Goal: Task Accomplishment & Management: Use online tool/utility

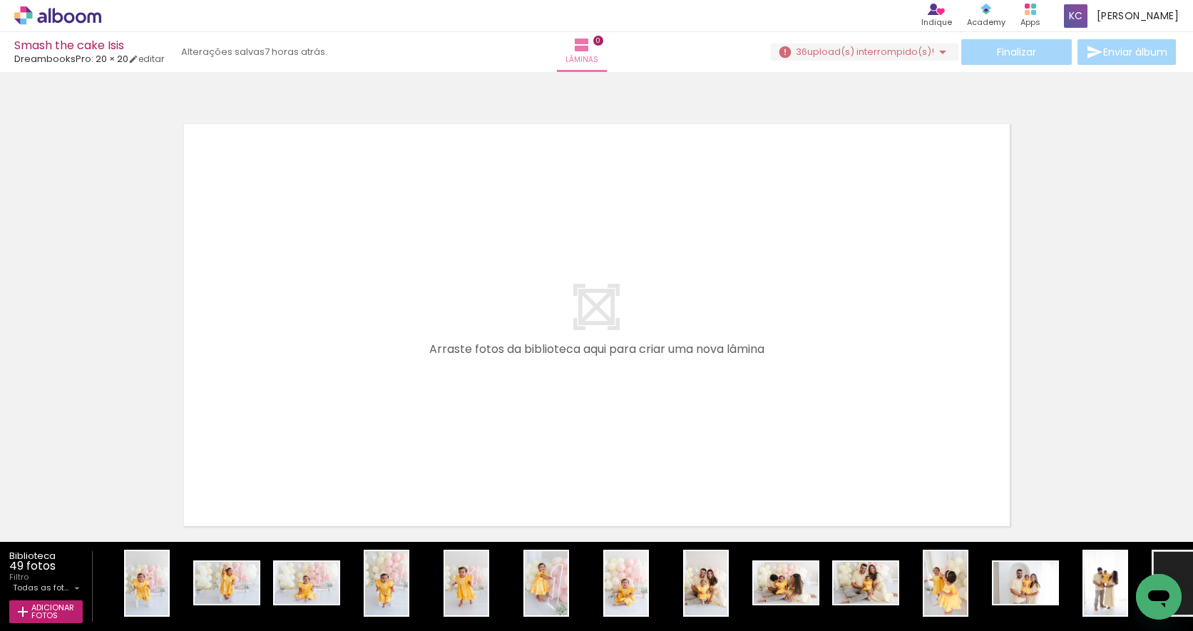
click at [62, 587] on input "Todas as fotos" at bounding box center [42, 588] width 58 height 12
click at [0, 0] on slot "Não utilizadas" at bounding box center [0, 0] width 0 height 0
type input "Não utilizadas"
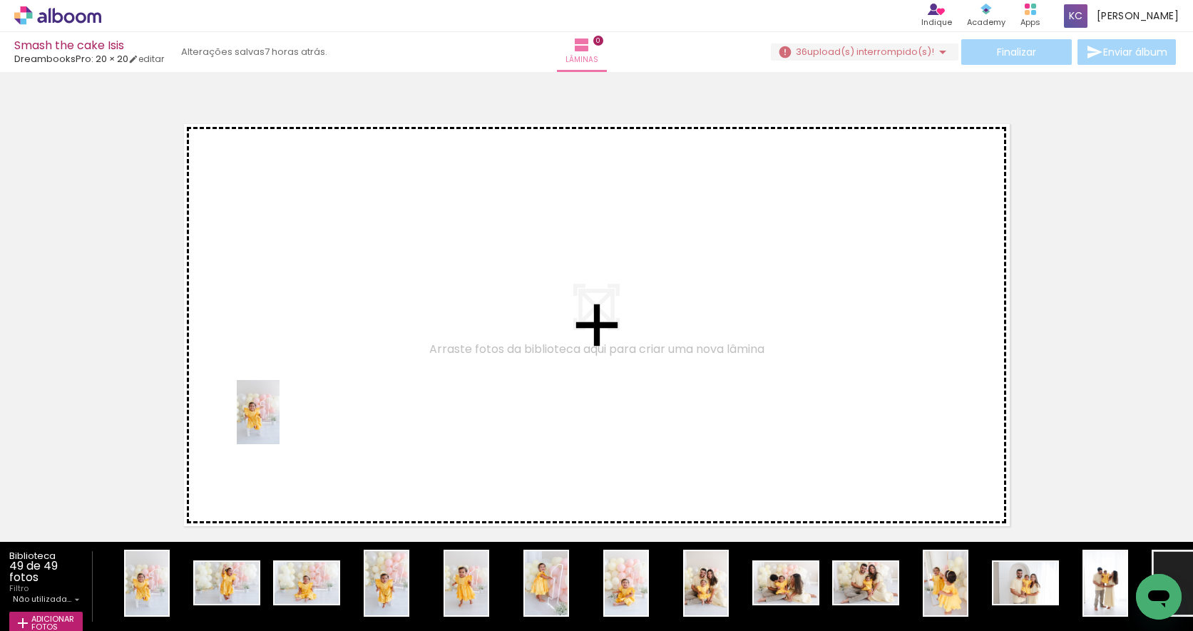
drag, startPoint x: 147, startPoint y: 577, endPoint x: 280, endPoint y: 423, distance: 203.3
click at [280, 423] on quentale-workspace at bounding box center [596, 315] width 1193 height 631
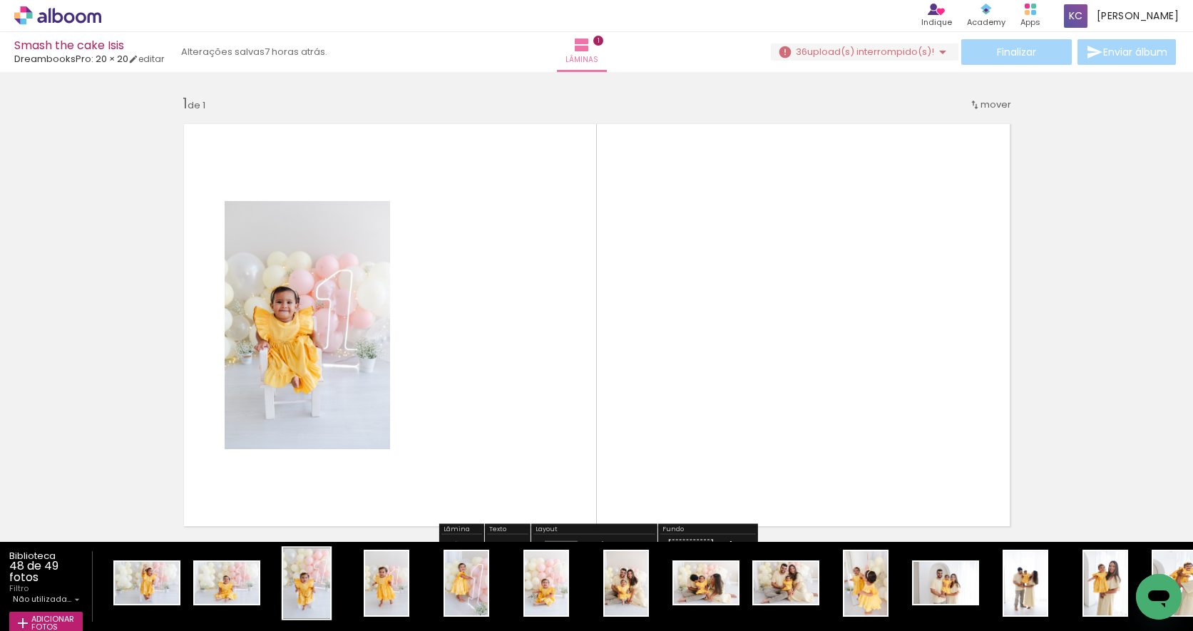
scroll to position [18, 0]
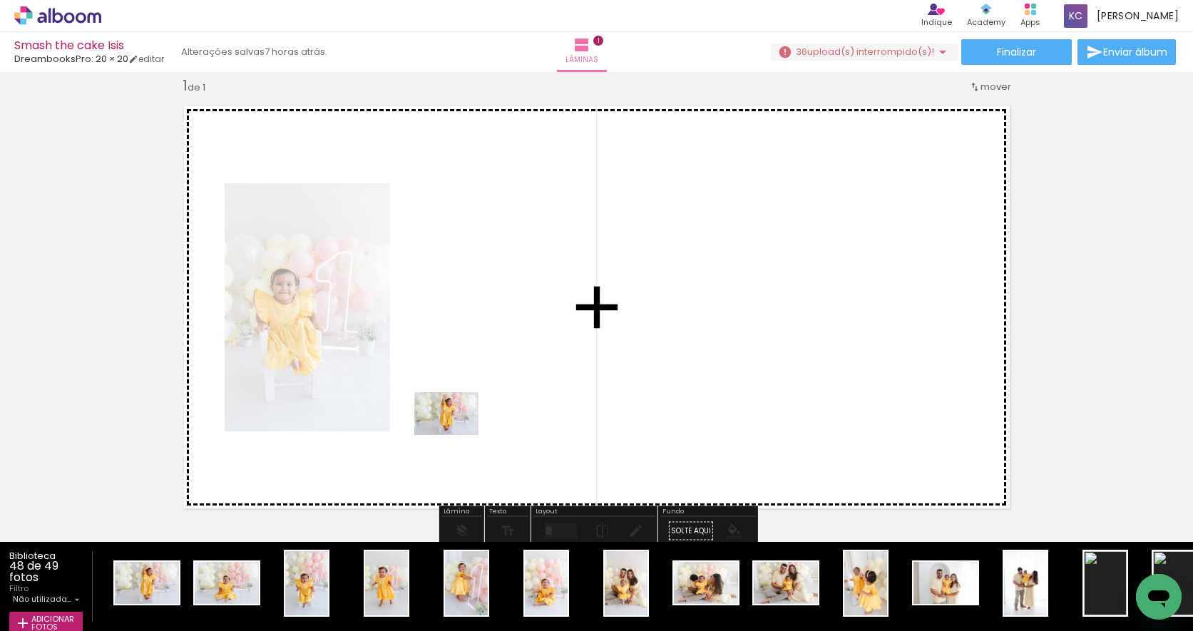
drag, startPoint x: 161, startPoint y: 580, endPoint x: 459, endPoint y: 433, distance: 331.7
click at [459, 433] on quentale-workspace at bounding box center [596, 315] width 1193 height 631
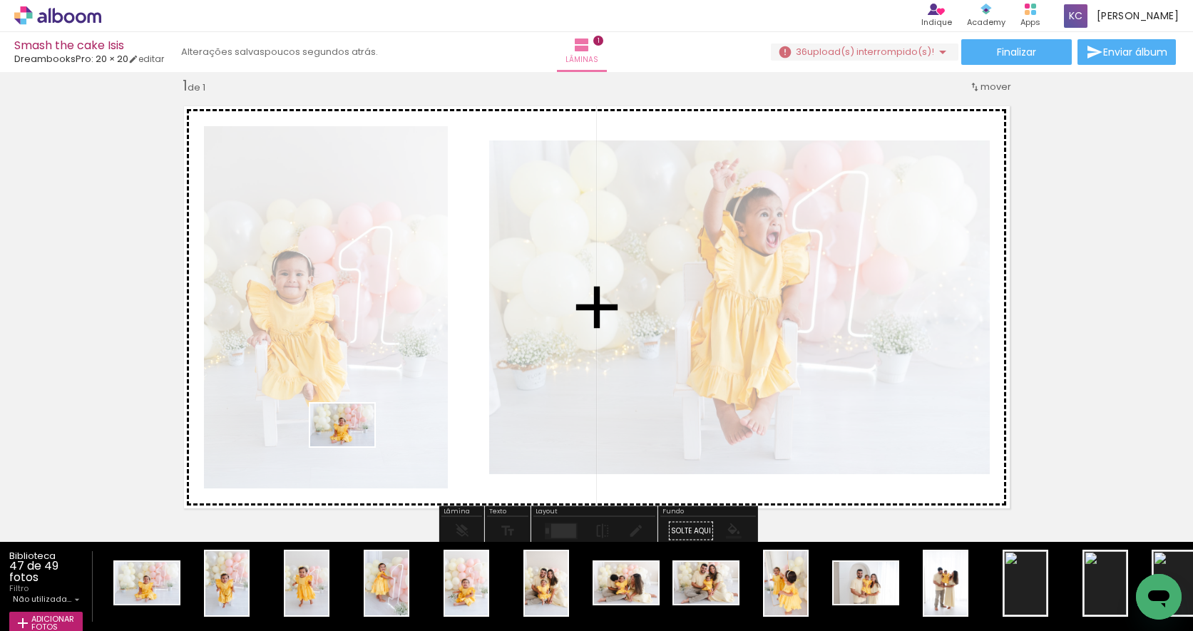
drag, startPoint x: 165, startPoint y: 569, endPoint x: 353, endPoint y: 447, distance: 224.1
click at [353, 447] on quentale-workspace at bounding box center [596, 315] width 1193 height 631
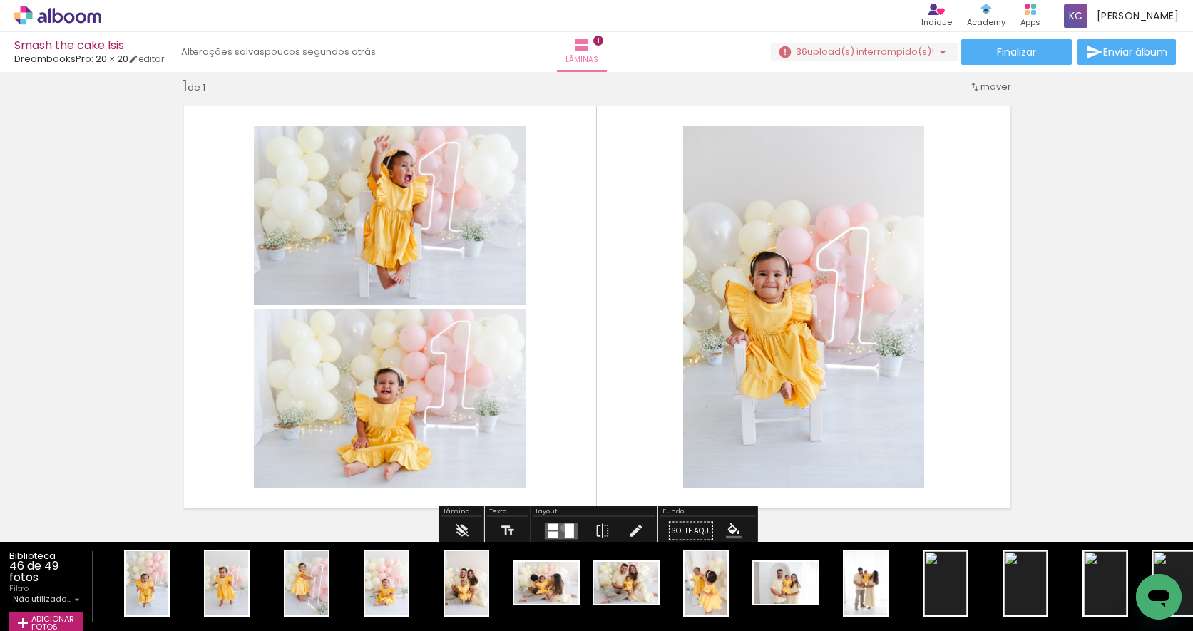
click at [565, 528] on div at bounding box center [569, 531] width 9 height 14
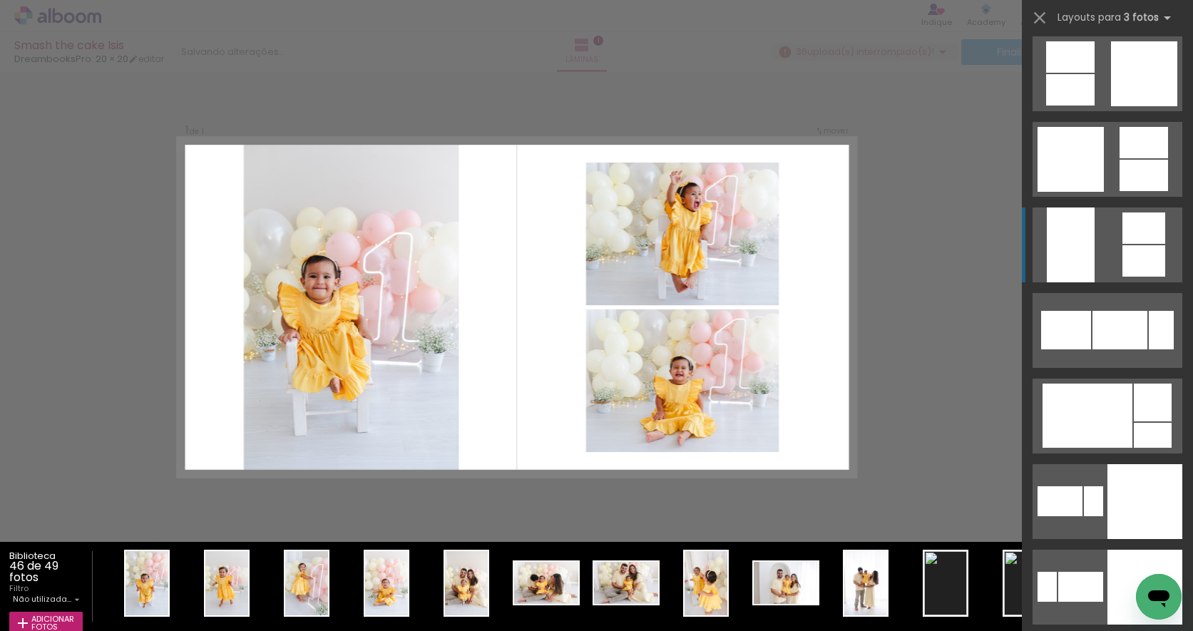
scroll to position [2834, 0]
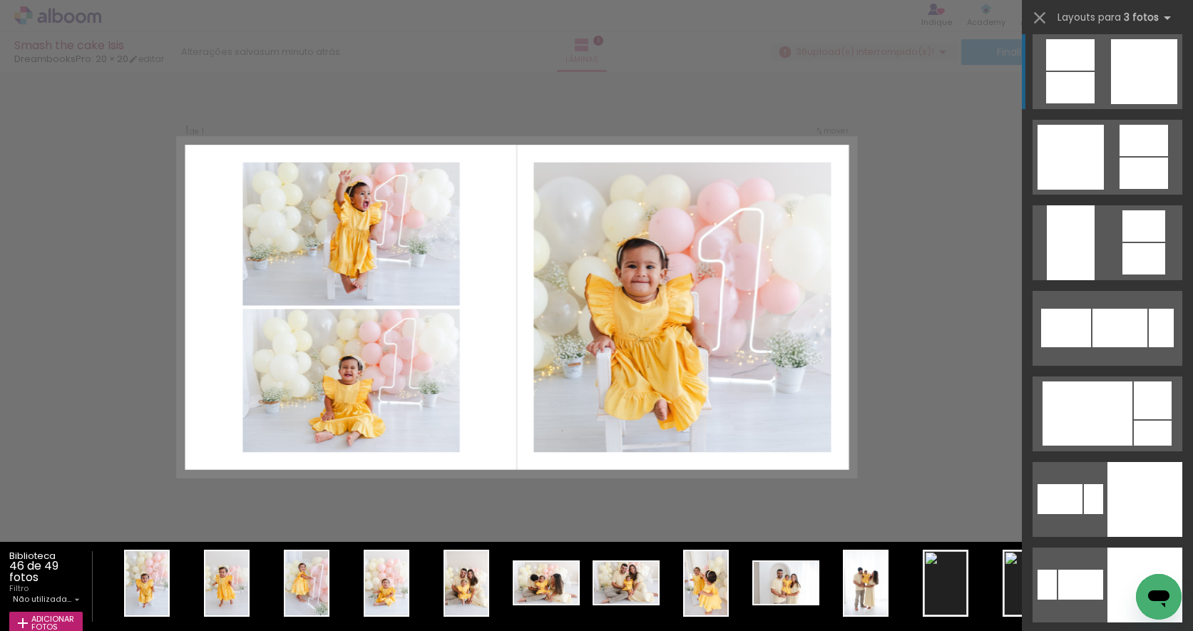
click at [1090, 69] on div at bounding box center [1070, 54] width 49 height 31
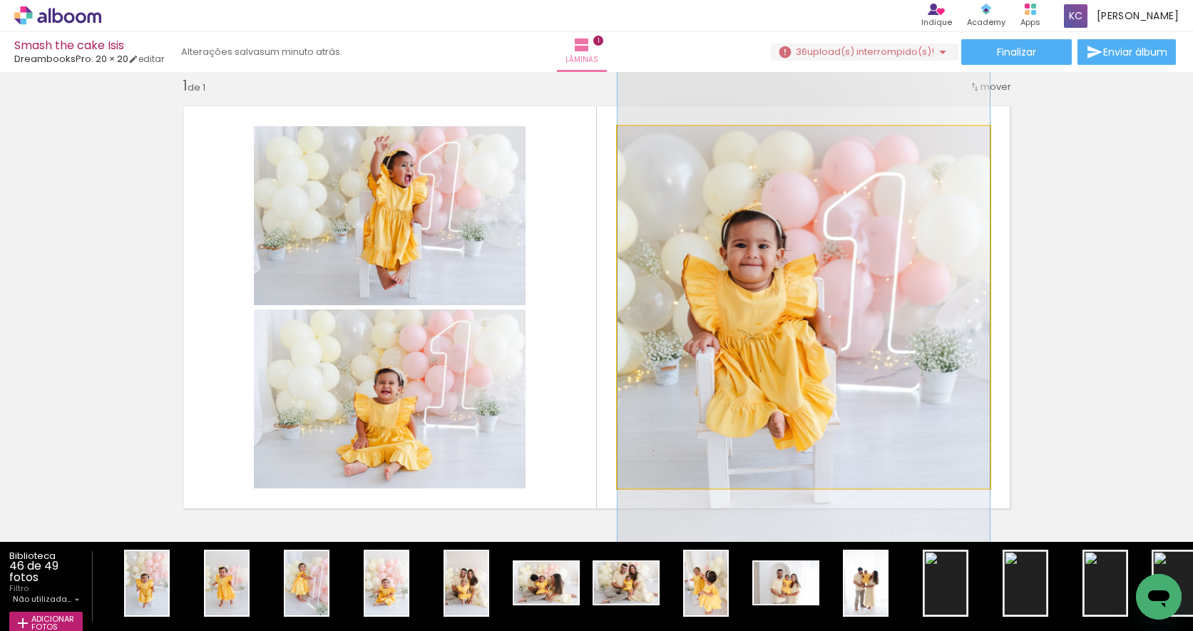
drag, startPoint x: 769, startPoint y: 352, endPoint x: 780, endPoint y: 341, distance: 15.1
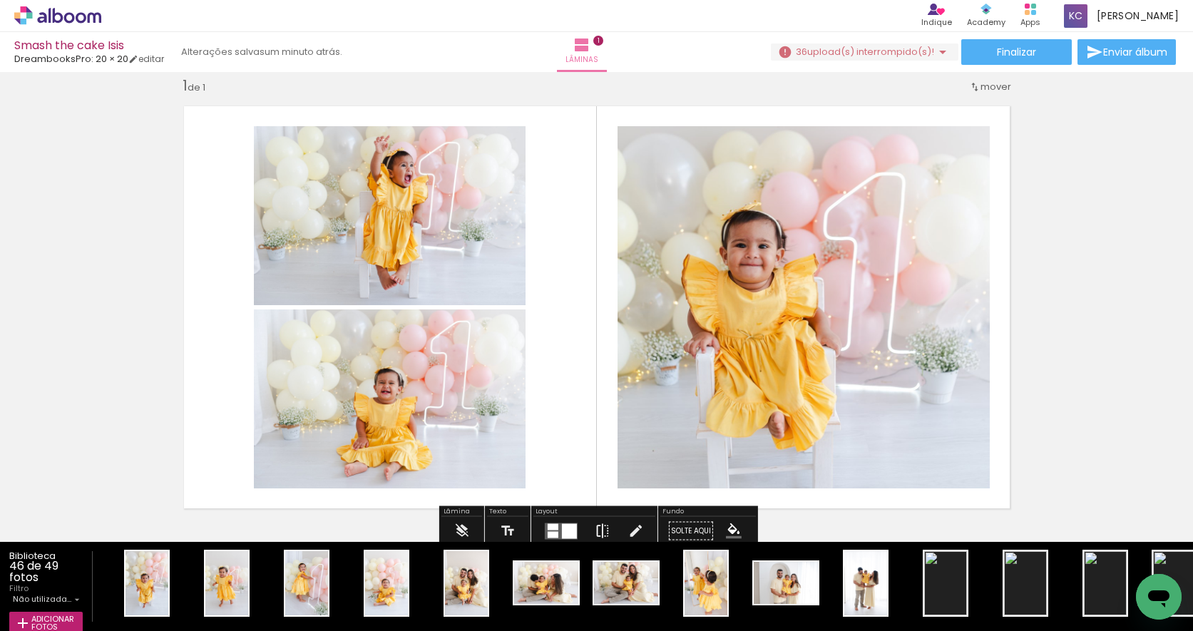
click at [596, 526] on iron-icon at bounding box center [603, 531] width 16 height 29
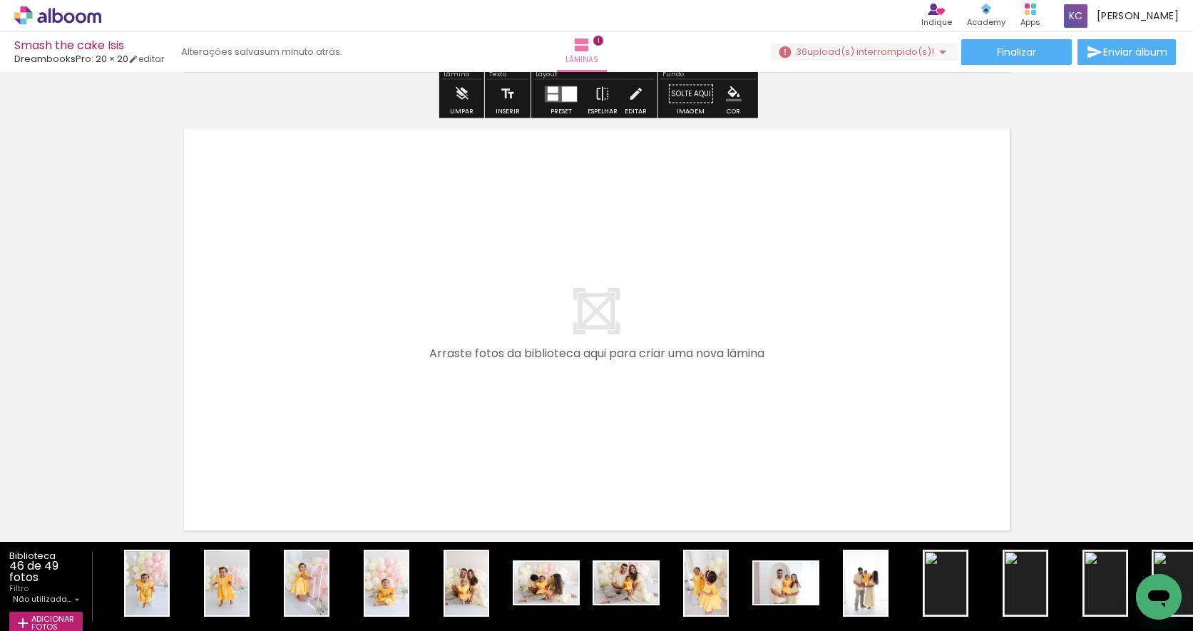
scroll to position [483, 0]
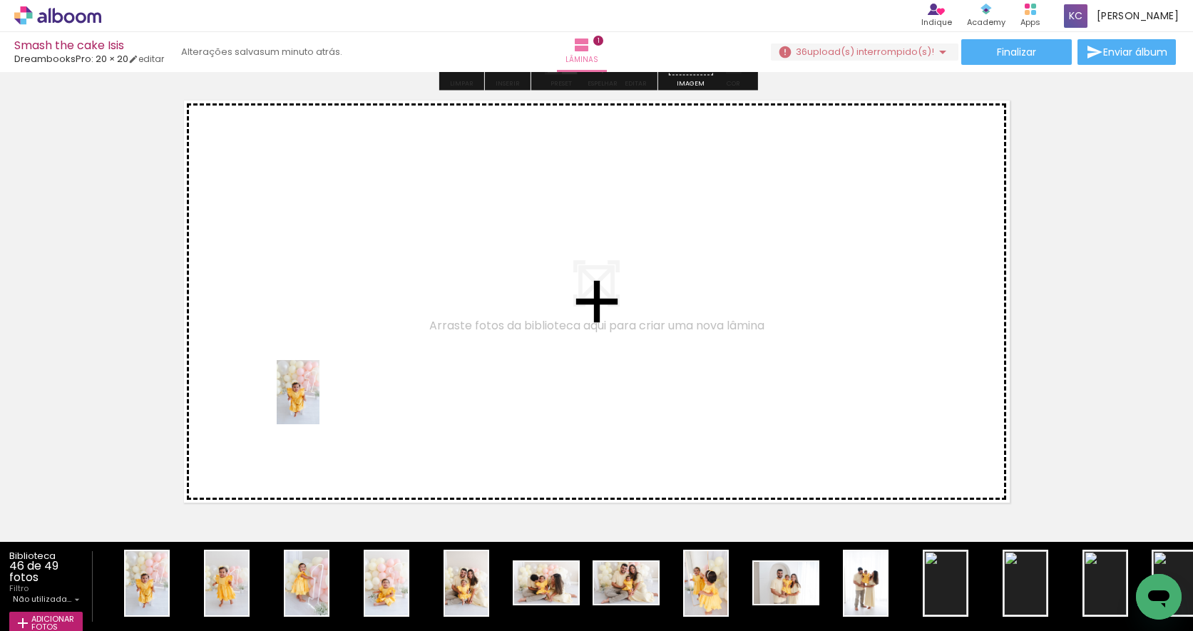
drag, startPoint x: 140, startPoint y: 570, endPoint x: 319, endPoint y: 403, distance: 244.8
click at [319, 403] on quentale-workspace at bounding box center [596, 315] width 1193 height 631
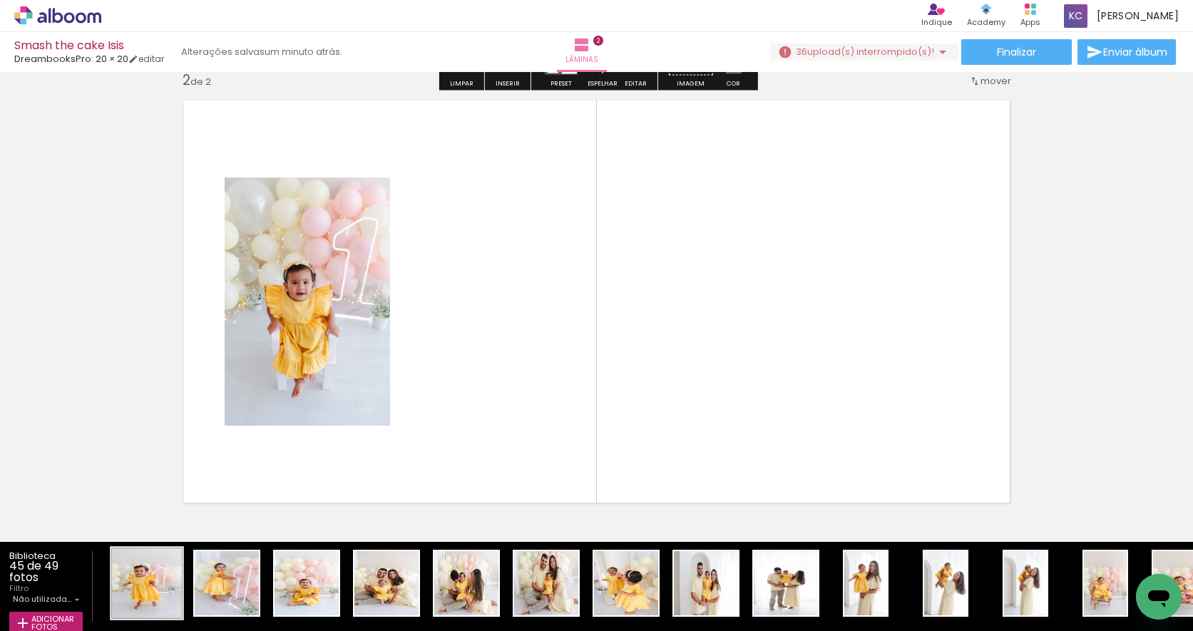
scroll to position [477, 0]
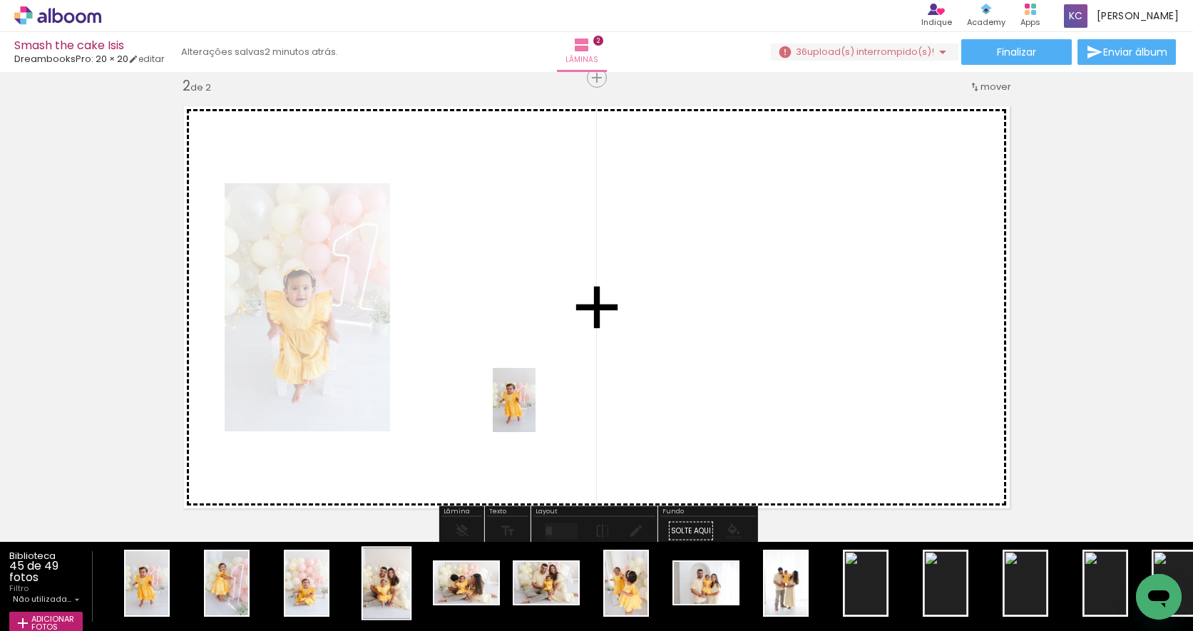
drag, startPoint x: 158, startPoint y: 585, endPoint x: 354, endPoint y: 583, distance: 196.9
click at [536, 411] on quentale-workspace at bounding box center [596, 315] width 1193 height 631
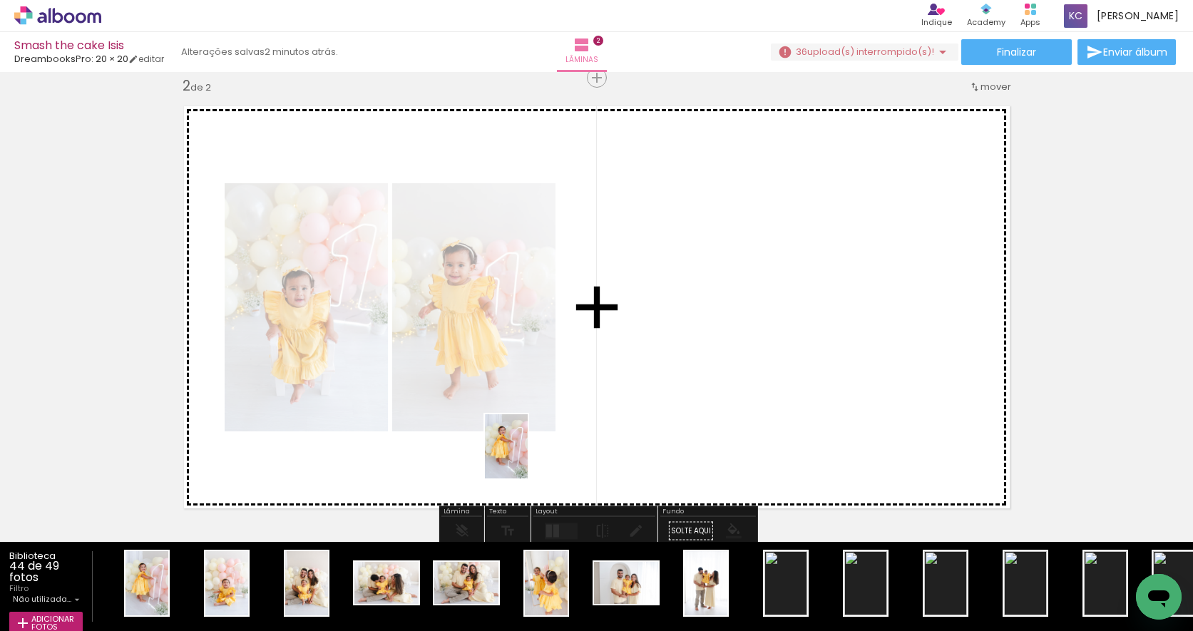
drag, startPoint x: 163, startPoint y: 575, endPoint x: 528, endPoint y: 457, distance: 383.7
click at [528, 457] on quentale-workspace at bounding box center [596, 315] width 1193 height 631
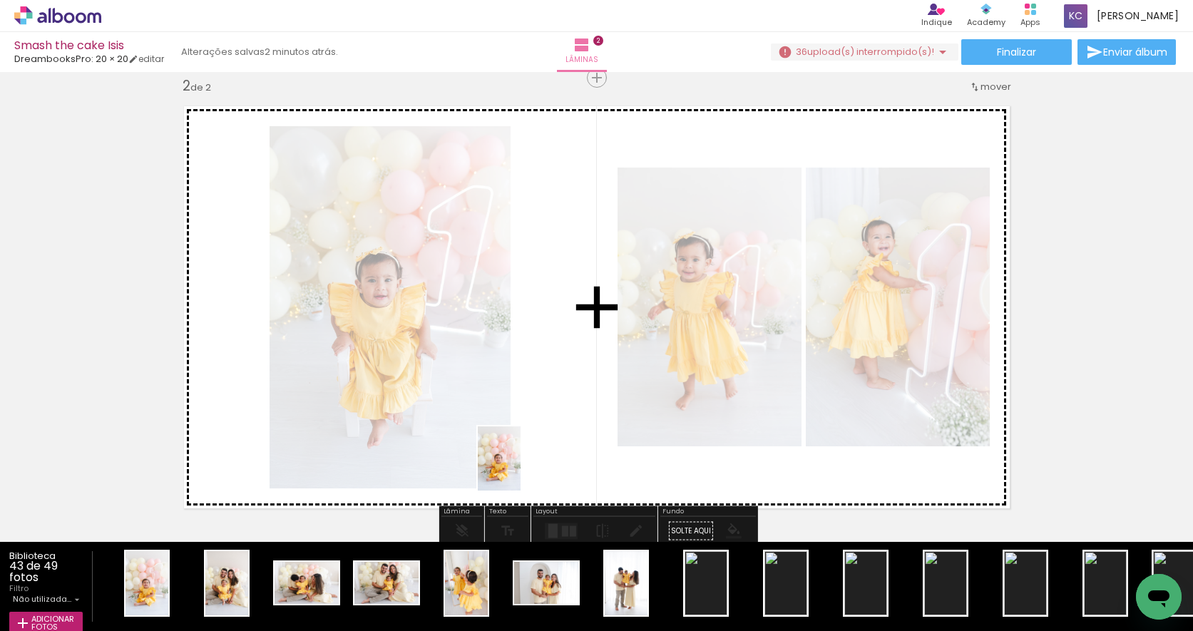
drag, startPoint x: 159, startPoint y: 573, endPoint x: 521, endPoint y: 469, distance: 376.1
click at [521, 469] on quentale-workspace at bounding box center [596, 315] width 1193 height 631
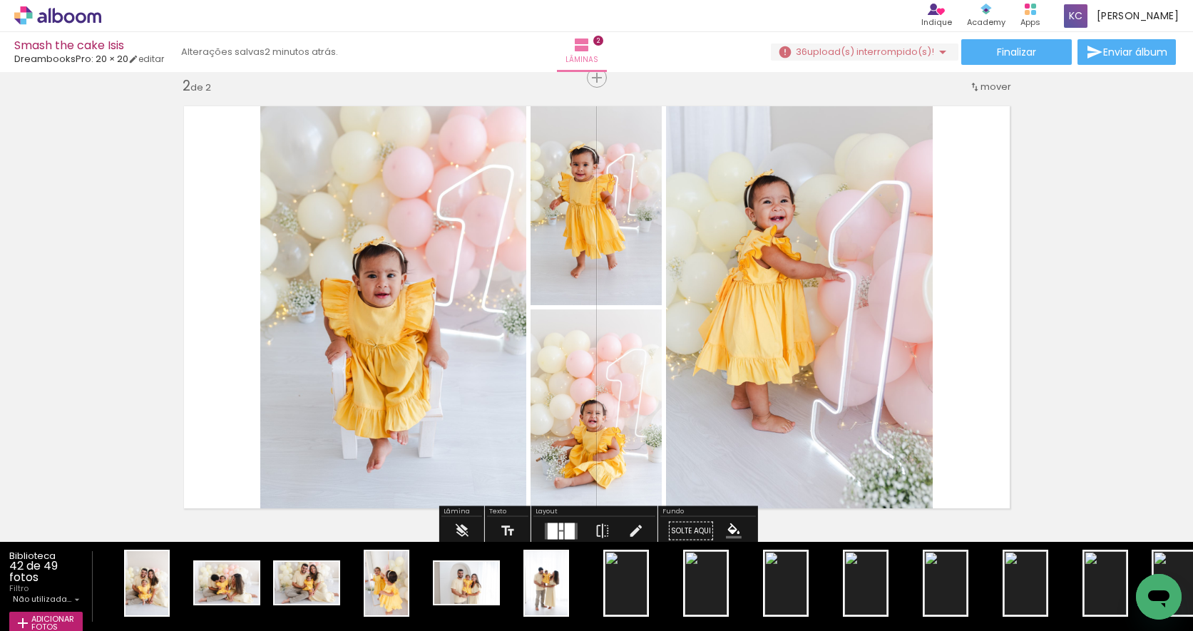
click at [551, 524] on div at bounding box center [553, 531] width 10 height 16
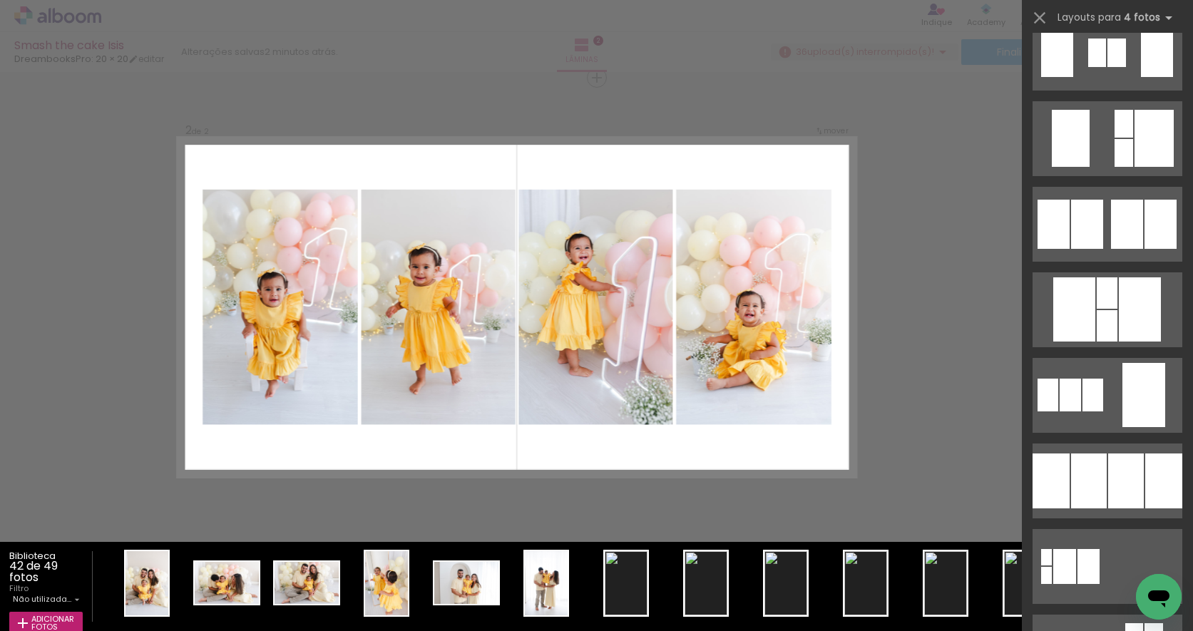
scroll to position [1147, 0]
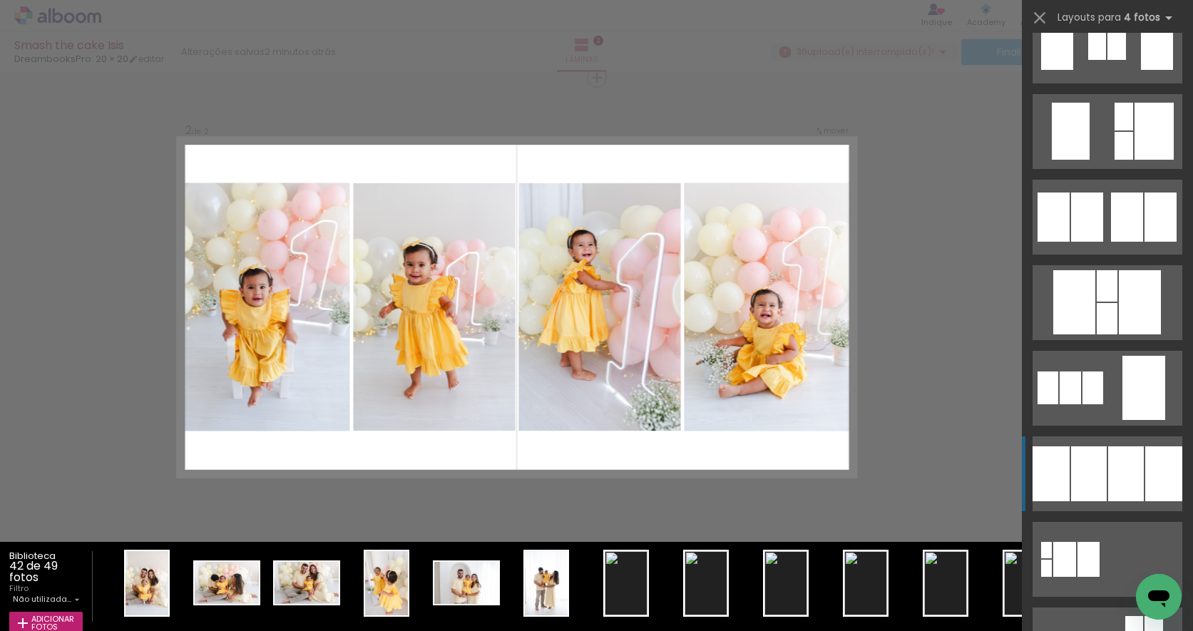
click at [1075, 460] on div at bounding box center [1089, 474] width 36 height 55
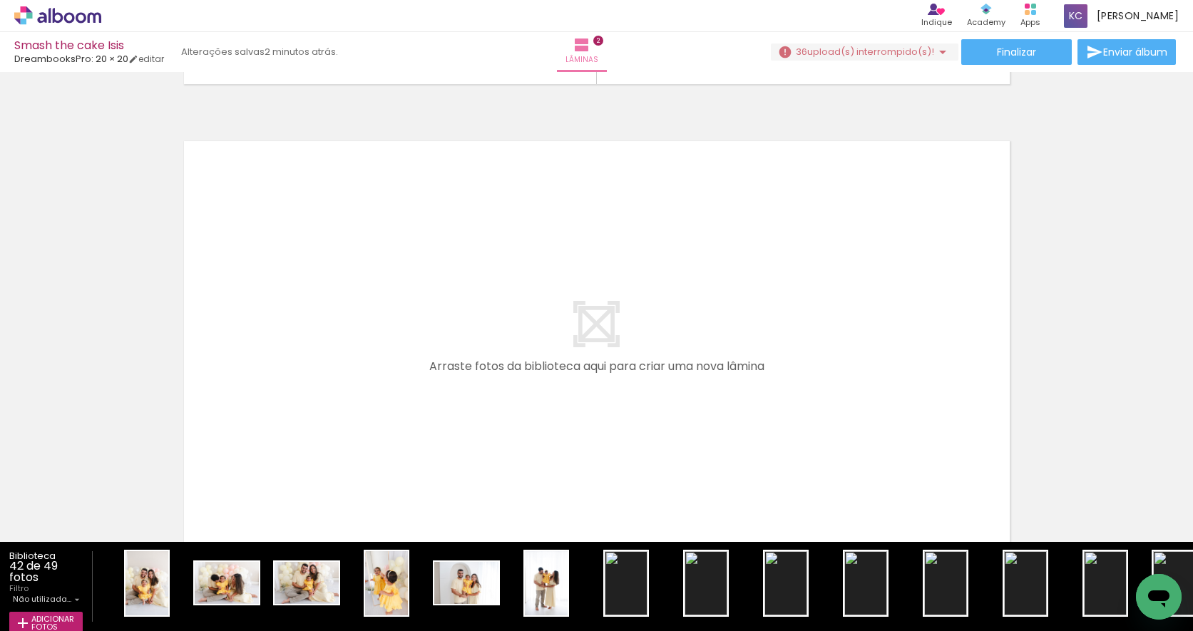
scroll to position [906, 0]
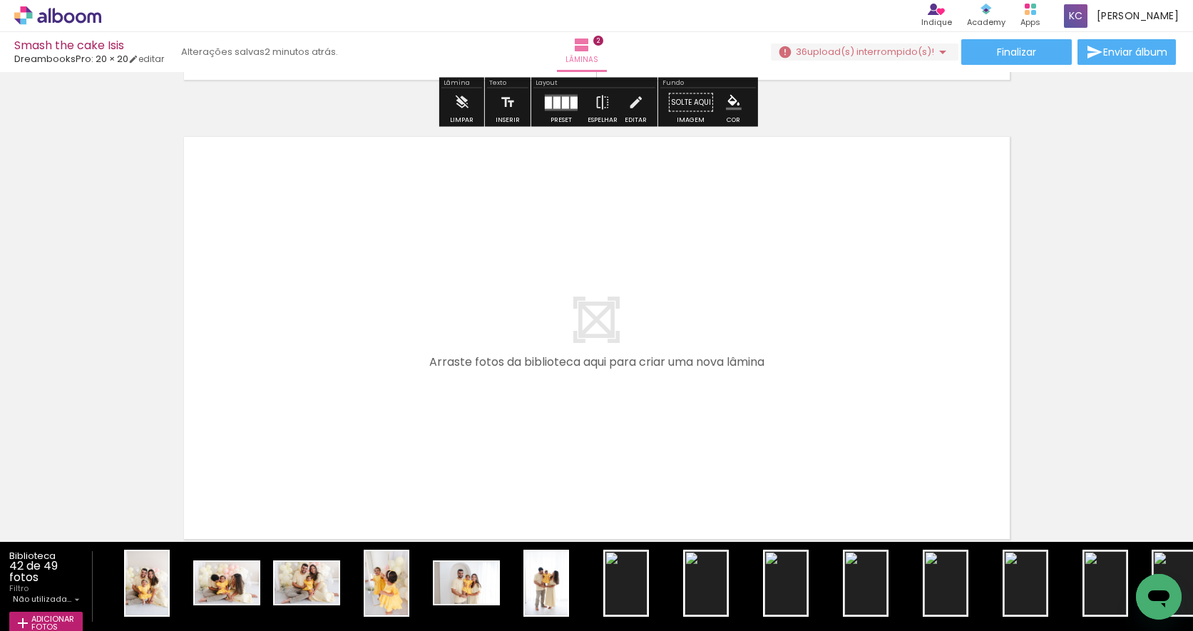
click at [876, 53] on span "upload(s) interrompido(s)!" at bounding box center [870, 52] width 127 height 14
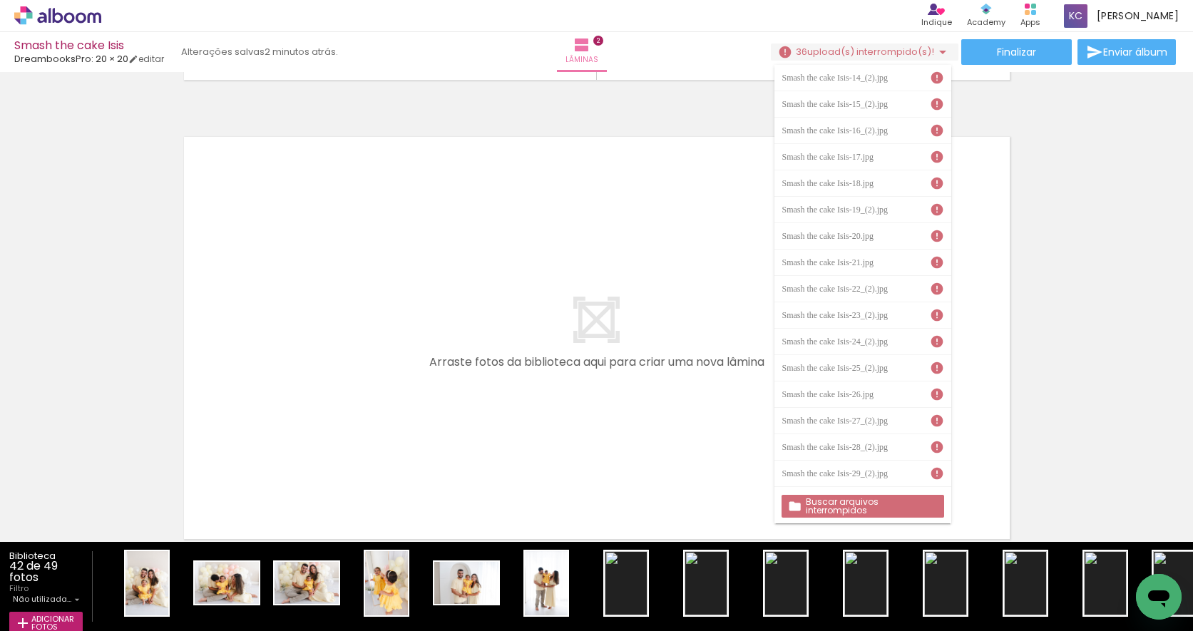
click at [0, 0] on slot "Buscar arquivos interrompidos" at bounding box center [0, 0] width 0 height 0
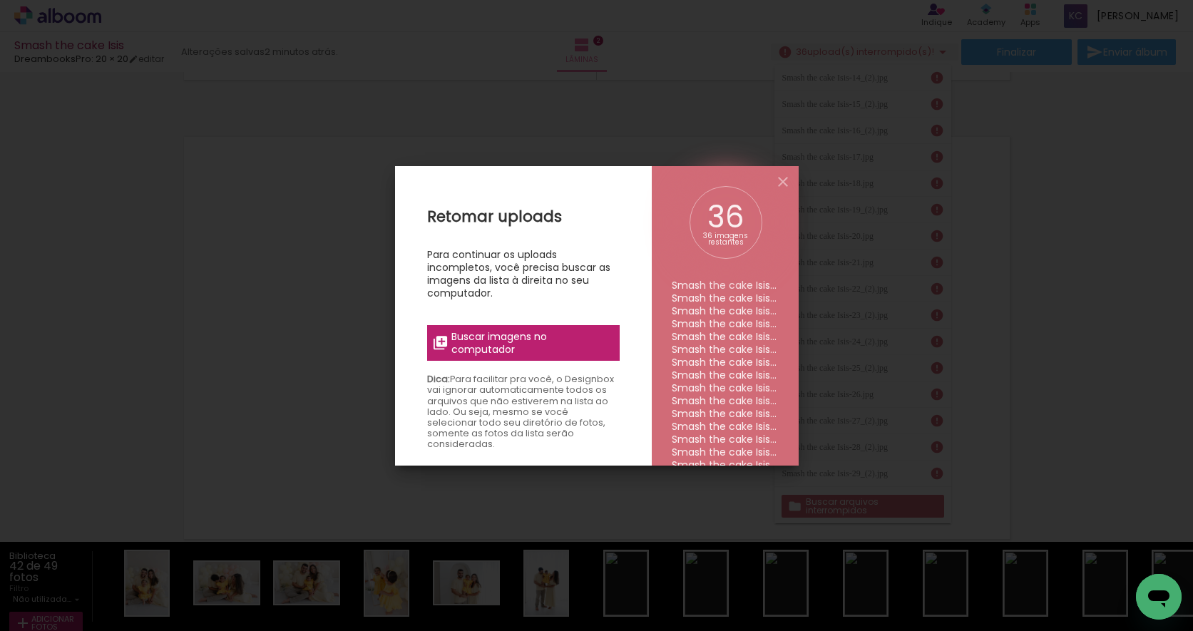
scroll to position [0, 0]
click at [485, 333] on span "Buscar imagens no computador" at bounding box center [530, 343] width 159 height 26
click at [0, 0] on input "file" at bounding box center [0, 0] width 0 height 0
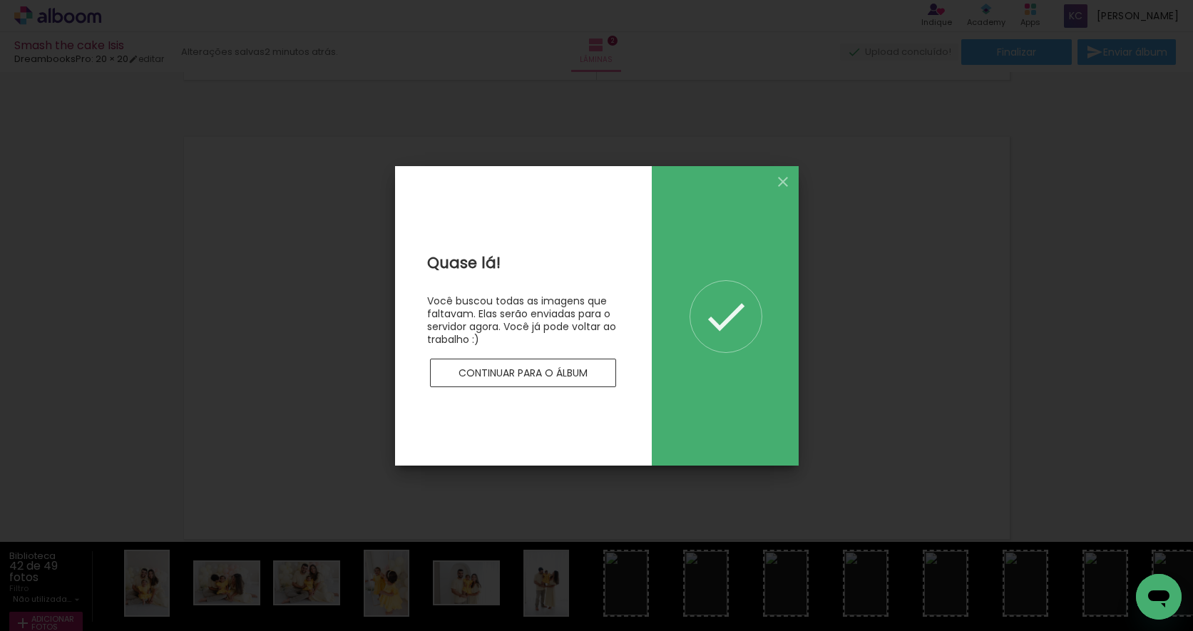
click at [0, 0] on slot "Continuar para o álbum" at bounding box center [0, 0] width 0 height 0
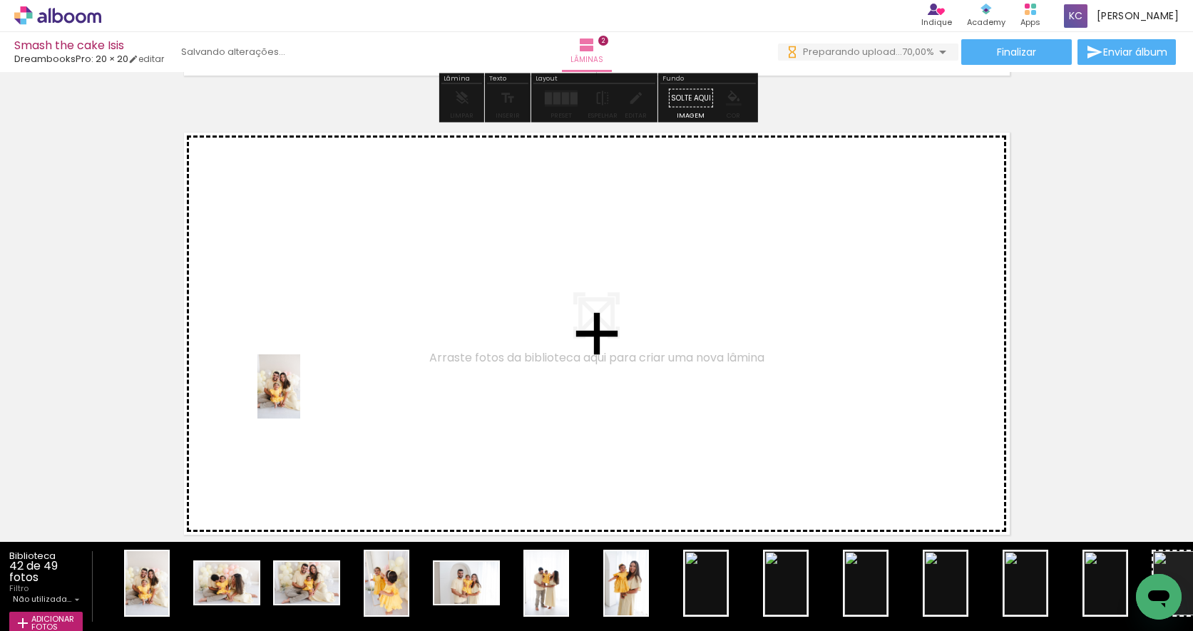
drag, startPoint x: 150, startPoint y: 581, endPoint x: 300, endPoint y: 397, distance: 236.7
click at [300, 397] on quentale-workspace at bounding box center [596, 315] width 1193 height 631
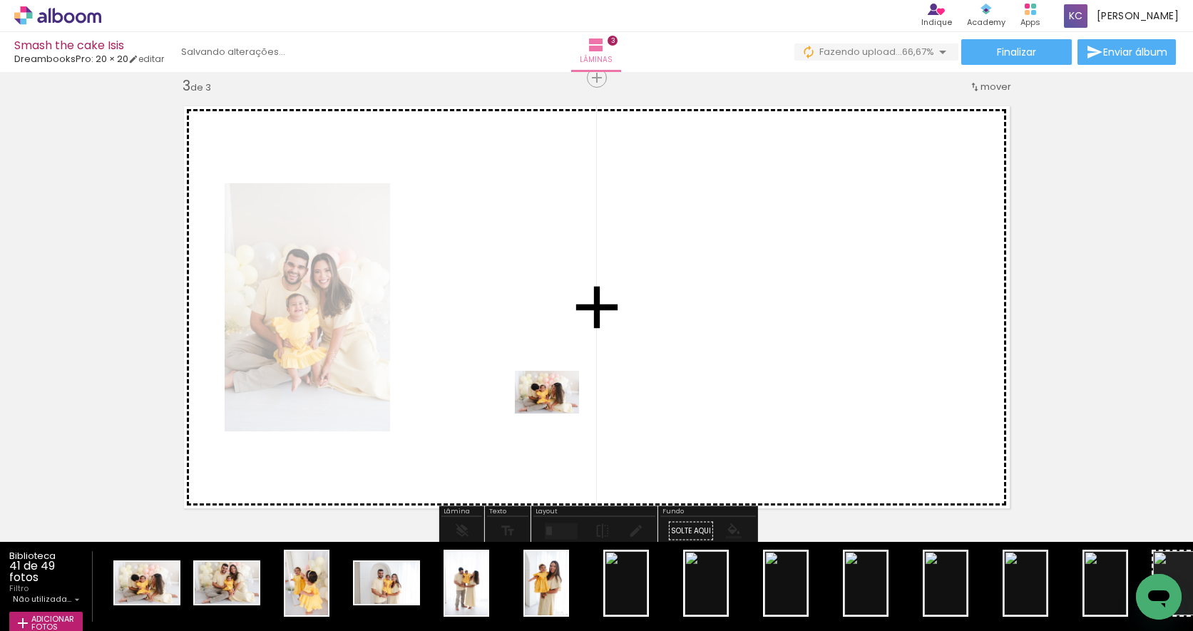
drag, startPoint x: 165, startPoint y: 577, endPoint x: 558, endPoint y: 414, distance: 424.9
click at [558, 414] on quentale-workspace at bounding box center [596, 315] width 1193 height 631
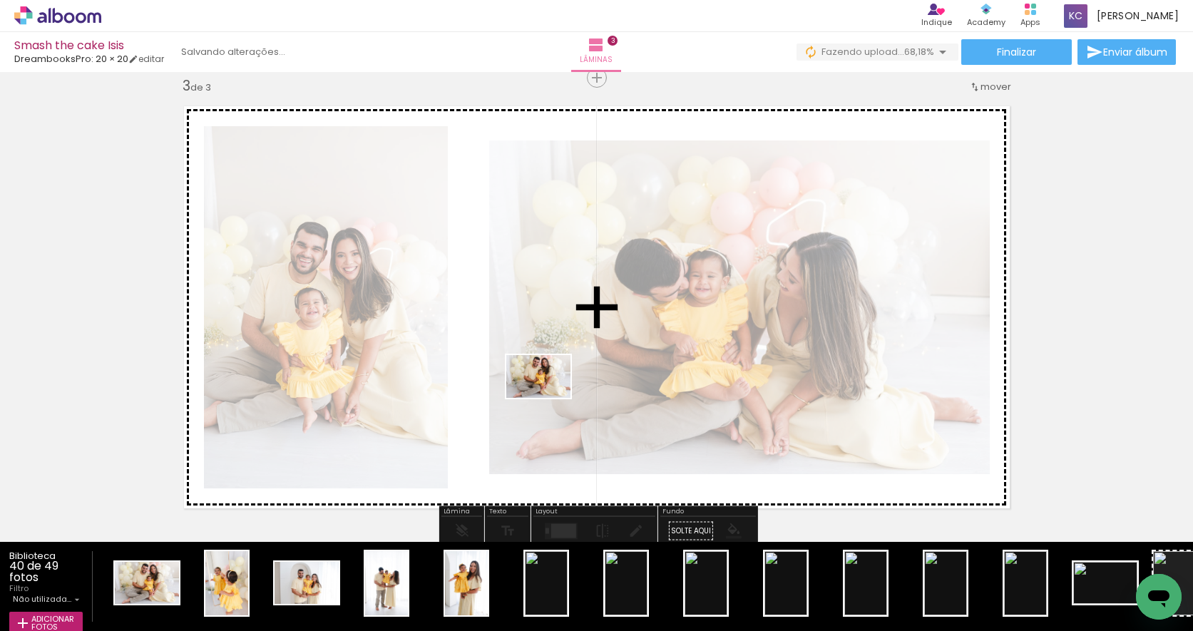
drag, startPoint x: 156, startPoint y: 578, endPoint x: 548, endPoint y: 398, distance: 431.8
click at [548, 398] on quentale-workspace at bounding box center [596, 315] width 1193 height 631
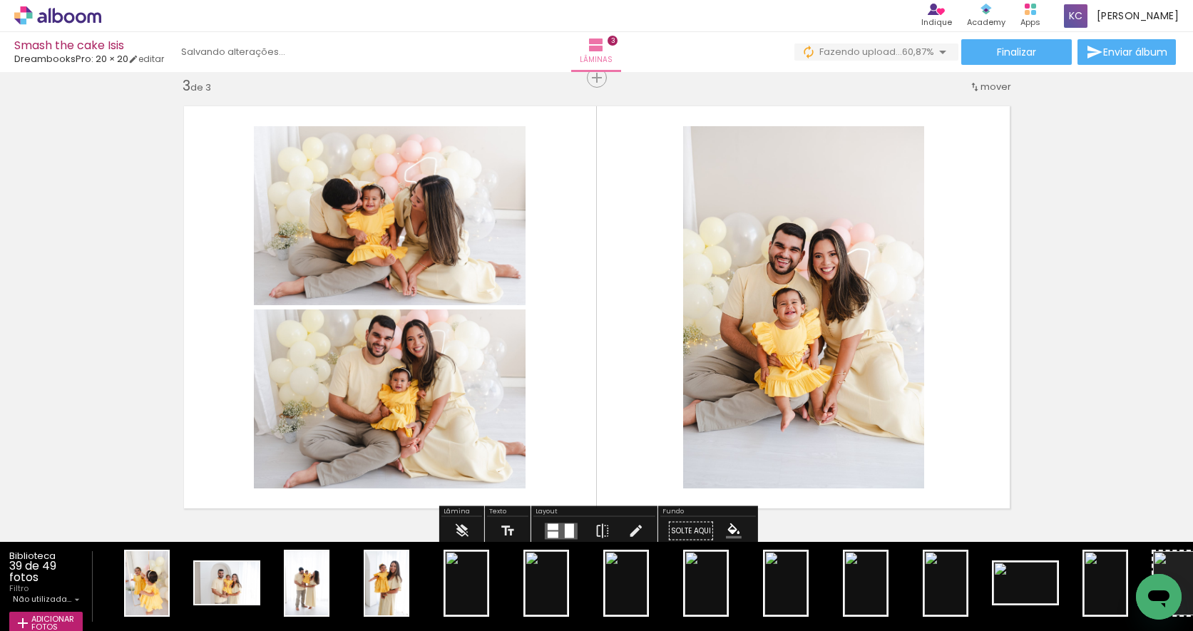
click at [561, 526] on quentale-layouter at bounding box center [561, 531] width 33 height 16
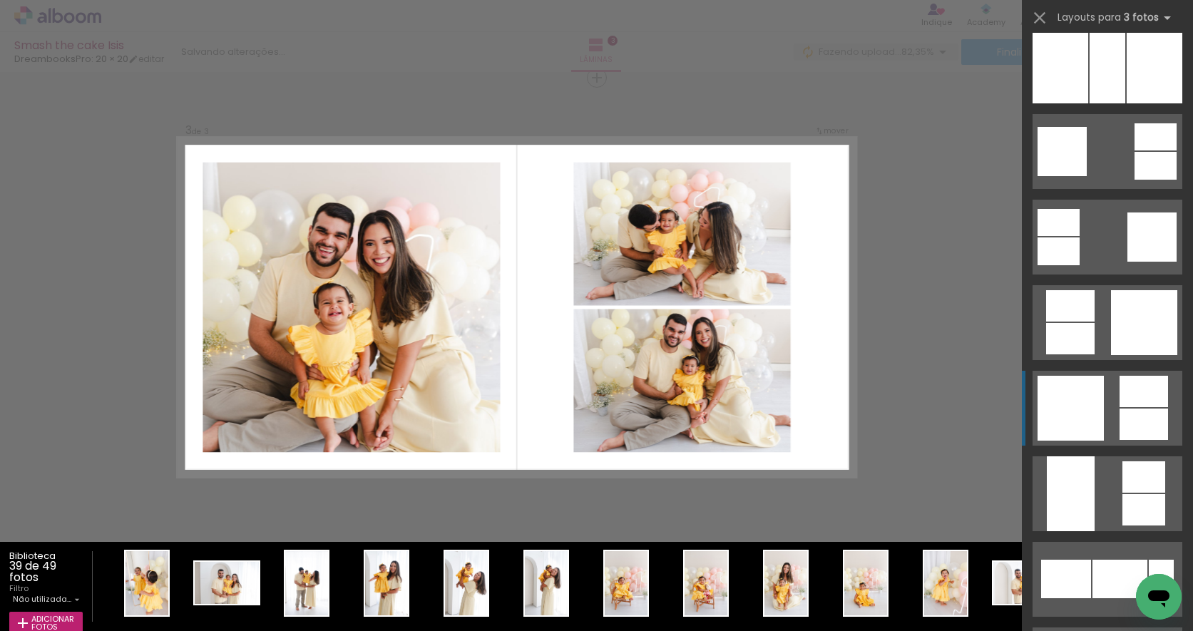
click at [1106, 420] on quentale-layouter at bounding box center [1108, 408] width 150 height 75
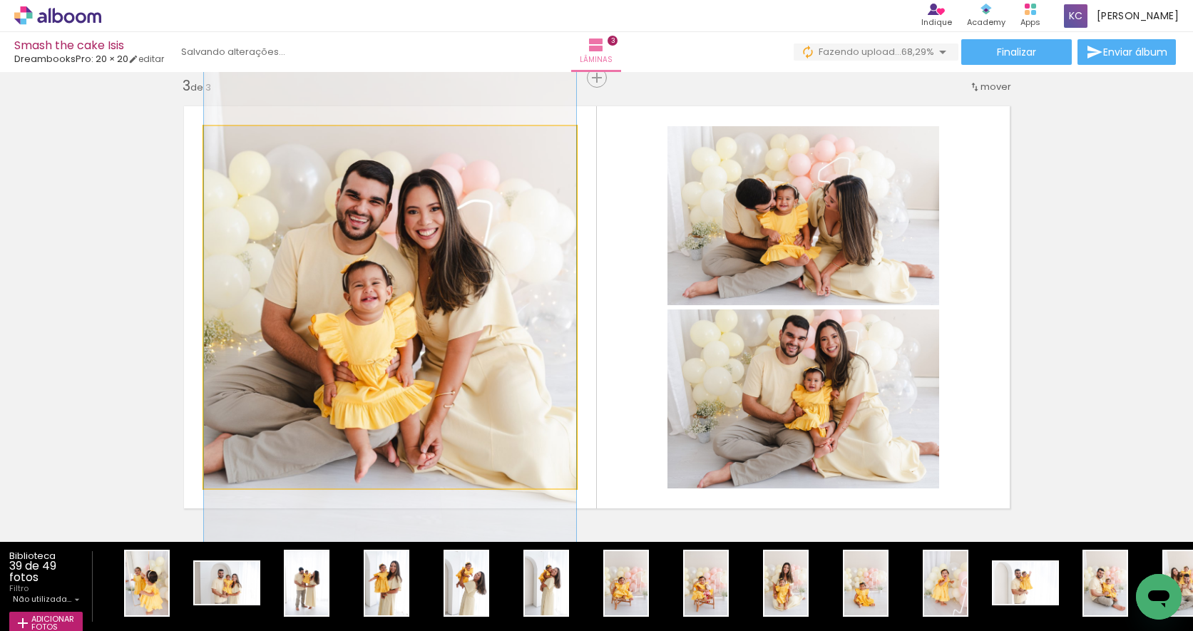
drag, startPoint x: 427, startPoint y: 401, endPoint x: 435, endPoint y: 384, distance: 18.2
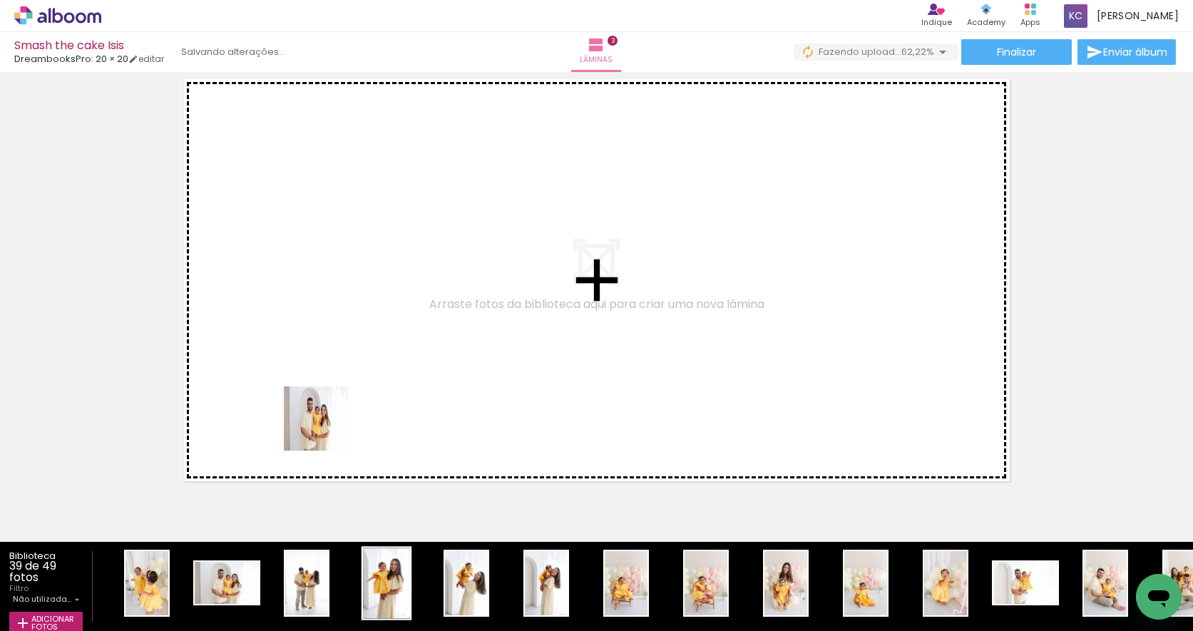
drag, startPoint x: 227, startPoint y: 583, endPoint x: 407, endPoint y: 581, distance: 179.8
click at [384, 355] on quentale-workspace at bounding box center [596, 315] width 1193 height 631
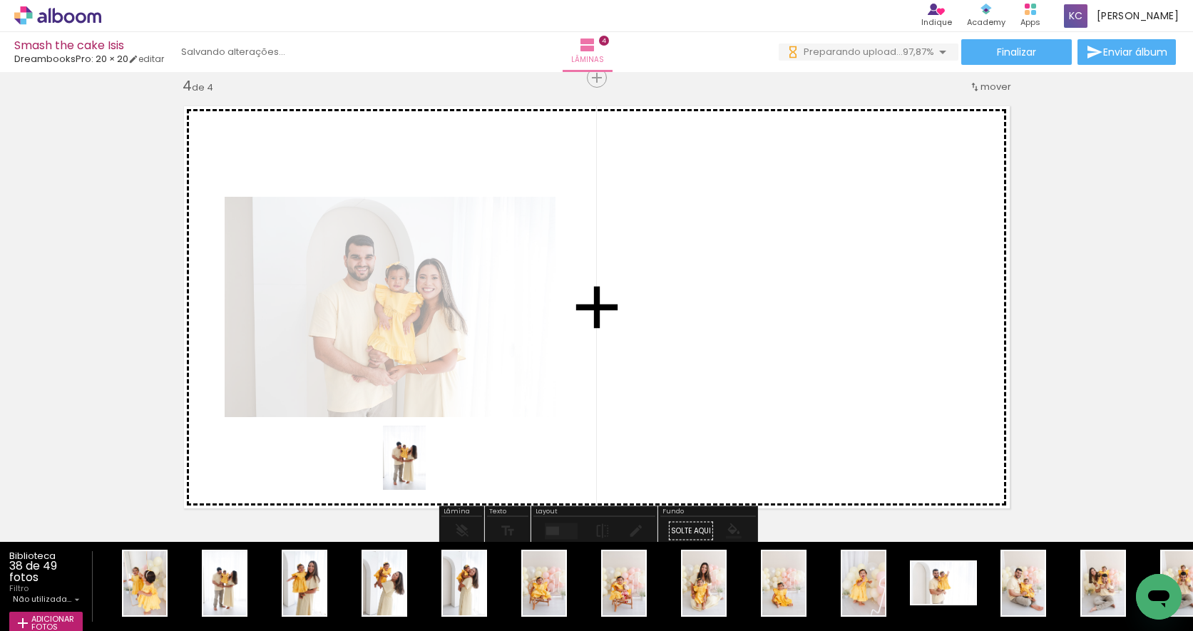
drag, startPoint x: 231, startPoint y: 571, endPoint x: 426, endPoint y: 469, distance: 219.8
click at [426, 469] on quentale-workspace at bounding box center [596, 315] width 1193 height 631
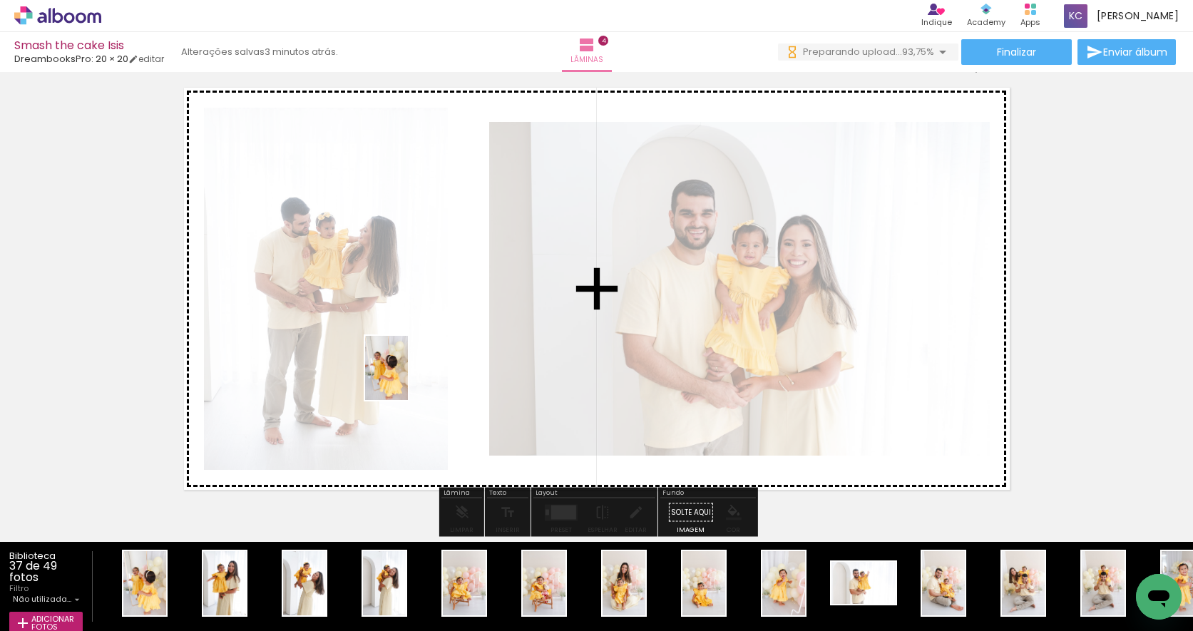
drag, startPoint x: 150, startPoint y: 567, endPoint x: 410, endPoint y: 377, distance: 322.1
click at [410, 377] on quentale-workspace at bounding box center [596, 315] width 1193 height 631
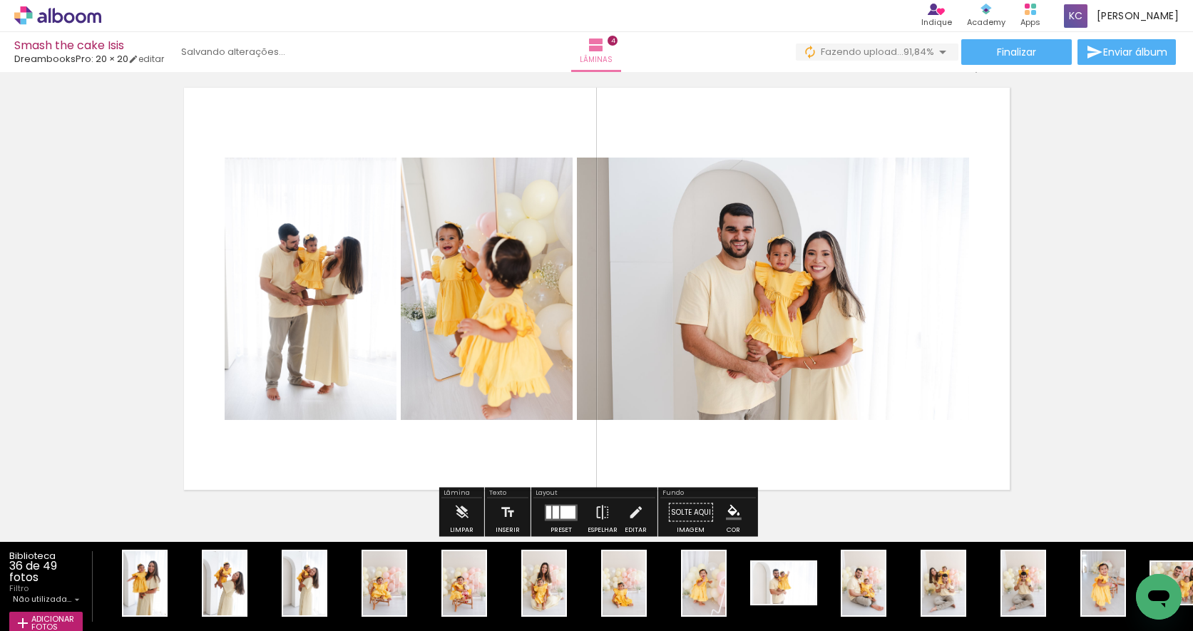
click at [561, 514] on div at bounding box center [568, 512] width 15 height 13
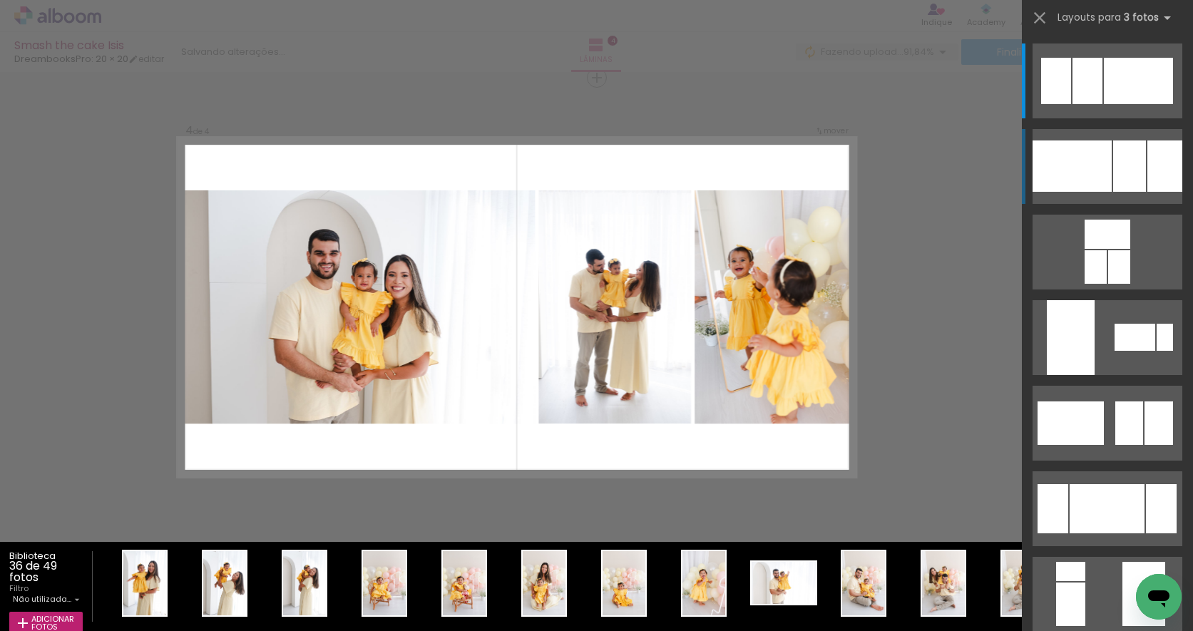
click at [1126, 167] on div at bounding box center [1129, 166] width 33 height 51
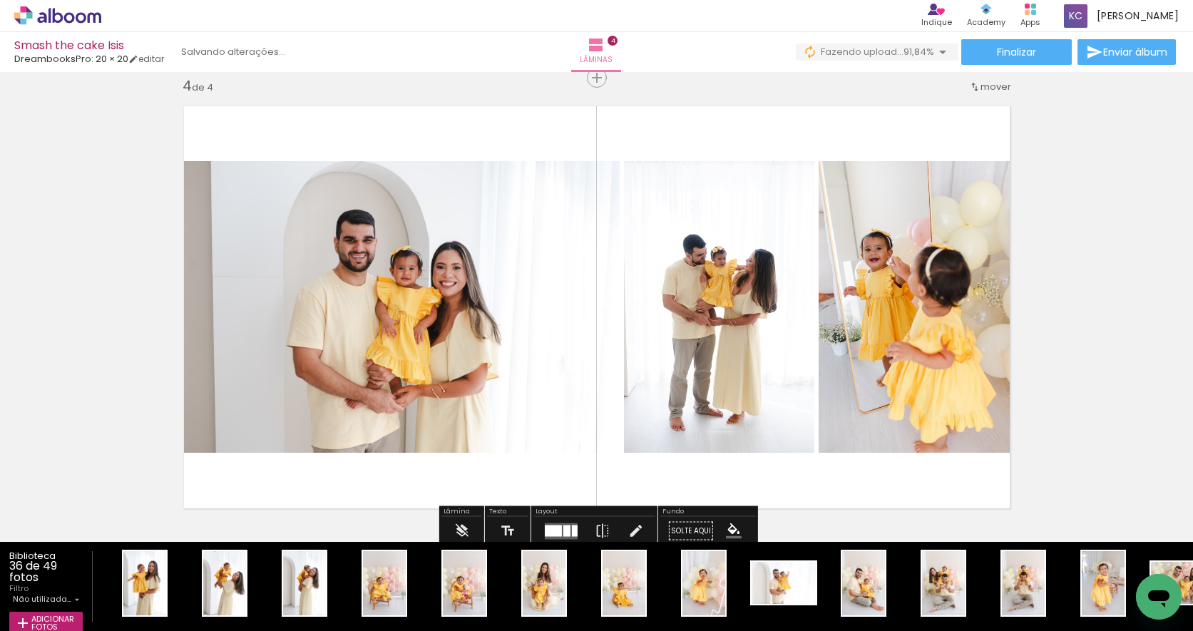
click at [565, 528] on div at bounding box center [566, 530] width 7 height 11
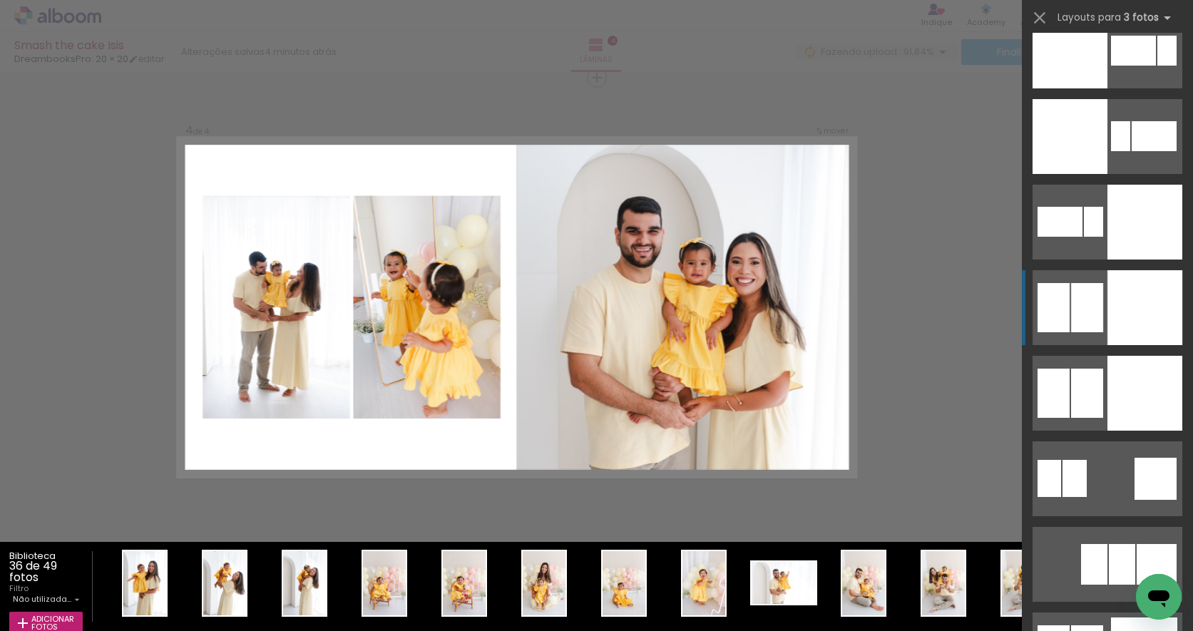
click at [1102, 301] on div at bounding box center [1087, 307] width 32 height 49
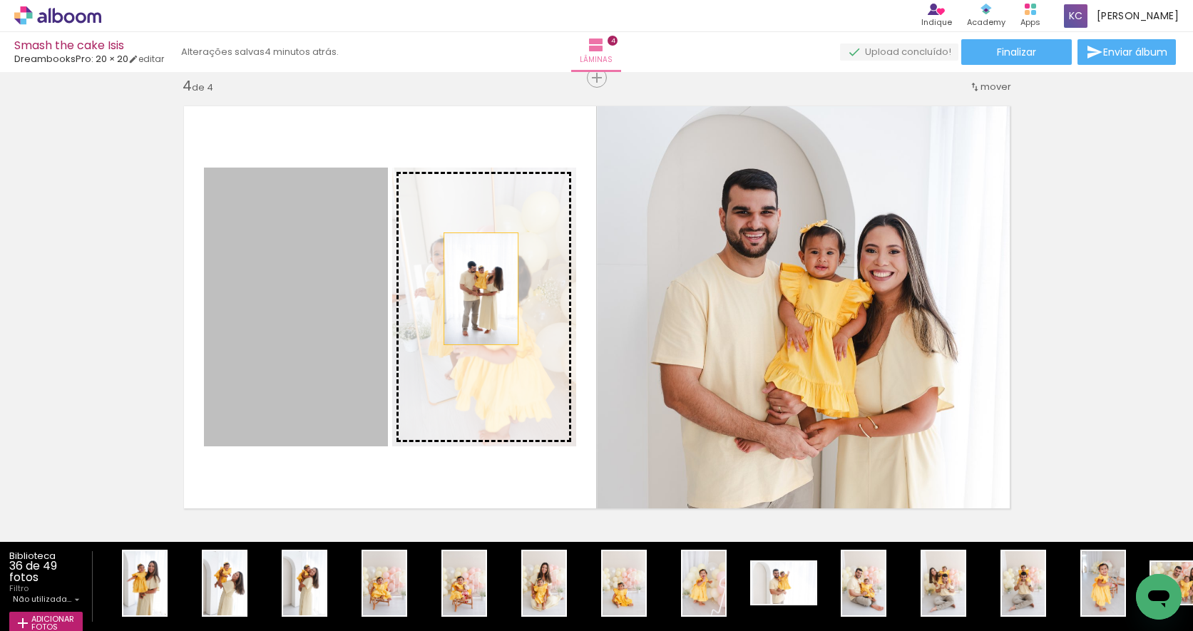
drag, startPoint x: 337, startPoint y: 294, endPoint x: 480, endPoint y: 289, distance: 143.5
click at [0, 0] on slot at bounding box center [0, 0] width 0 height 0
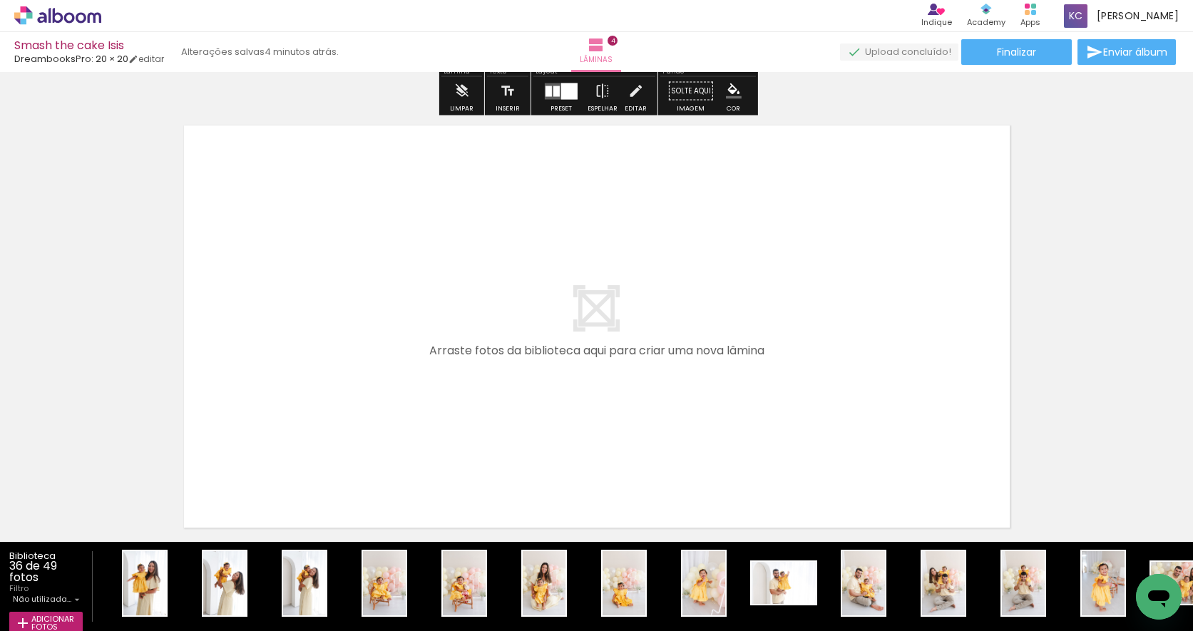
scroll to position [1850, 0]
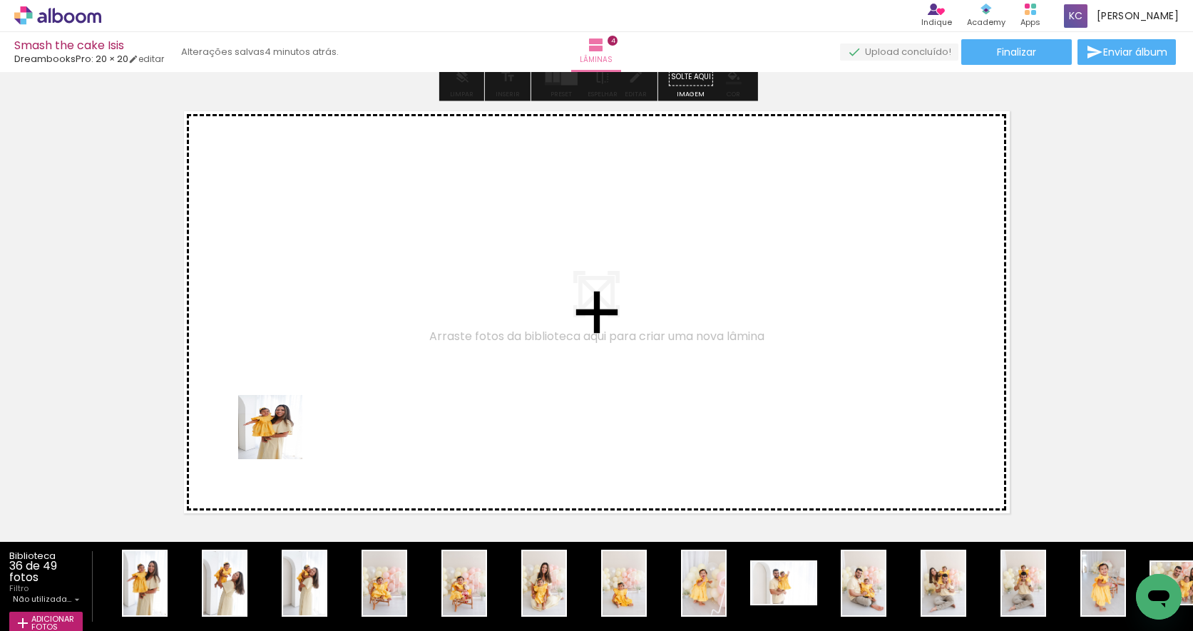
drag, startPoint x: 138, startPoint y: 573, endPoint x: 323, endPoint y: 397, distance: 254.8
click at [323, 397] on quentale-workspace at bounding box center [596, 315] width 1193 height 631
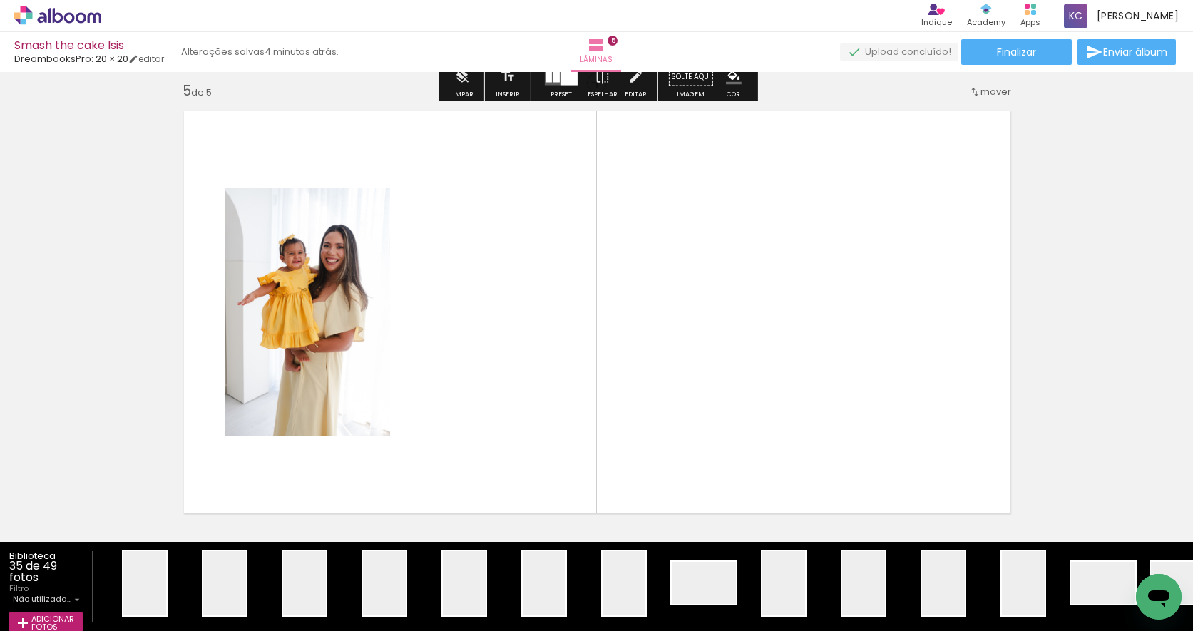
scroll to position [1855, 0]
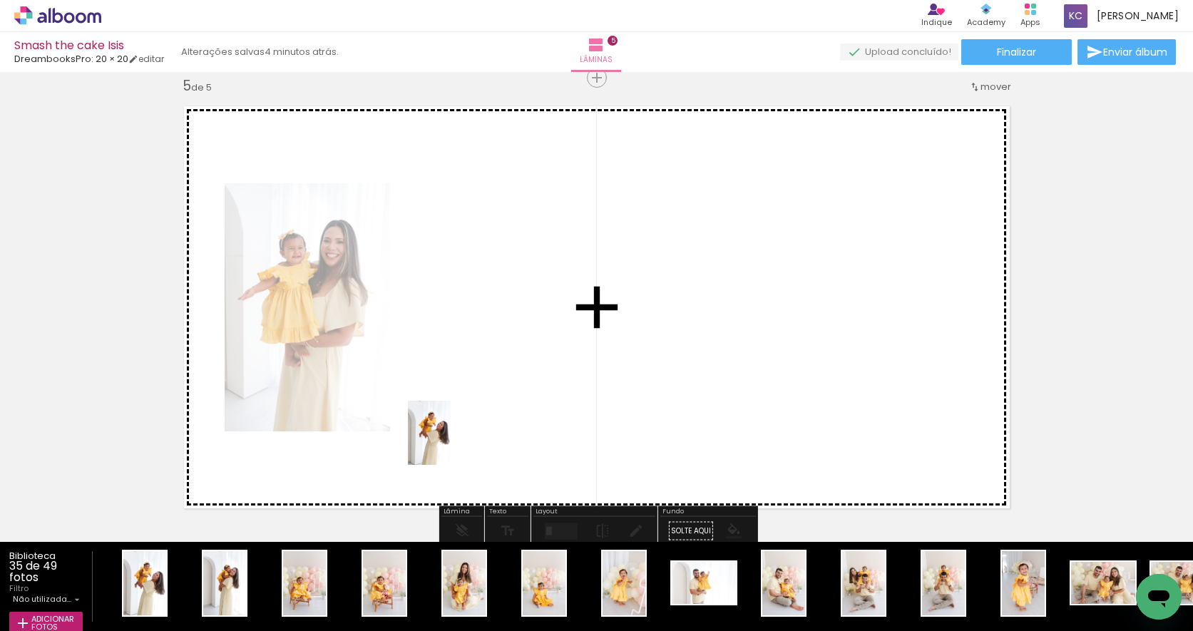
drag, startPoint x: 156, startPoint y: 583, endPoint x: 476, endPoint y: 433, distance: 352.9
click at [476, 433] on quentale-workspace at bounding box center [596, 315] width 1193 height 631
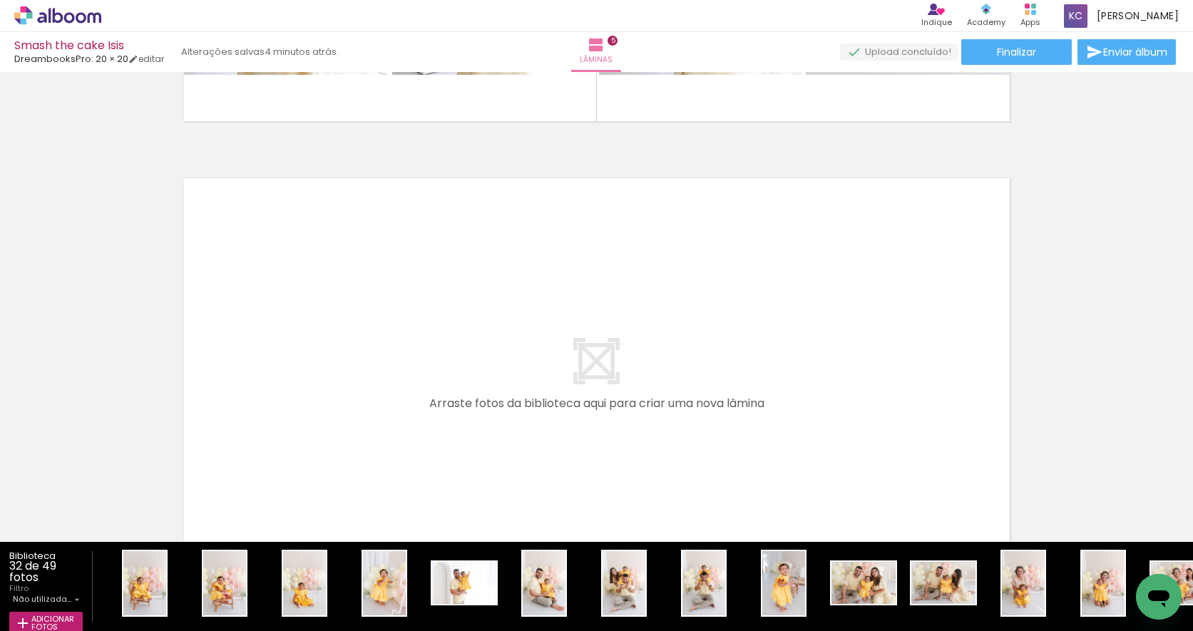
scroll to position [2300, 0]
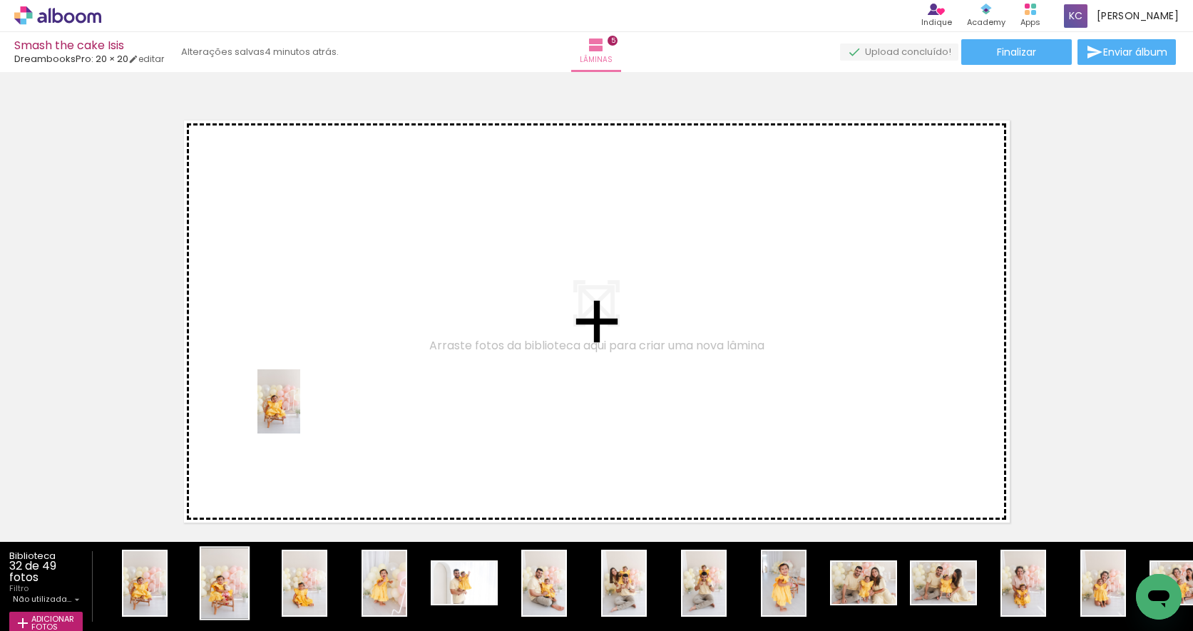
drag, startPoint x: 157, startPoint y: 578, endPoint x: 202, endPoint y: 571, distance: 45.5
click at [300, 412] on quentale-workspace at bounding box center [596, 315] width 1193 height 631
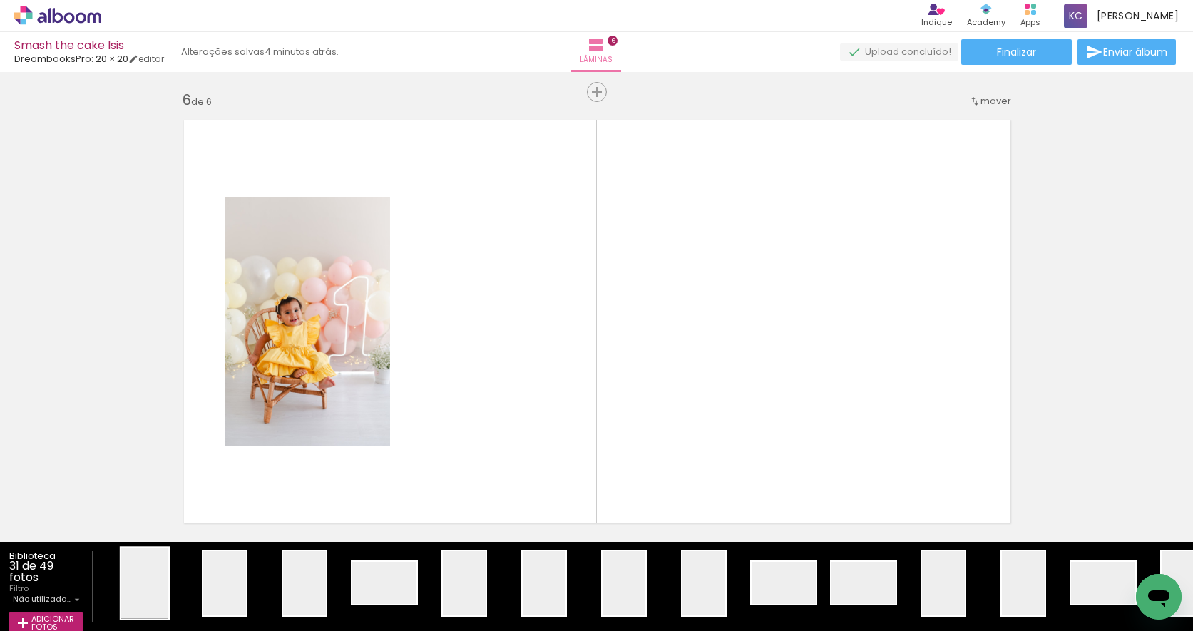
scroll to position [2315, 0]
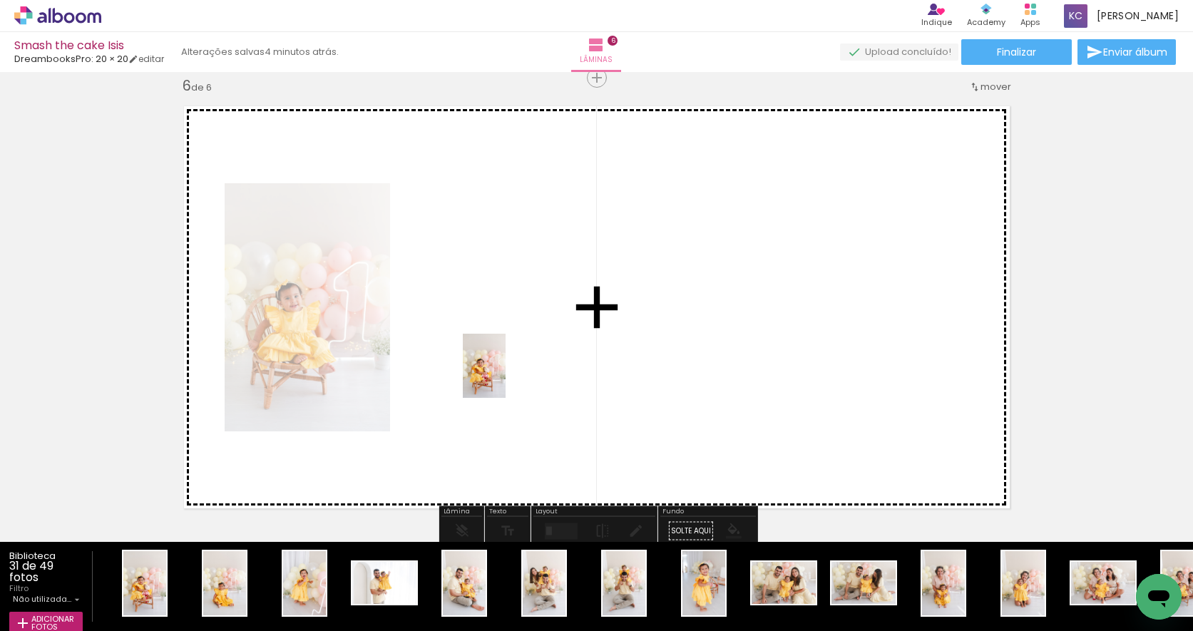
drag, startPoint x: 148, startPoint y: 572, endPoint x: 201, endPoint y: 560, distance: 54.2
click at [506, 377] on quentale-workspace at bounding box center [596, 315] width 1193 height 631
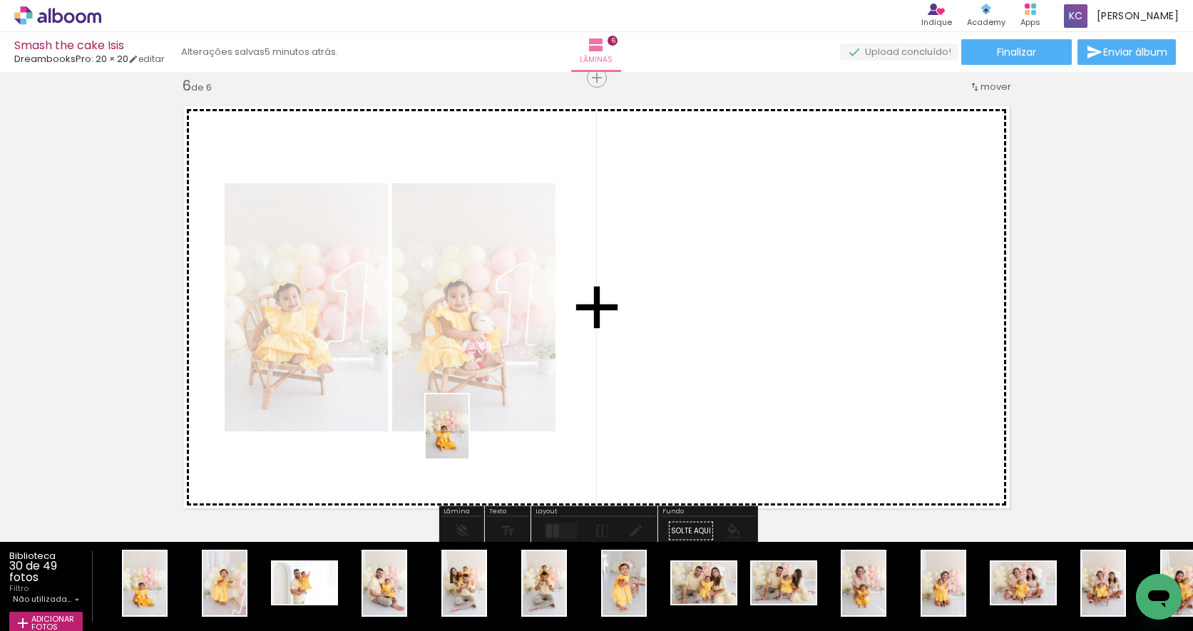
drag, startPoint x: 147, startPoint y: 573, endPoint x: 469, endPoint y: 437, distance: 349.1
click at [469, 437] on quentale-workspace at bounding box center [596, 315] width 1193 height 631
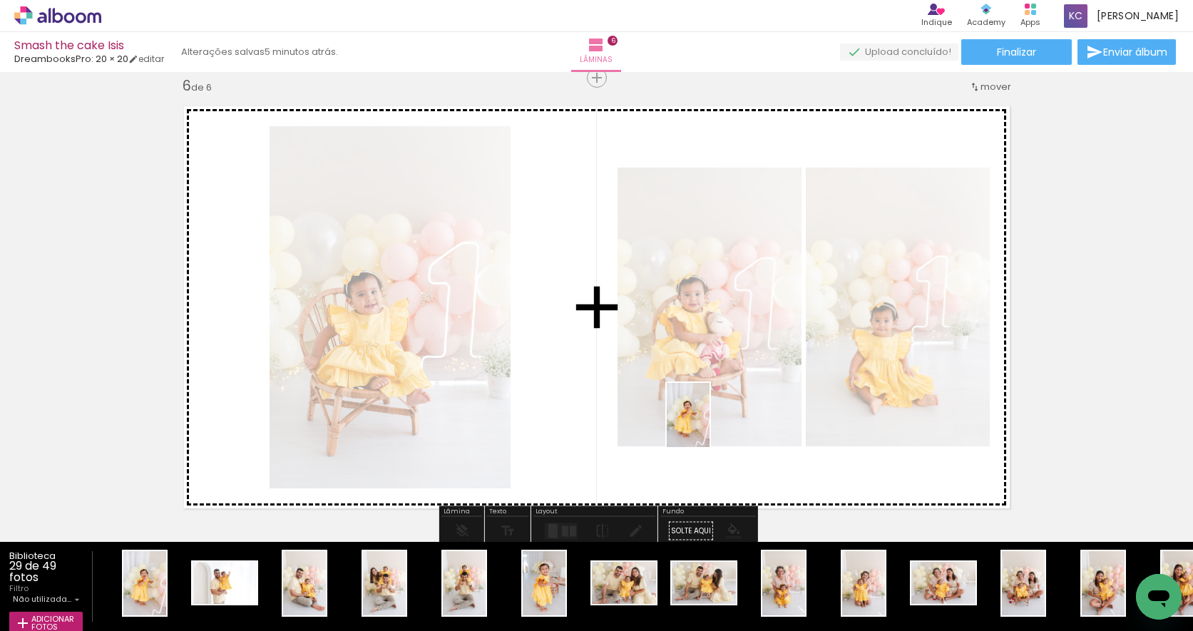
drag, startPoint x: 160, startPoint y: 573, endPoint x: 705, endPoint y: 429, distance: 564.3
click at [710, 426] on quentale-workspace at bounding box center [596, 315] width 1193 height 631
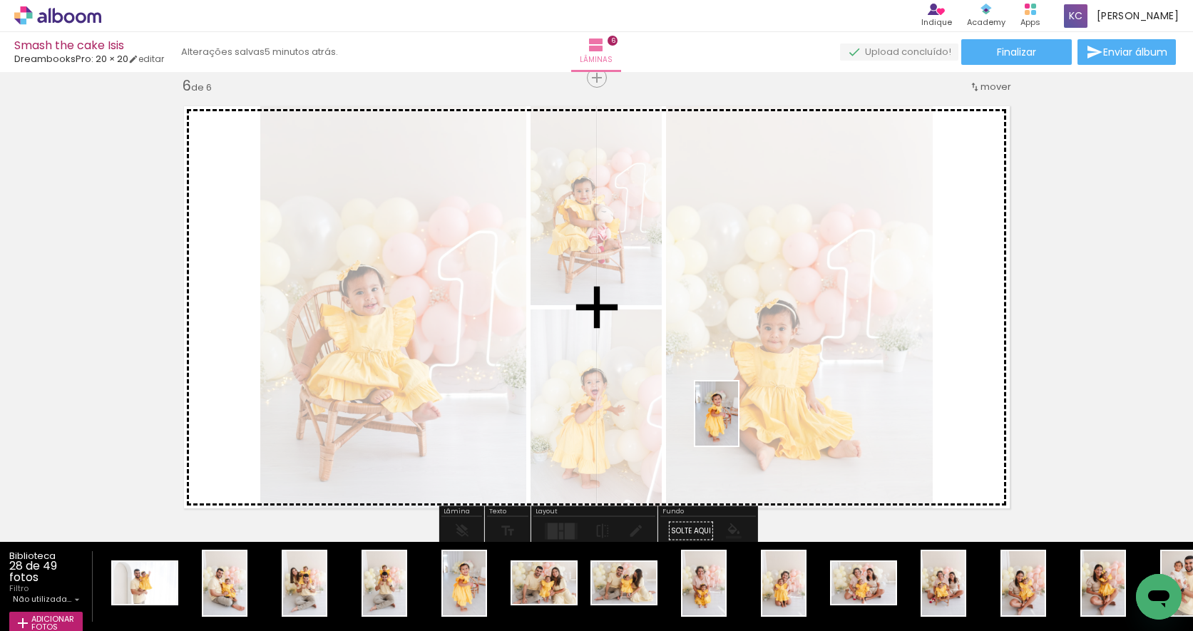
drag, startPoint x: 471, startPoint y: 581, endPoint x: 738, endPoint y: 424, distance: 309.1
click at [738, 424] on quentale-workspace at bounding box center [596, 315] width 1193 height 631
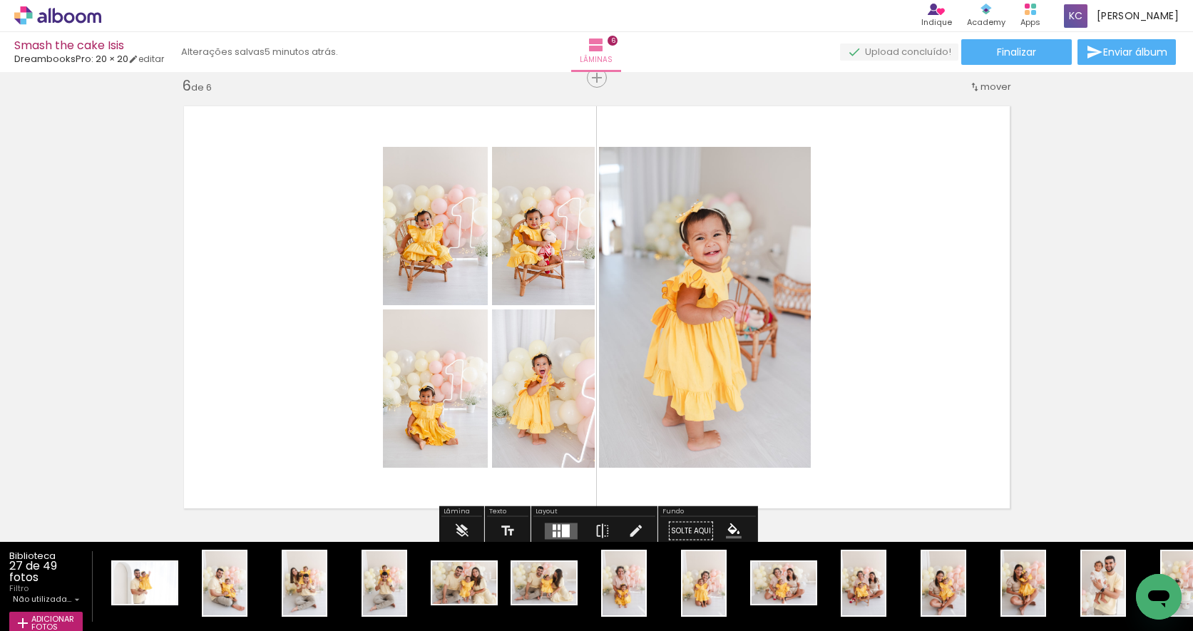
click at [562, 526] on div at bounding box center [566, 530] width 8 height 13
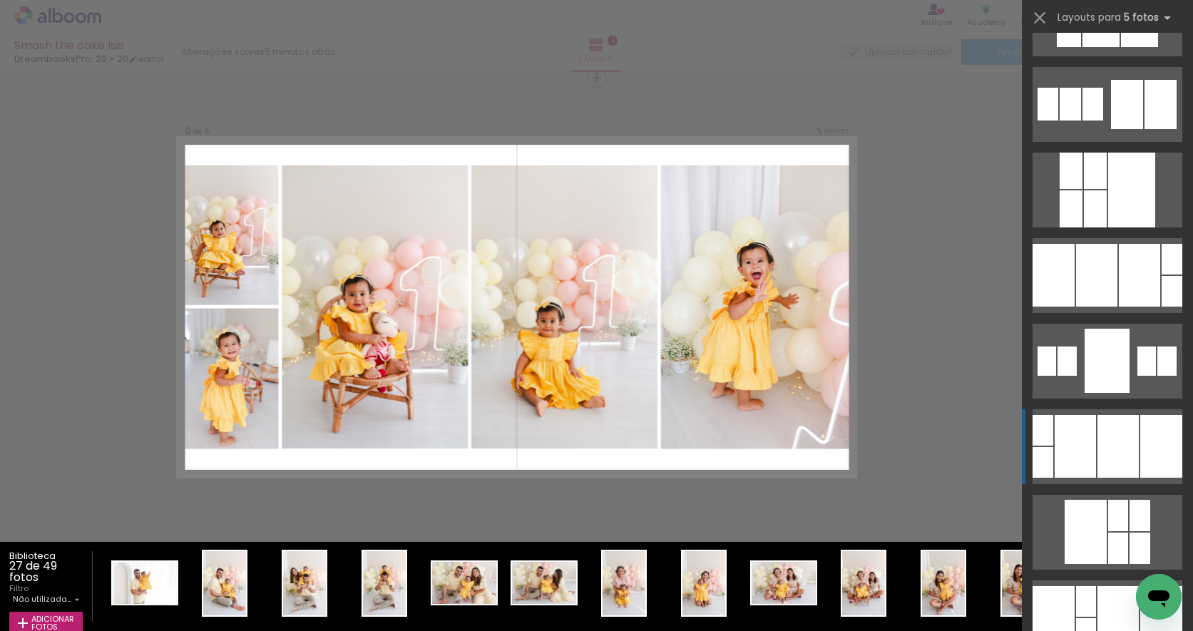
scroll to position [310, 0]
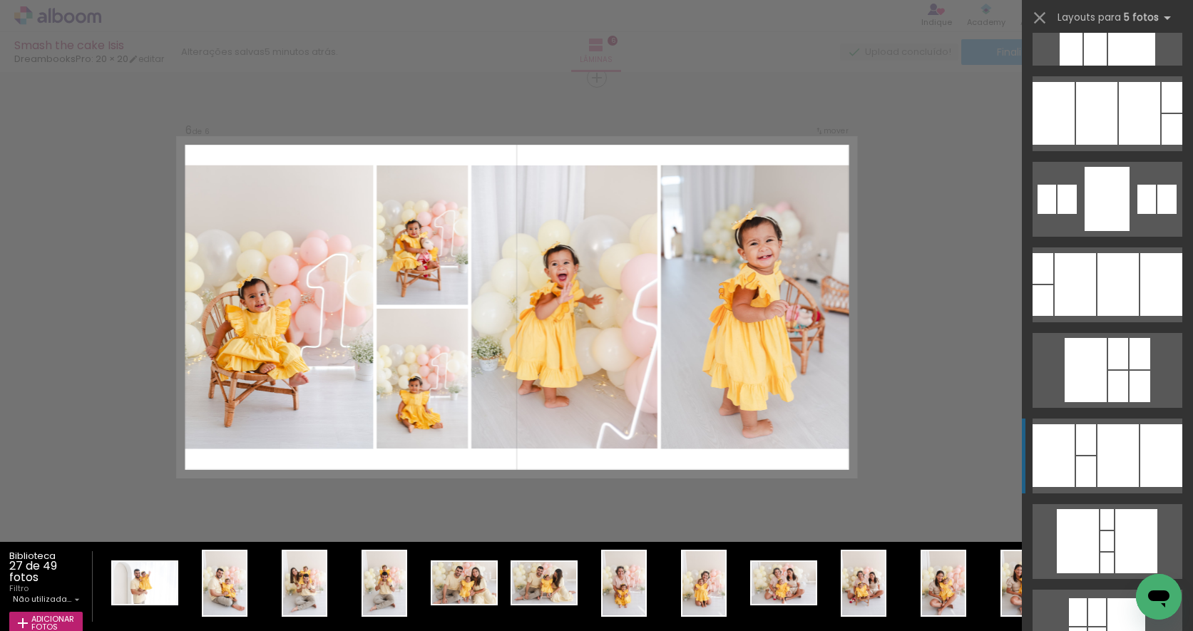
click at [1116, 434] on div at bounding box center [1118, 455] width 41 height 63
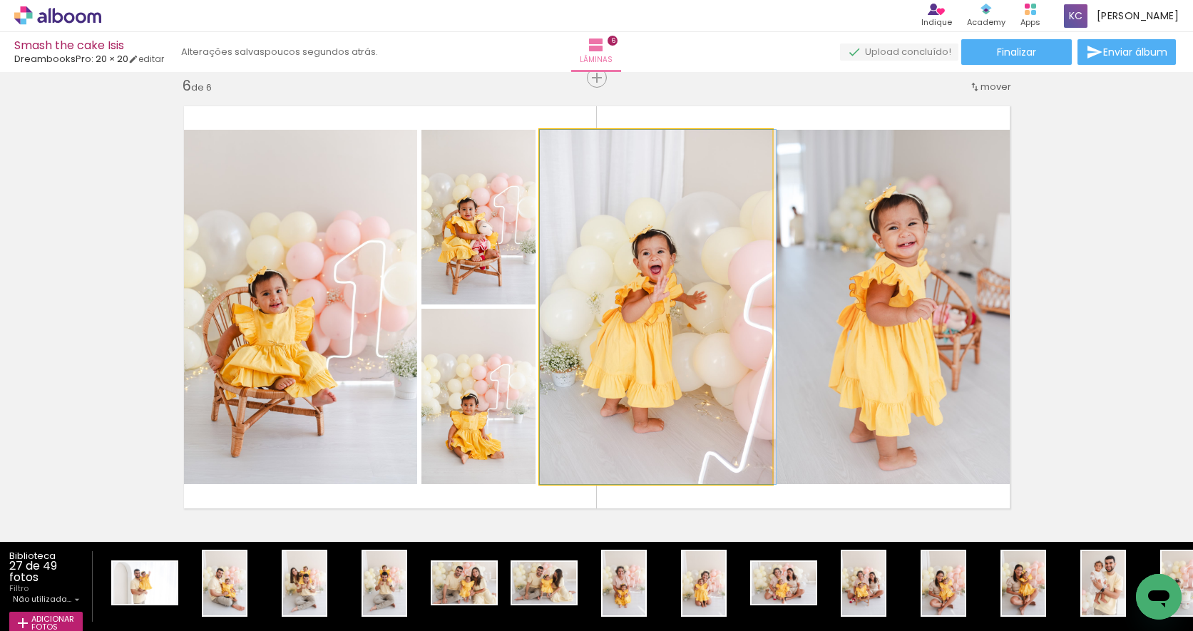
drag, startPoint x: 698, startPoint y: 371, endPoint x: 717, endPoint y: 370, distance: 19.3
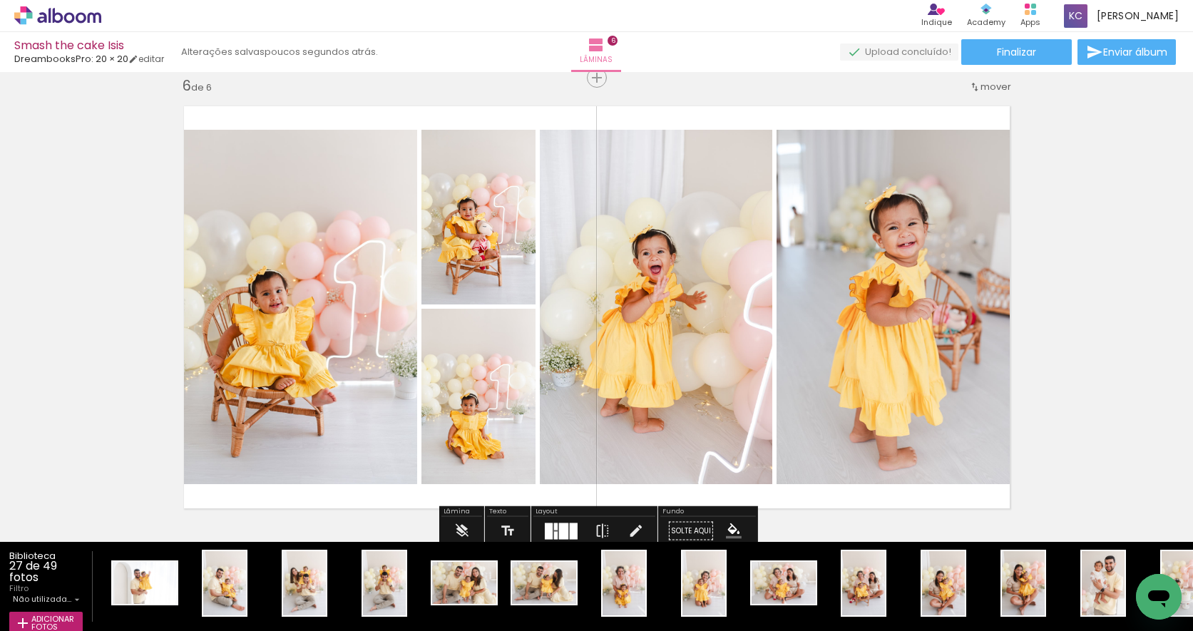
click at [570, 530] on div at bounding box center [574, 531] width 8 height 16
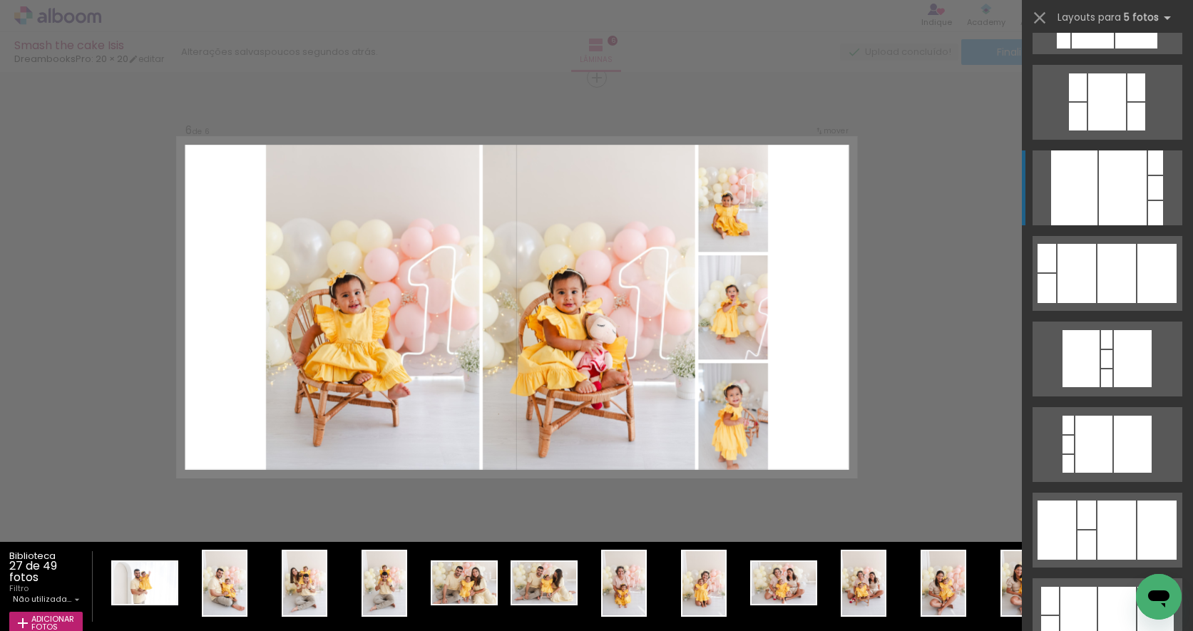
scroll to position [2889, 0]
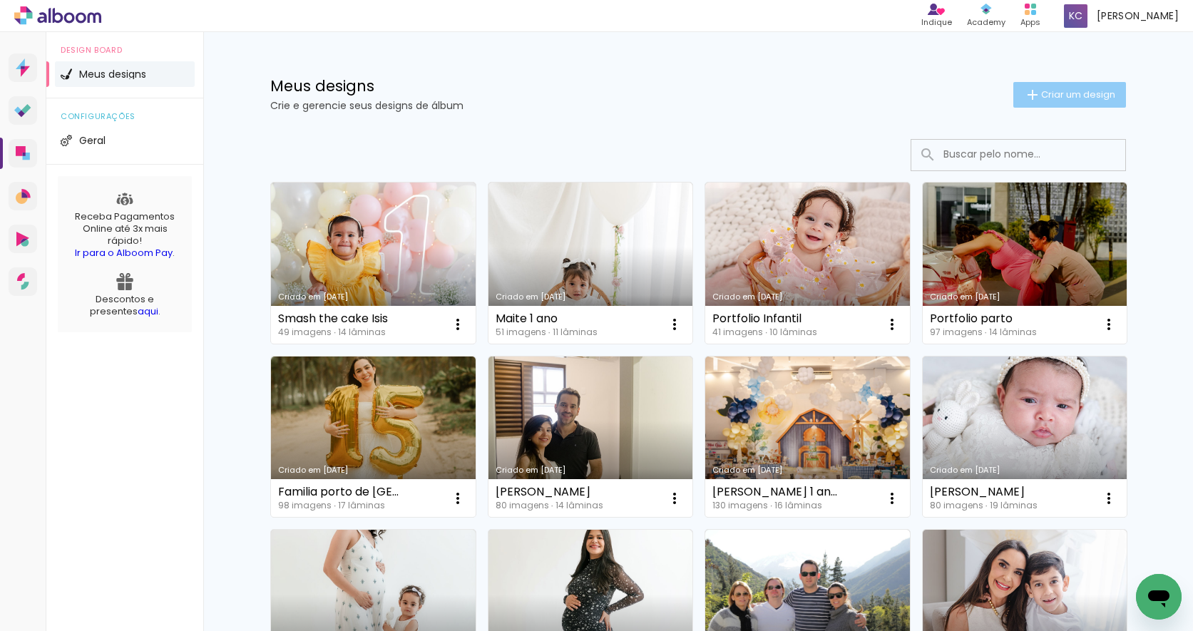
click at [1071, 93] on span "Criar um design" at bounding box center [1078, 94] width 74 height 9
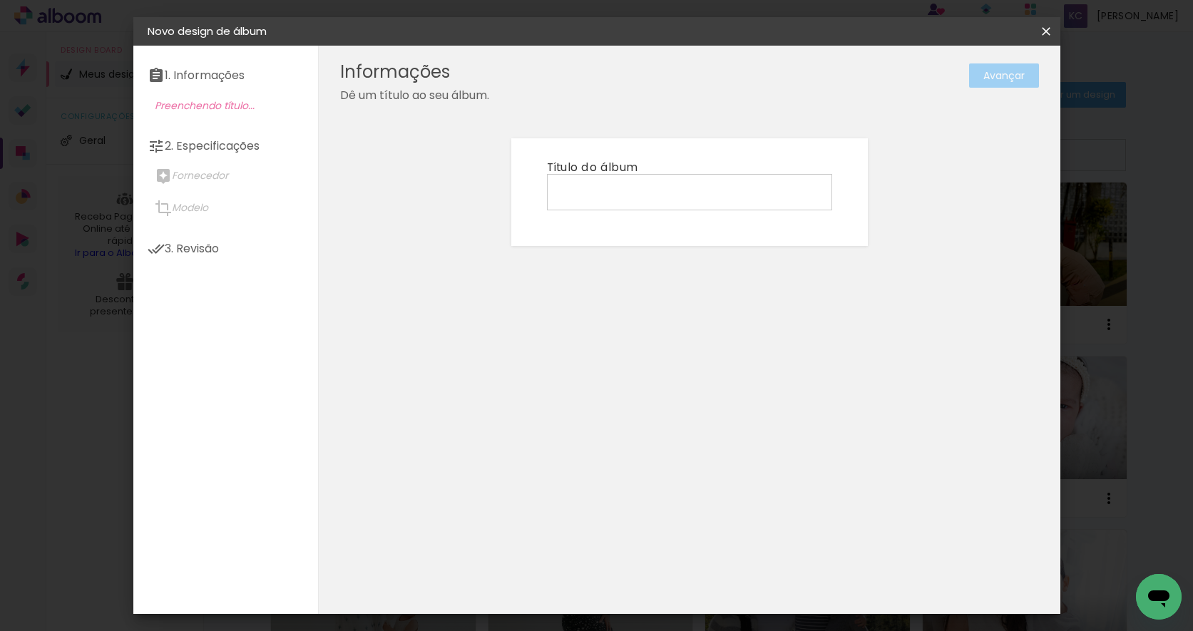
click at [621, 193] on input at bounding box center [689, 191] width 275 height 22
type input "Smash the cake Eloah"
type paper-input "Smash the cake Eloah"
click at [978, 70] on paper-button "Avançar" at bounding box center [1004, 75] width 70 height 24
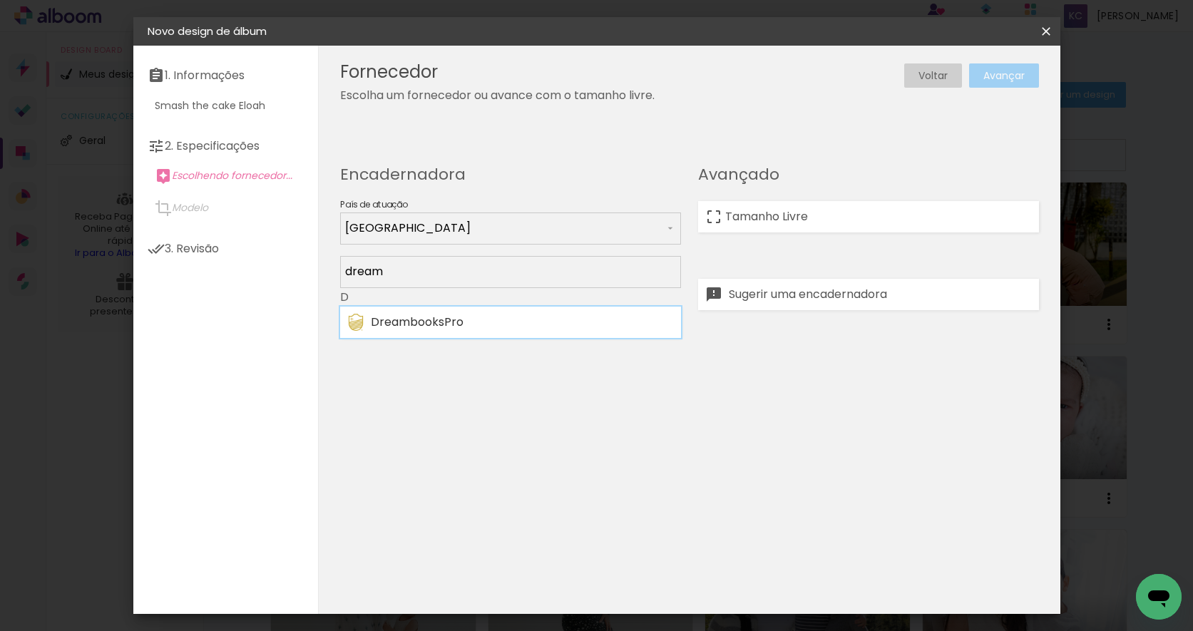
type input "dream"
type paper-input "dream"
click at [516, 319] on div "DreambooksPro" at bounding box center [522, 322] width 302 height 11
click at [996, 74] on paper-button "Avançar" at bounding box center [1004, 75] width 70 height 24
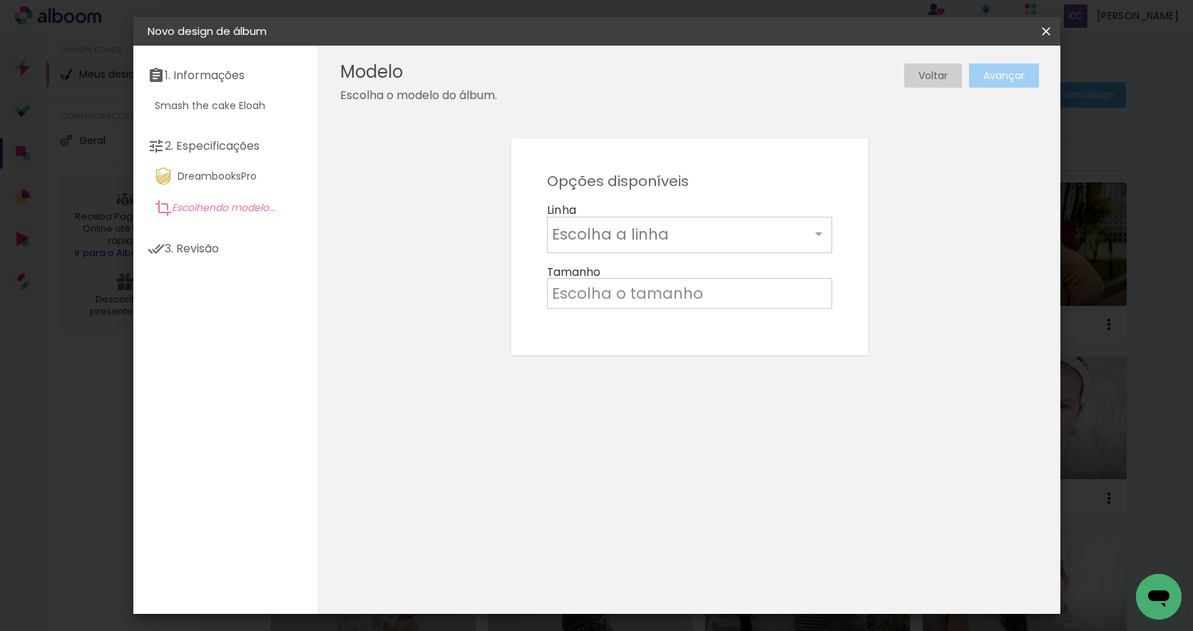
click at [626, 241] on input "text" at bounding box center [681, 234] width 258 height 22
click at [618, 234] on paper-item "Álbum" at bounding box center [689, 237] width 285 height 29
type input "Álbum"
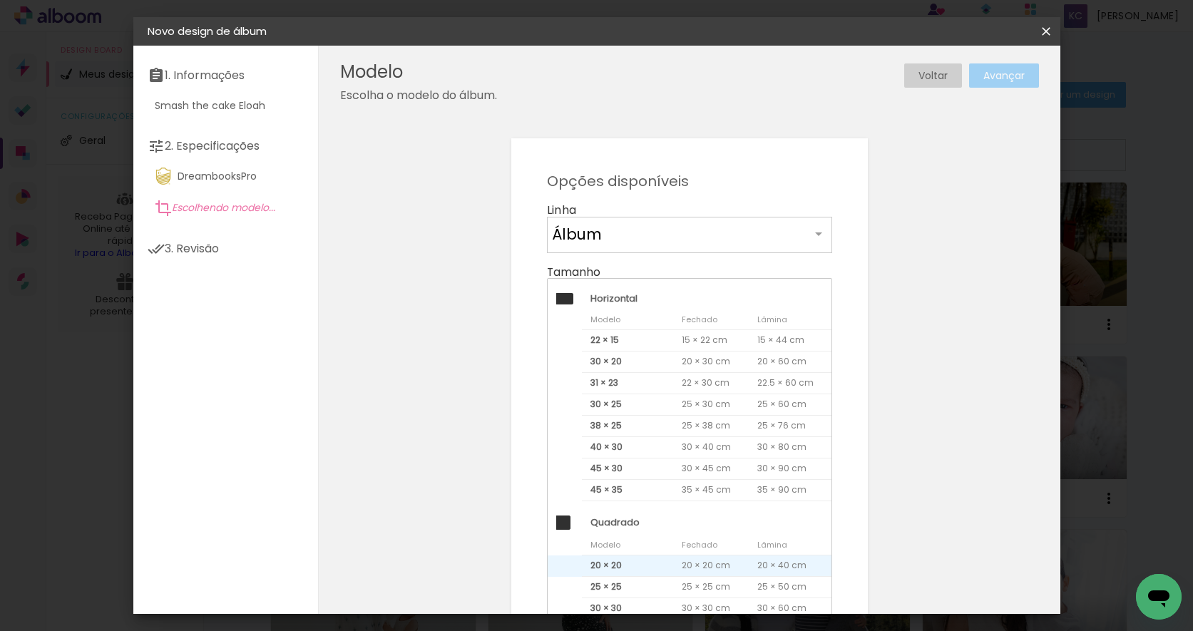
click at [628, 564] on span "20 × 20" at bounding box center [628, 566] width 92 height 21
click at [999, 76] on paper-button "Avançar" at bounding box center [1004, 75] width 70 height 24
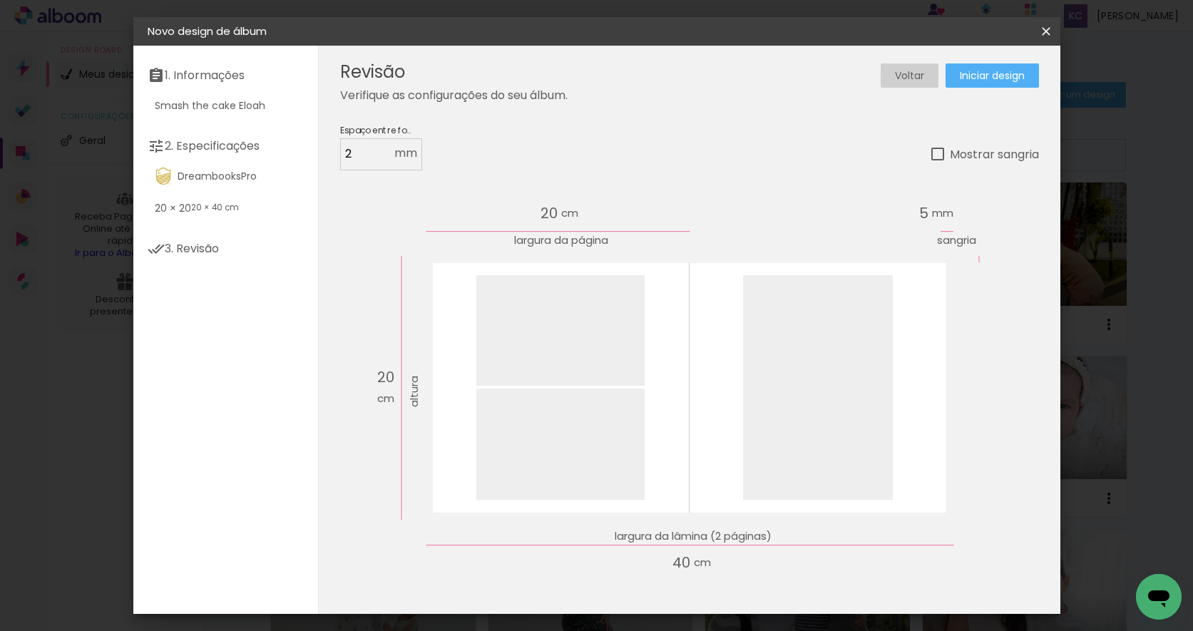
click at [984, 72] on span "Iniciar design" at bounding box center [992, 76] width 65 height 10
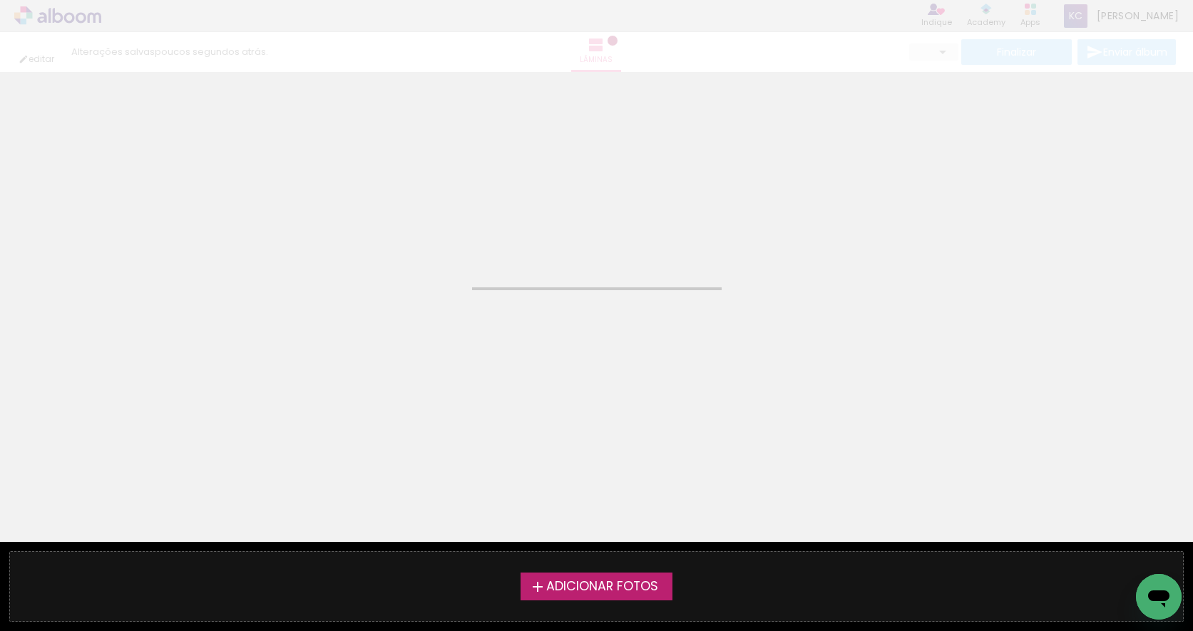
click at [591, 588] on span "Adicionar Fotos" at bounding box center [602, 587] width 112 height 13
click at [0, 0] on input "file" at bounding box center [0, 0] width 0 height 0
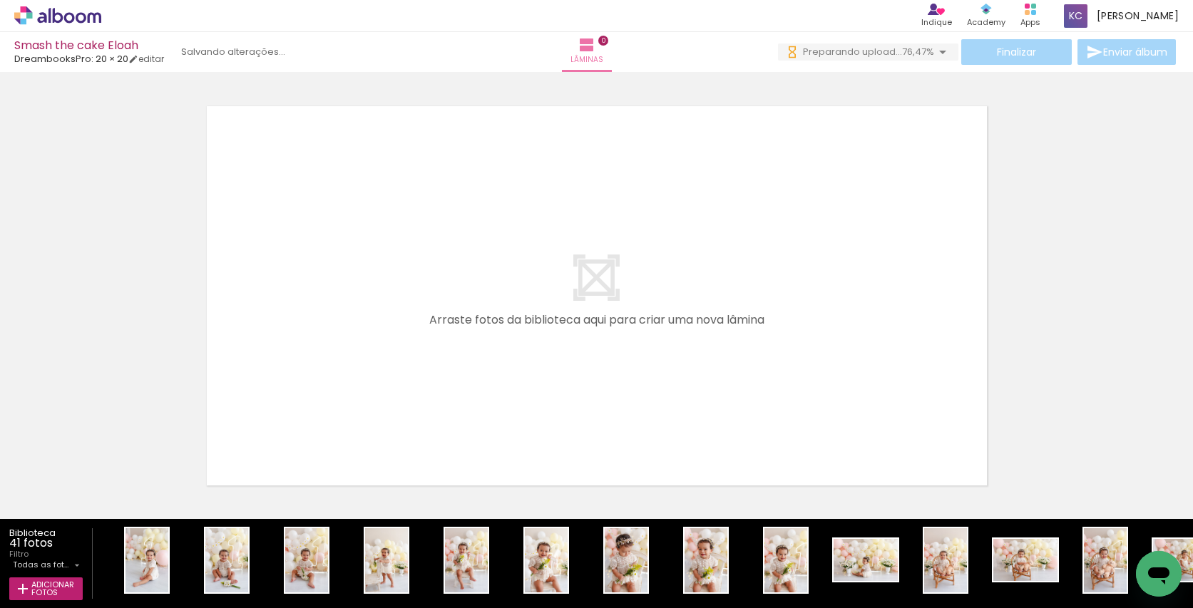
click at [63, 563] on input "Todas as fotos" at bounding box center [42, 565] width 58 height 12
click at [0, 0] on slot "Não utilizadas" at bounding box center [0, 0] width 0 height 0
type input "Não utilizadas"
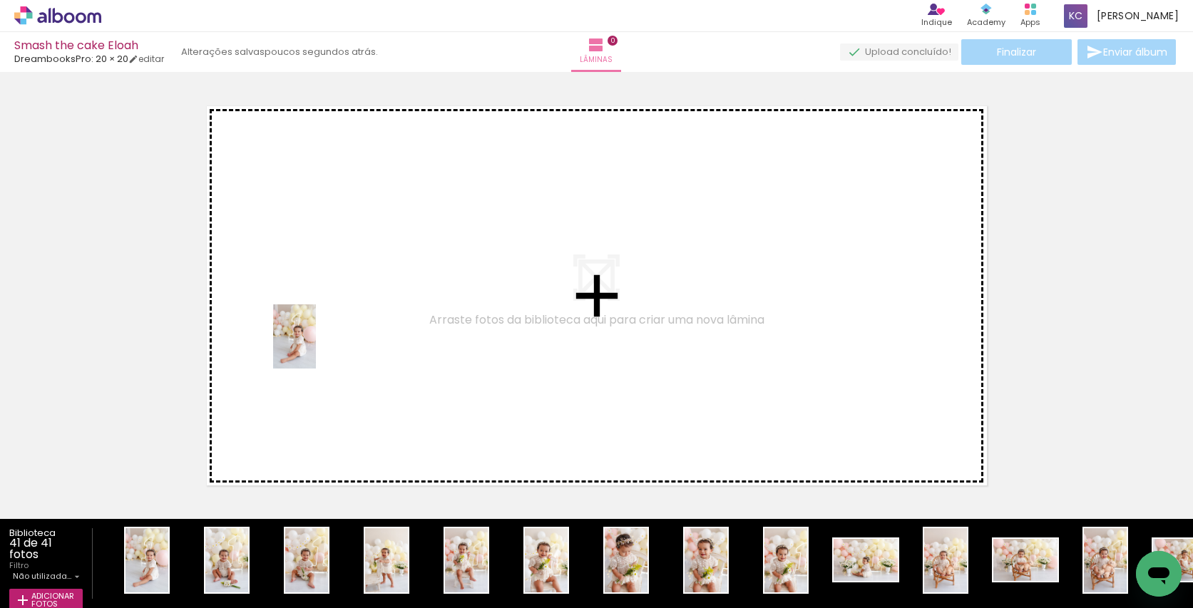
drag, startPoint x: 149, startPoint y: 550, endPoint x: 315, endPoint y: 347, distance: 262.0
click at [315, 347] on quentale-workspace at bounding box center [596, 304] width 1193 height 608
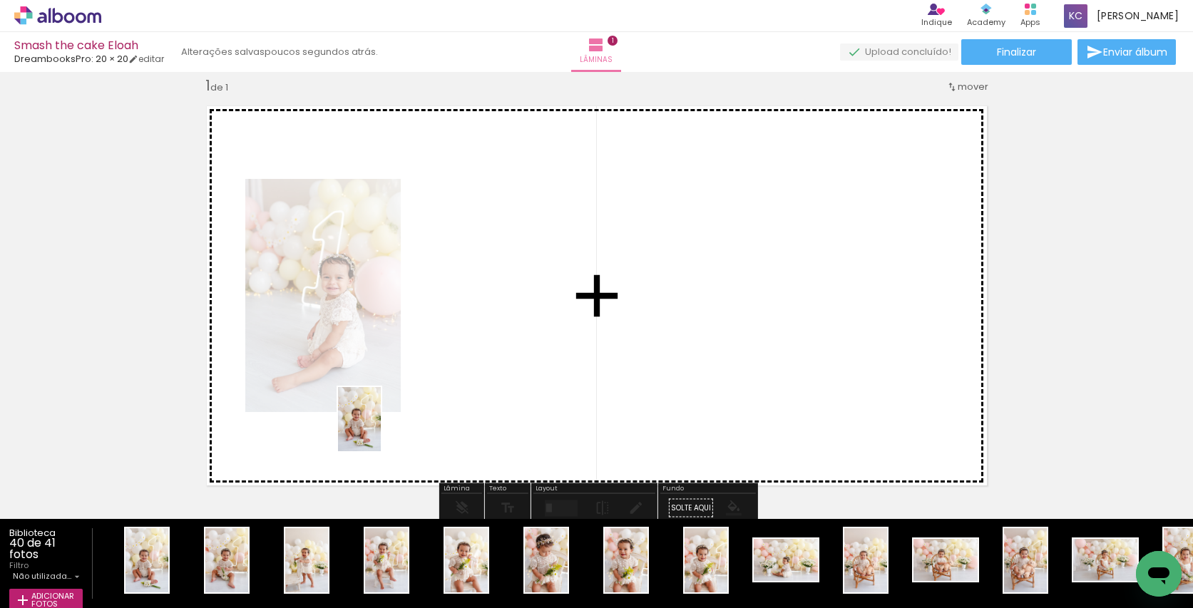
drag, startPoint x: 160, startPoint y: 552, endPoint x: 392, endPoint y: 424, distance: 264.0
click at [392, 424] on quentale-workspace at bounding box center [596, 304] width 1193 height 608
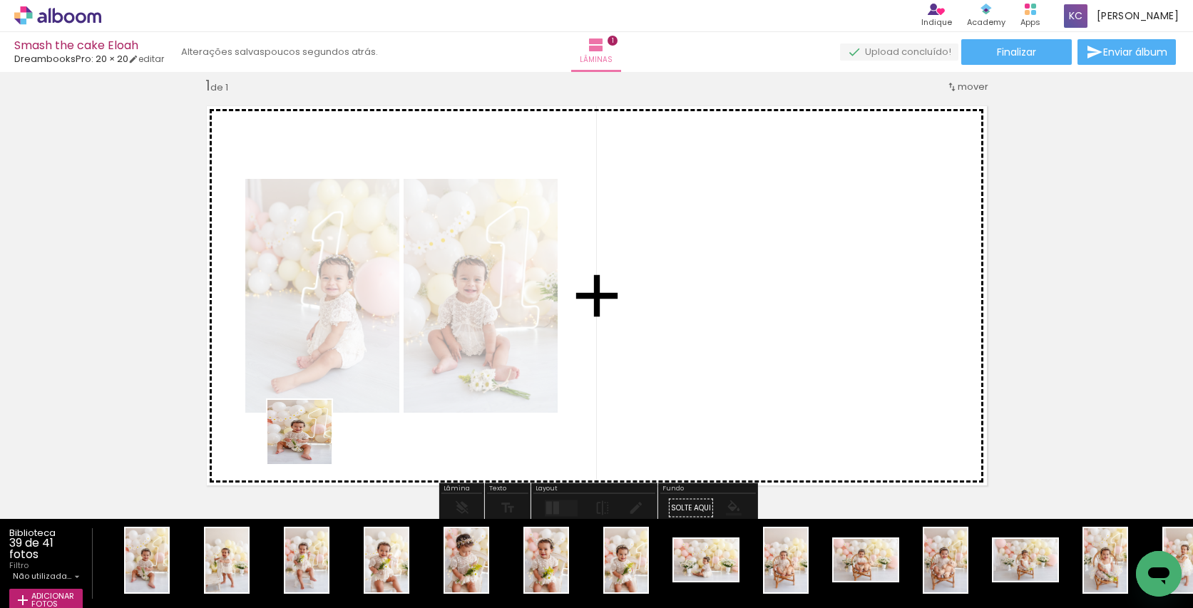
drag, startPoint x: 156, startPoint y: 549, endPoint x: 336, endPoint y: 425, distance: 218.4
click at [336, 425] on quentale-workspace at bounding box center [596, 304] width 1193 height 608
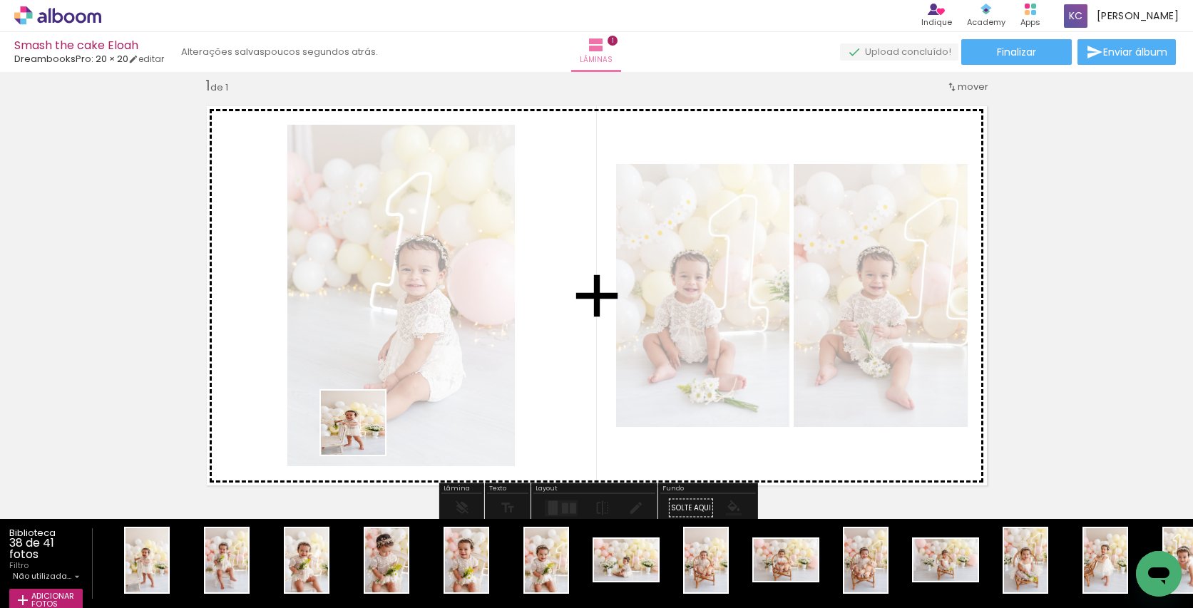
drag, startPoint x: 158, startPoint y: 549, endPoint x: 370, endPoint y: 429, distance: 244.0
click at [371, 429] on quentale-workspace at bounding box center [596, 304] width 1193 height 608
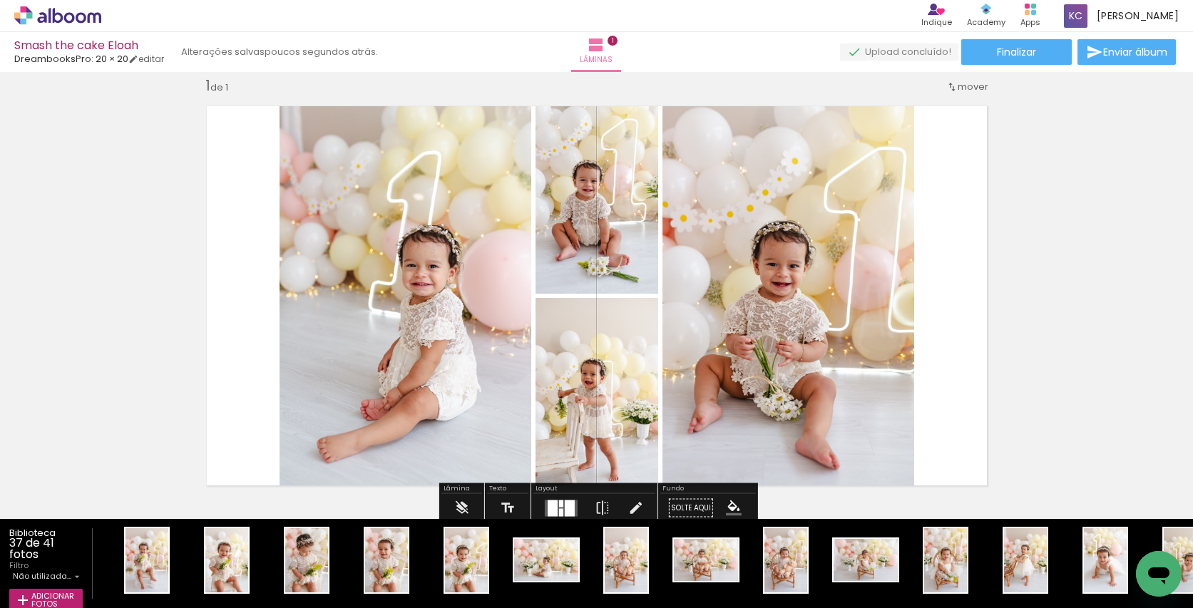
click at [559, 505] on div at bounding box center [561, 503] width 4 height 7
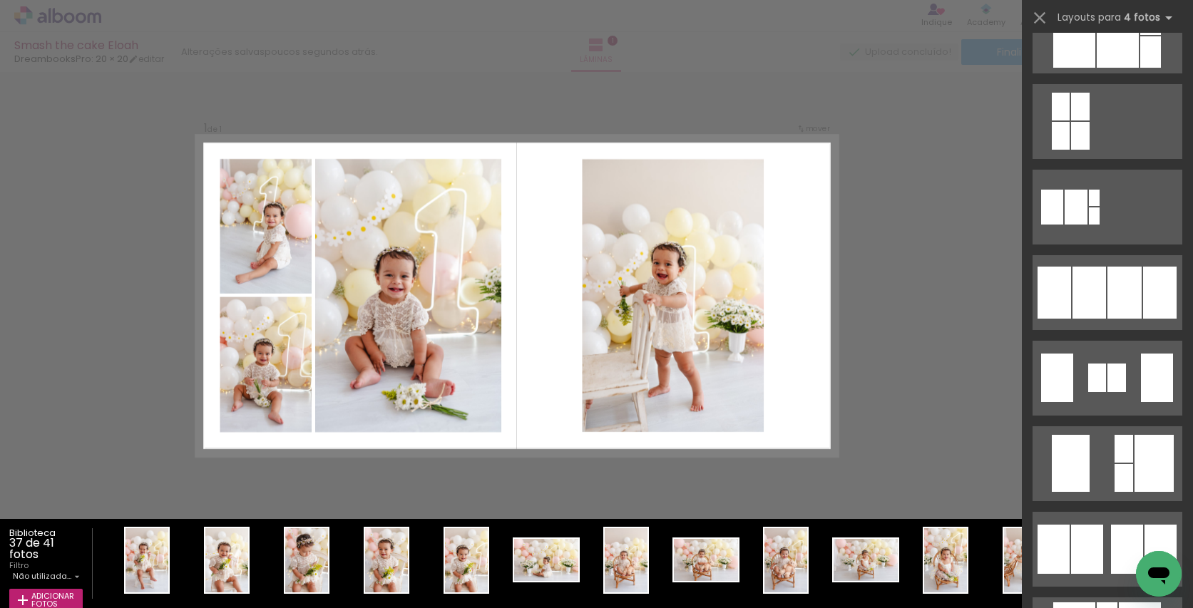
scroll to position [818, 0]
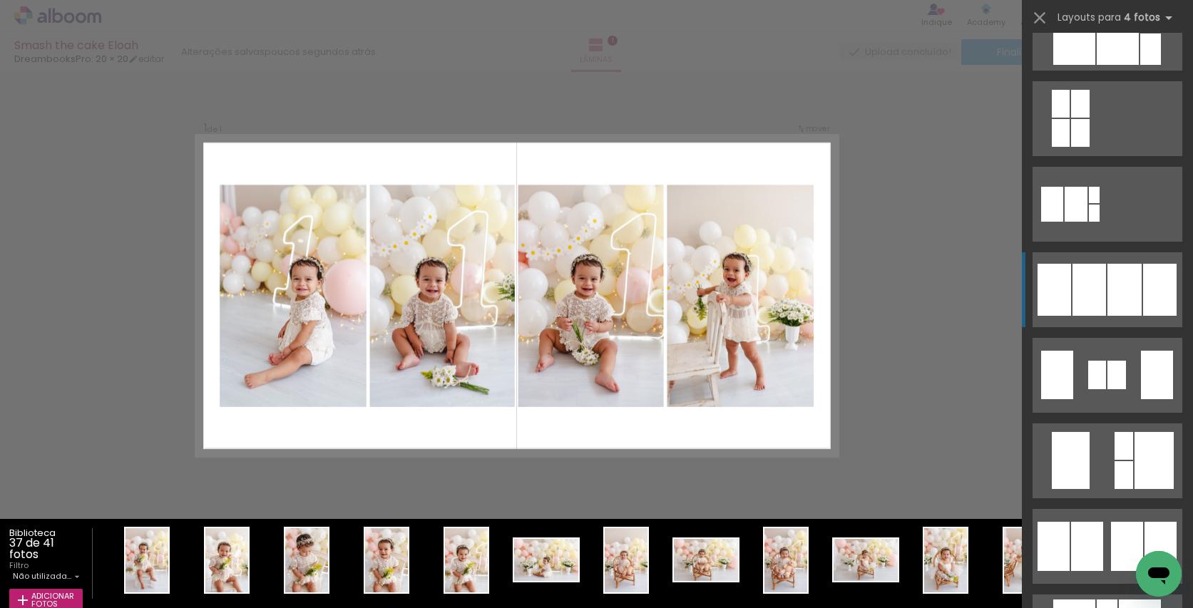
click at [1079, 280] on div at bounding box center [1090, 290] width 34 height 52
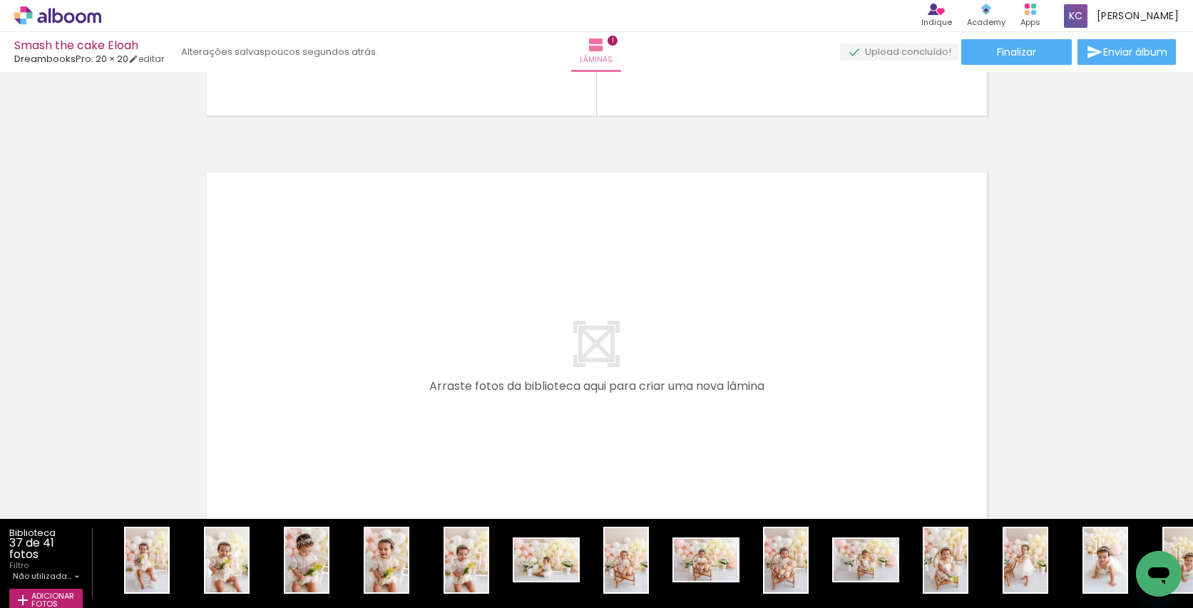
scroll to position [394, 0]
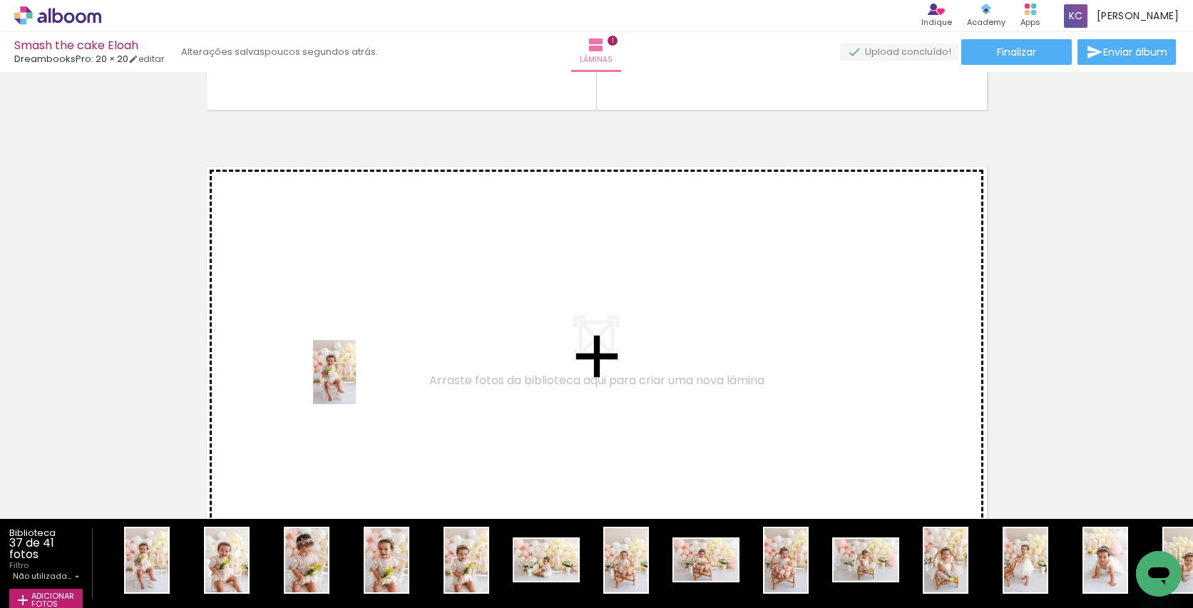
drag, startPoint x: 150, startPoint y: 546, endPoint x: 358, endPoint y: 382, distance: 264.6
click at [358, 382] on quentale-workspace at bounding box center [596, 304] width 1193 height 608
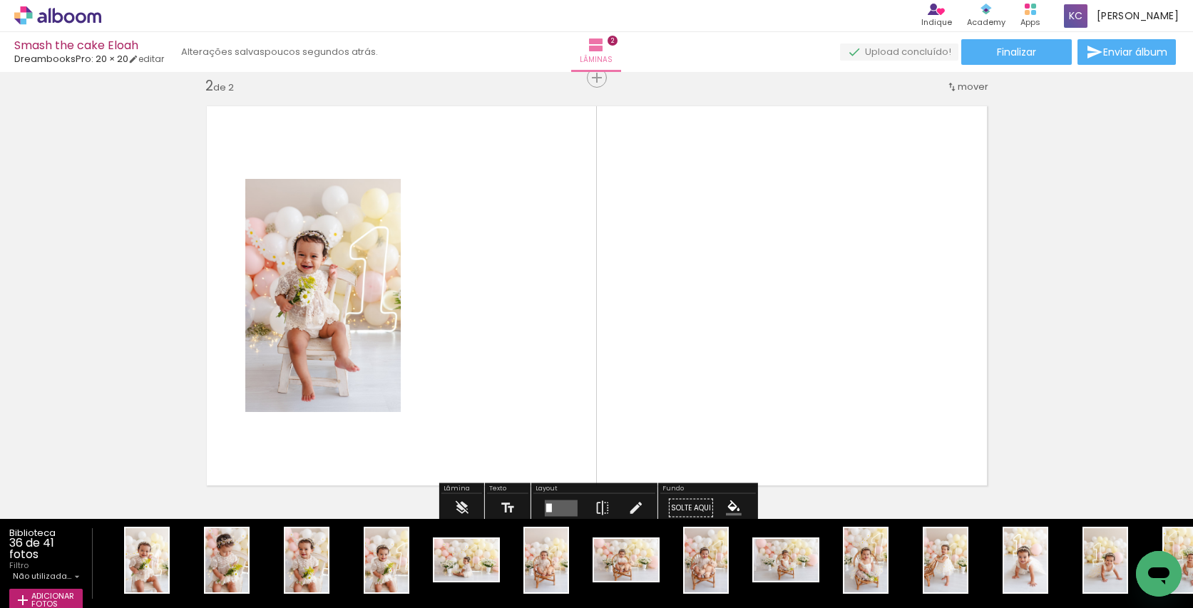
scroll to position [0, 1]
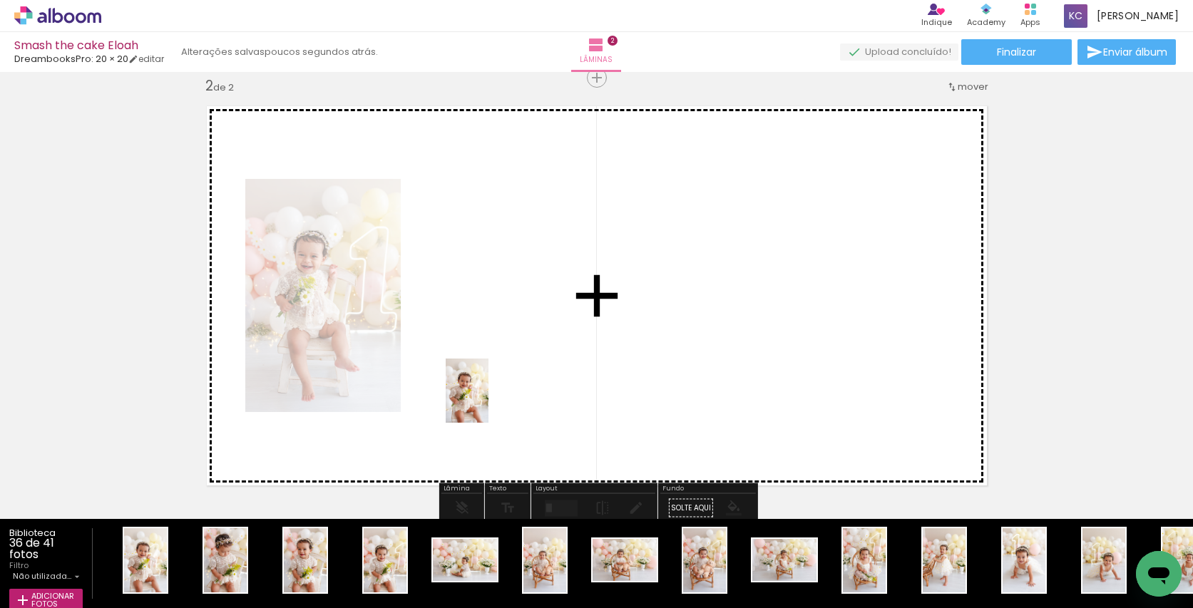
drag, startPoint x: 156, startPoint y: 558, endPoint x: 493, endPoint y: 400, distance: 372.0
click at [493, 400] on quentale-workspace at bounding box center [596, 304] width 1193 height 608
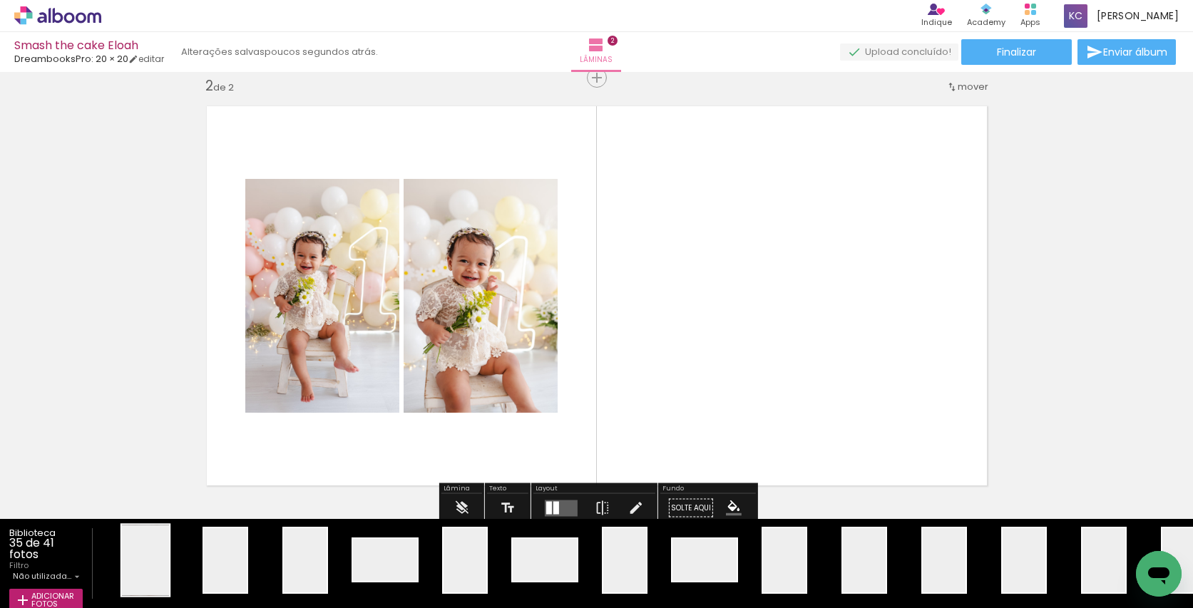
scroll to position [454, 0]
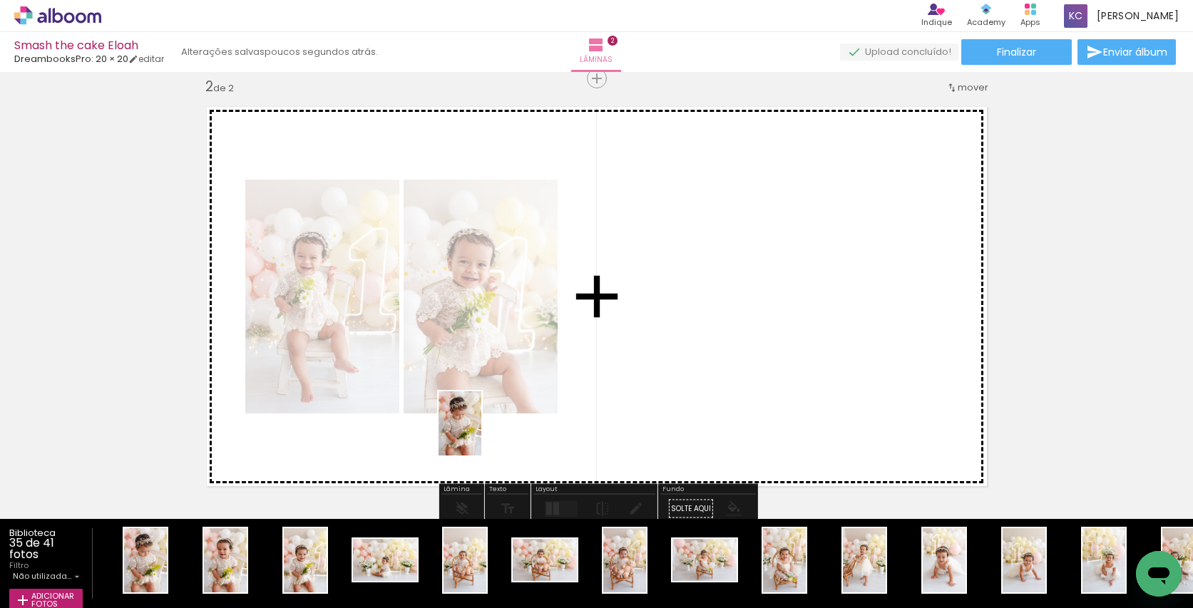
drag, startPoint x: 150, startPoint y: 554, endPoint x: 481, endPoint y: 434, distance: 352.0
click at [481, 434] on quentale-workspace at bounding box center [596, 304] width 1193 height 608
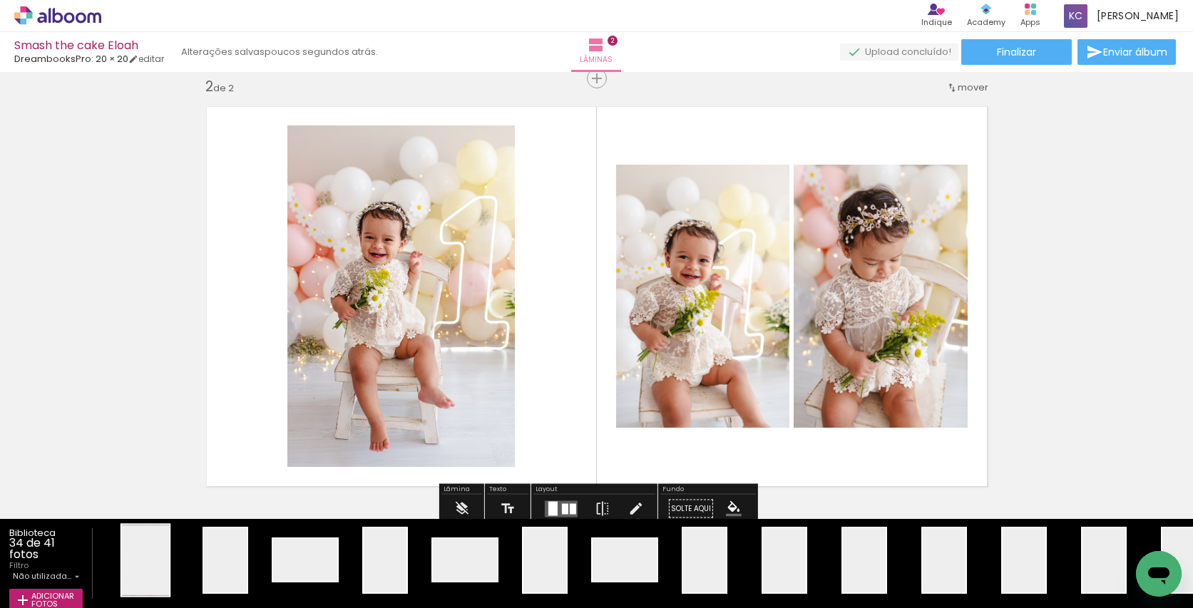
scroll to position [454, 0]
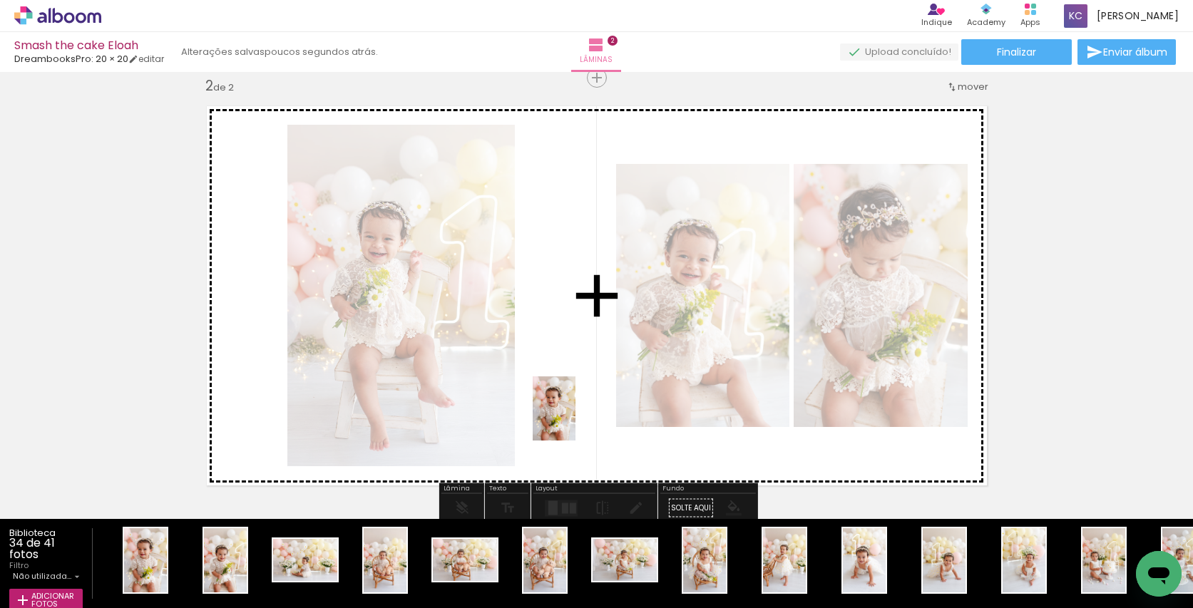
drag, startPoint x: 146, startPoint y: 545, endPoint x: 575, endPoint y: 419, distance: 447.4
click at [575, 419] on quentale-workspace at bounding box center [596, 304] width 1193 height 608
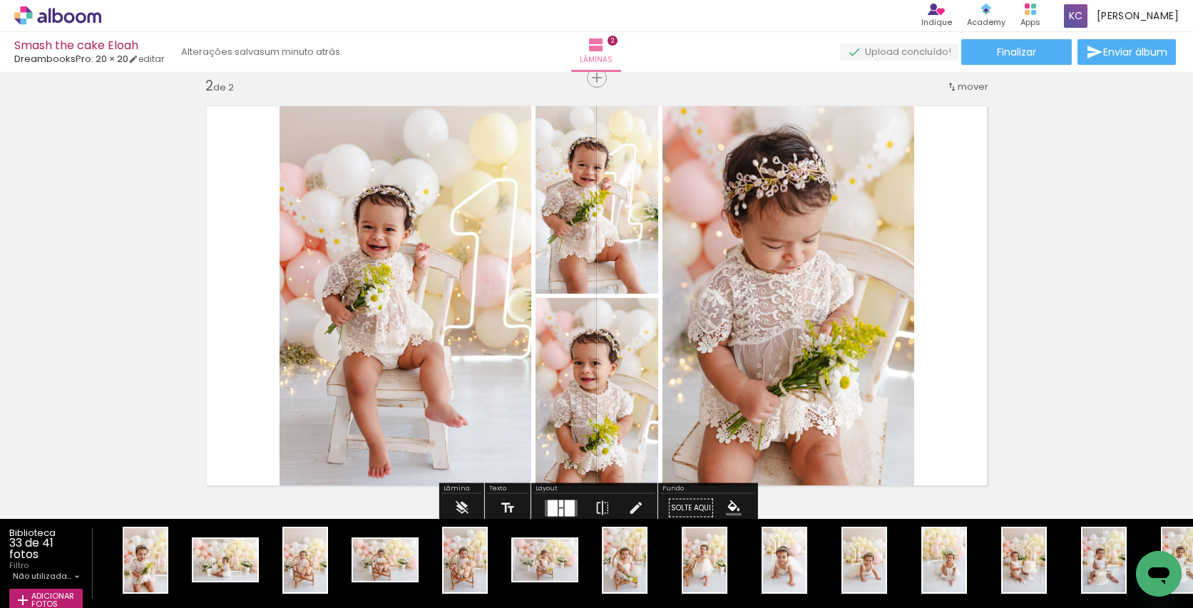
click at [561, 503] on quentale-layouter at bounding box center [561, 508] width 33 height 16
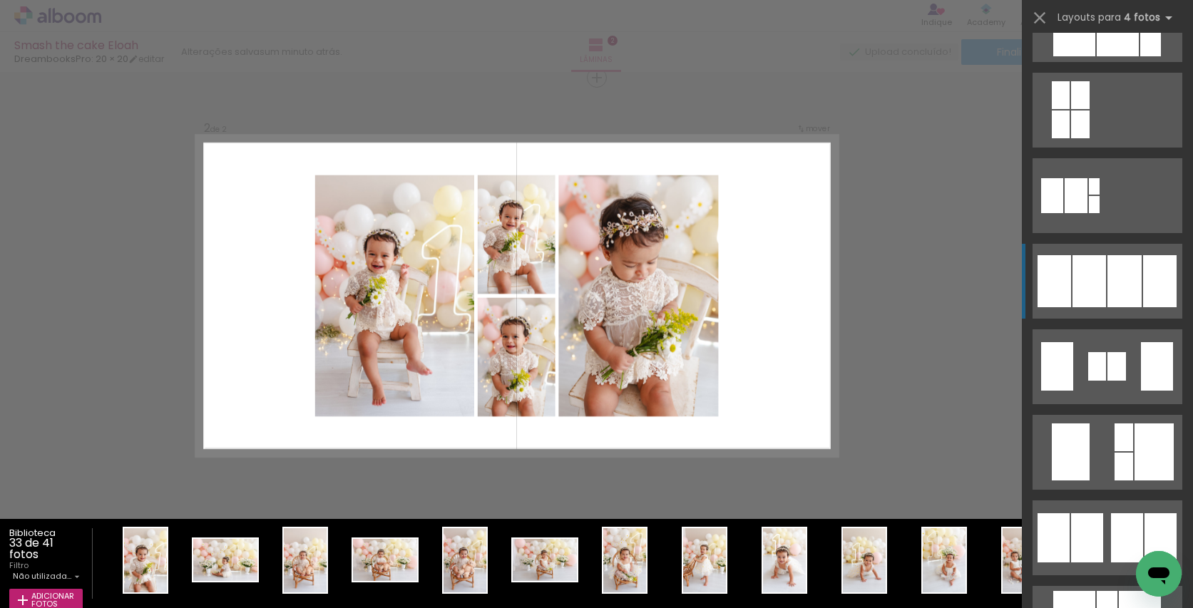
scroll to position [838, 0]
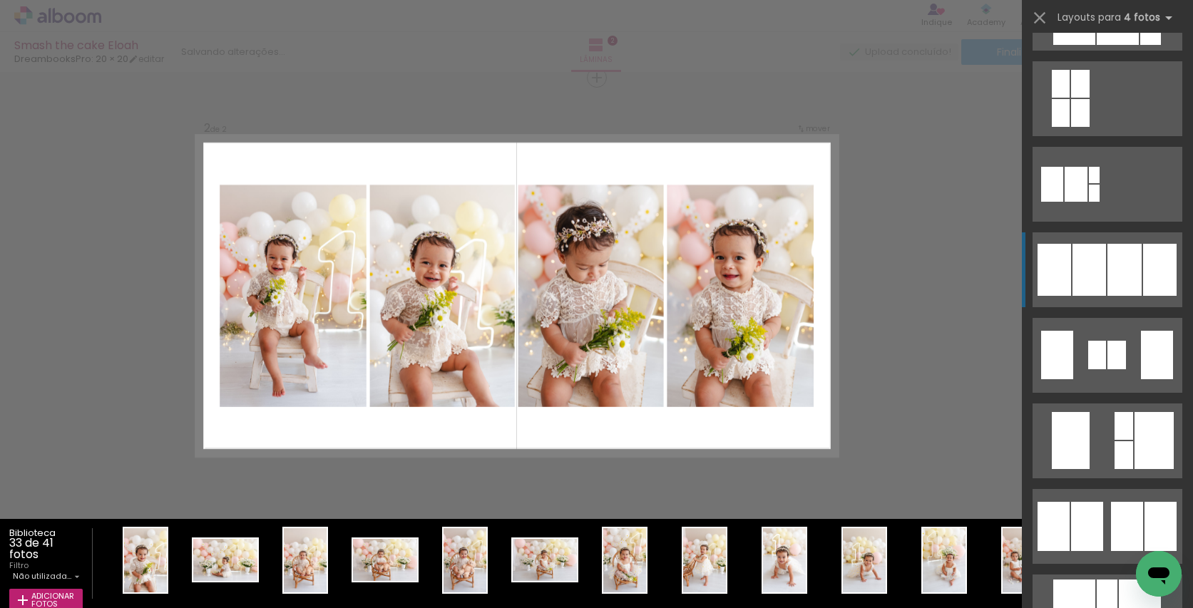
click at [1098, 278] on div at bounding box center [1090, 270] width 34 height 52
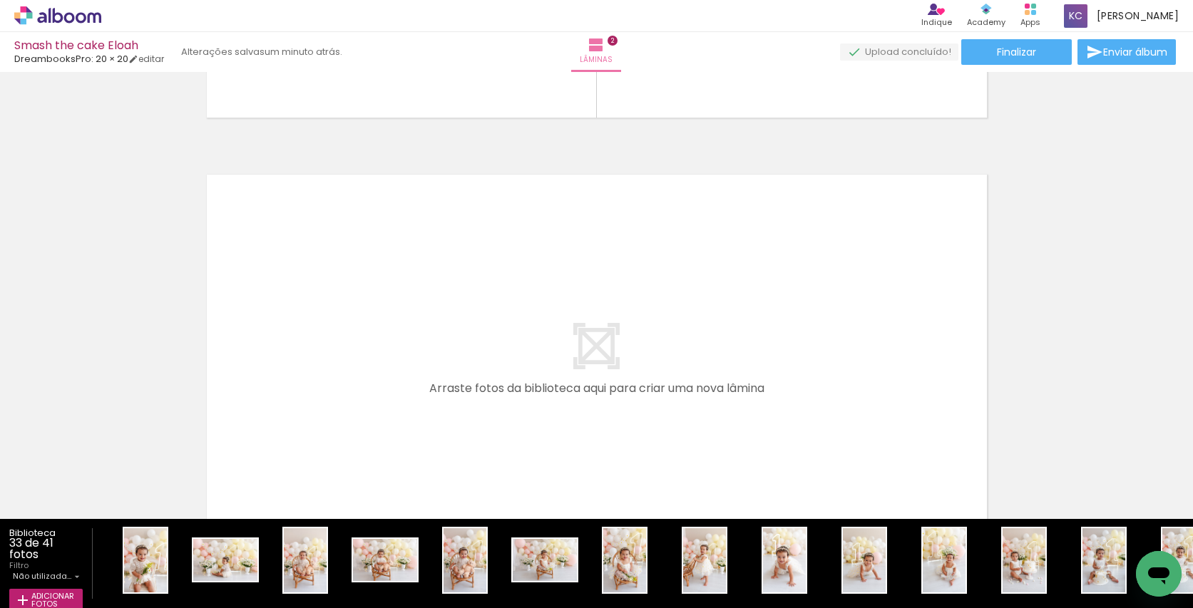
scroll to position [828, 0]
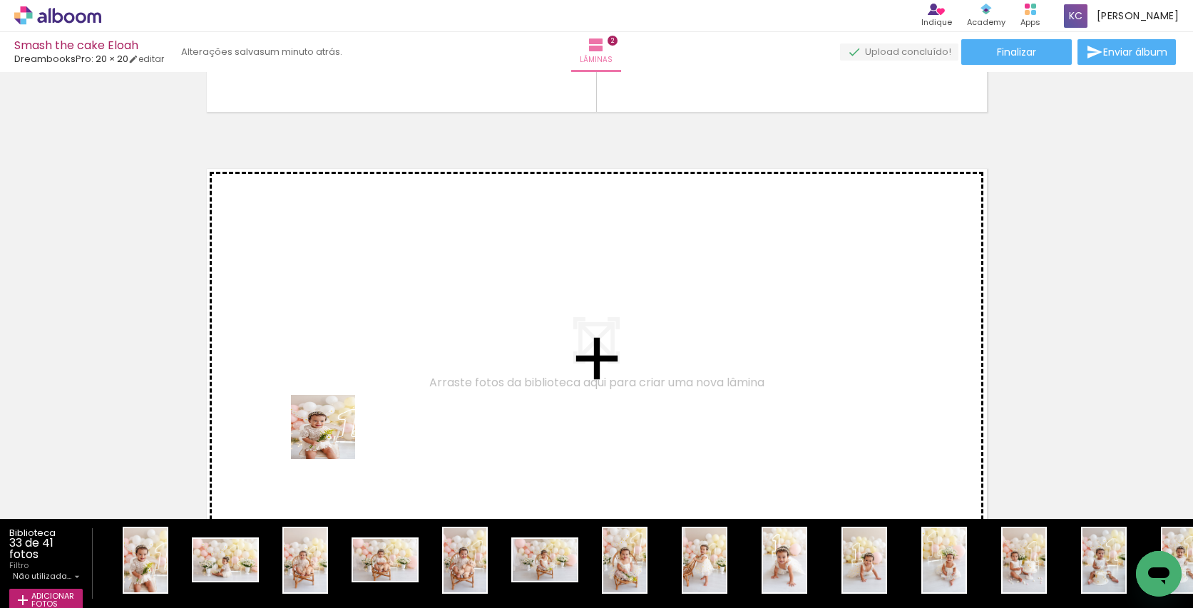
drag, startPoint x: 138, startPoint y: 553, endPoint x: 345, endPoint y: 429, distance: 242.2
click at [345, 429] on quentale-workspace at bounding box center [596, 304] width 1193 height 608
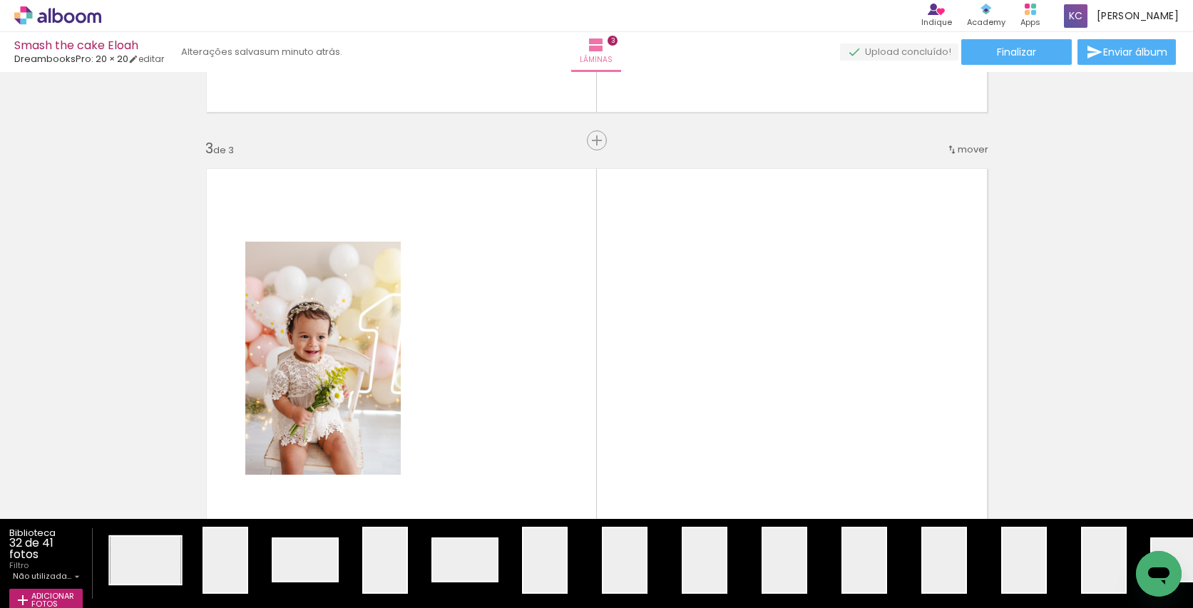
scroll to position [891, 0]
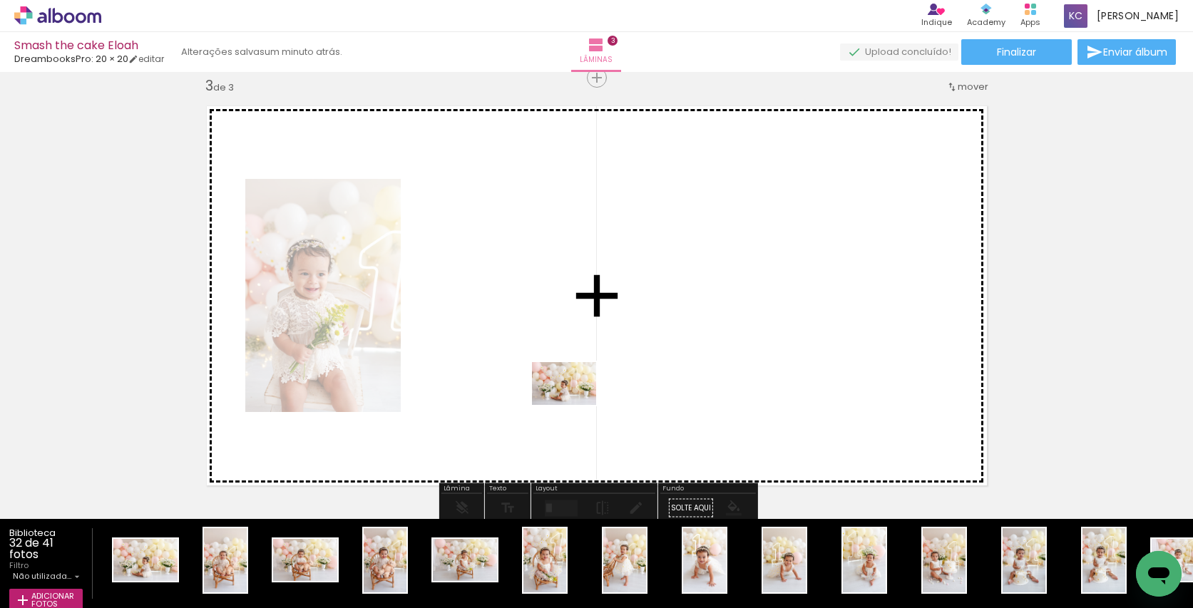
drag, startPoint x: 149, startPoint y: 550, endPoint x: 575, endPoint y: 405, distance: 449.8
click at [575, 405] on quentale-workspace at bounding box center [596, 304] width 1193 height 608
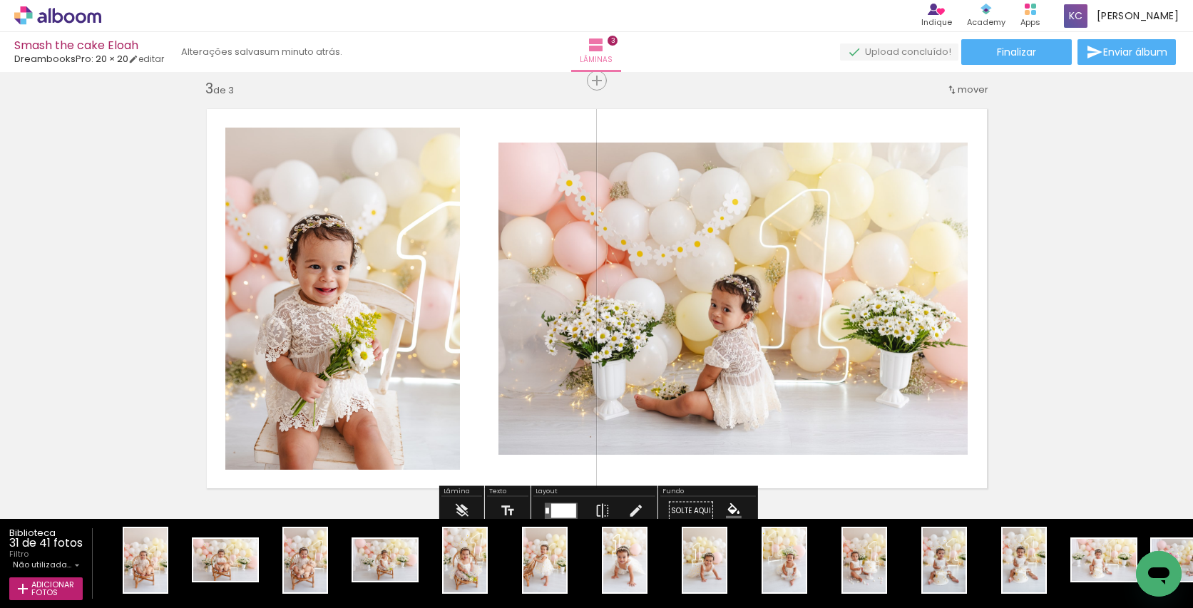
scroll to position [884, 0]
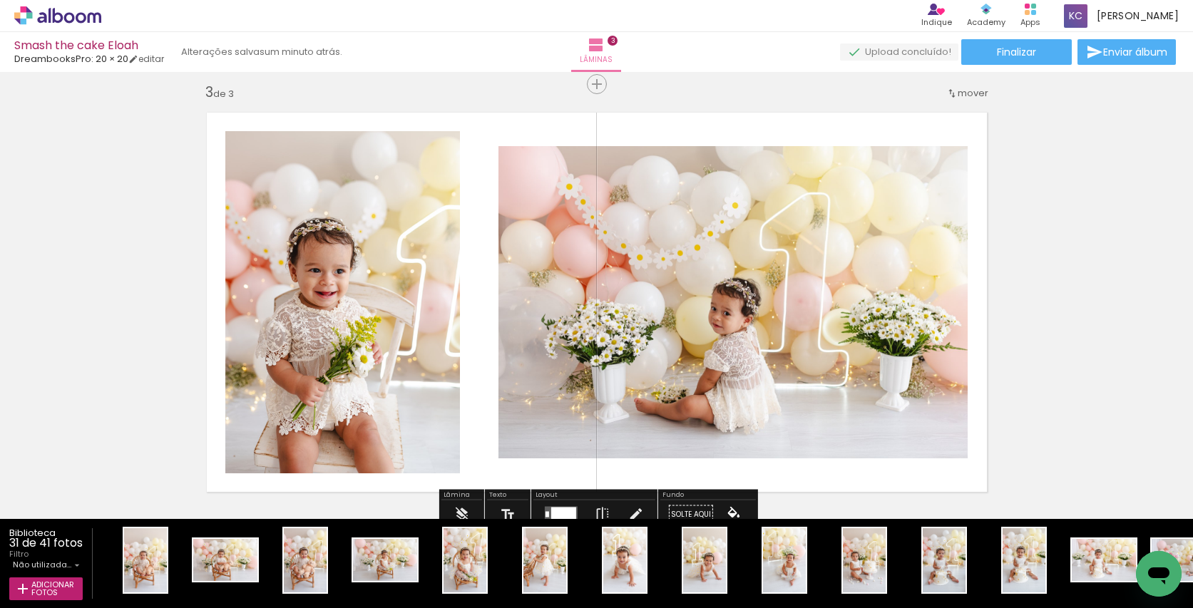
drag, startPoint x: 563, startPoint y: 509, endPoint x: 911, endPoint y: 394, distance: 366.5
click at [563, 509] on div at bounding box center [563, 514] width 25 height 14
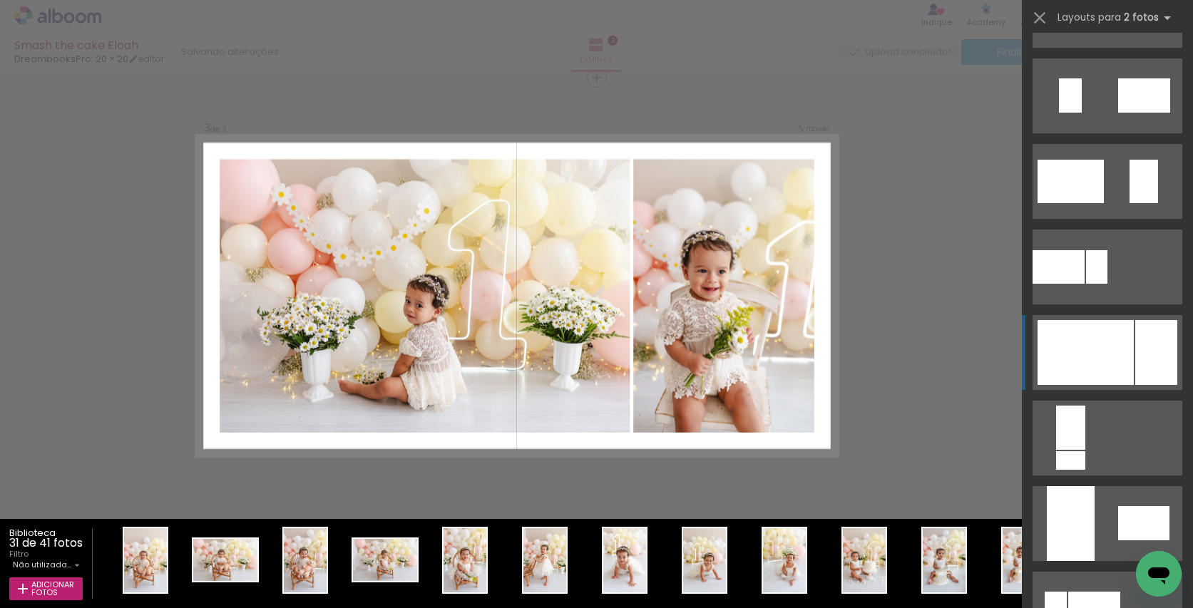
scroll to position [465, 0]
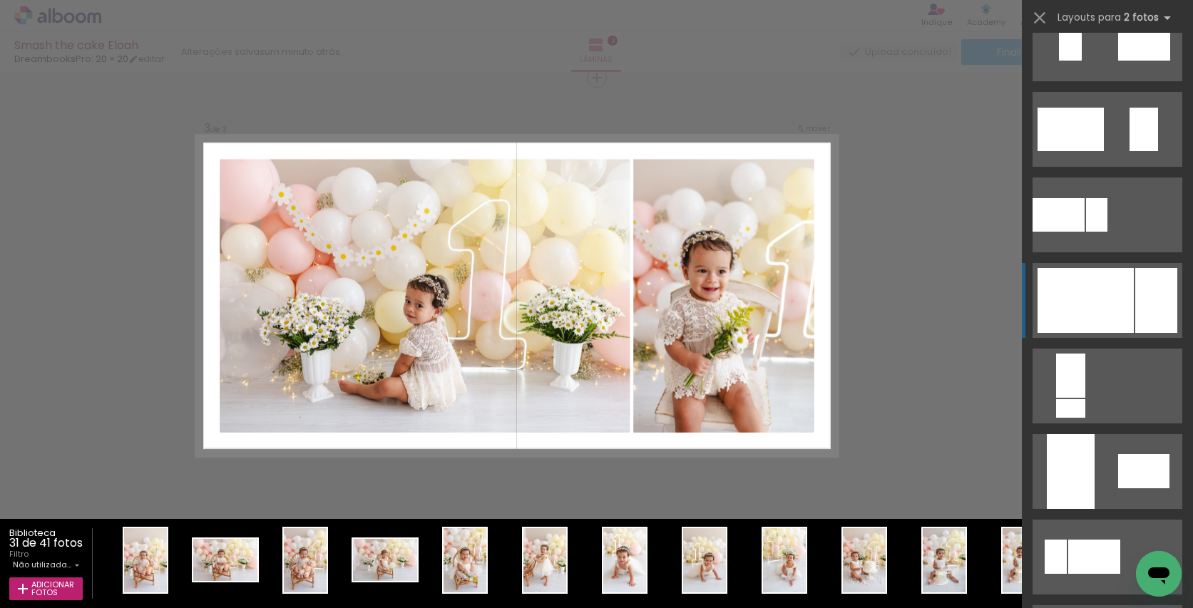
click at [1076, 289] on div at bounding box center [1086, 300] width 96 height 65
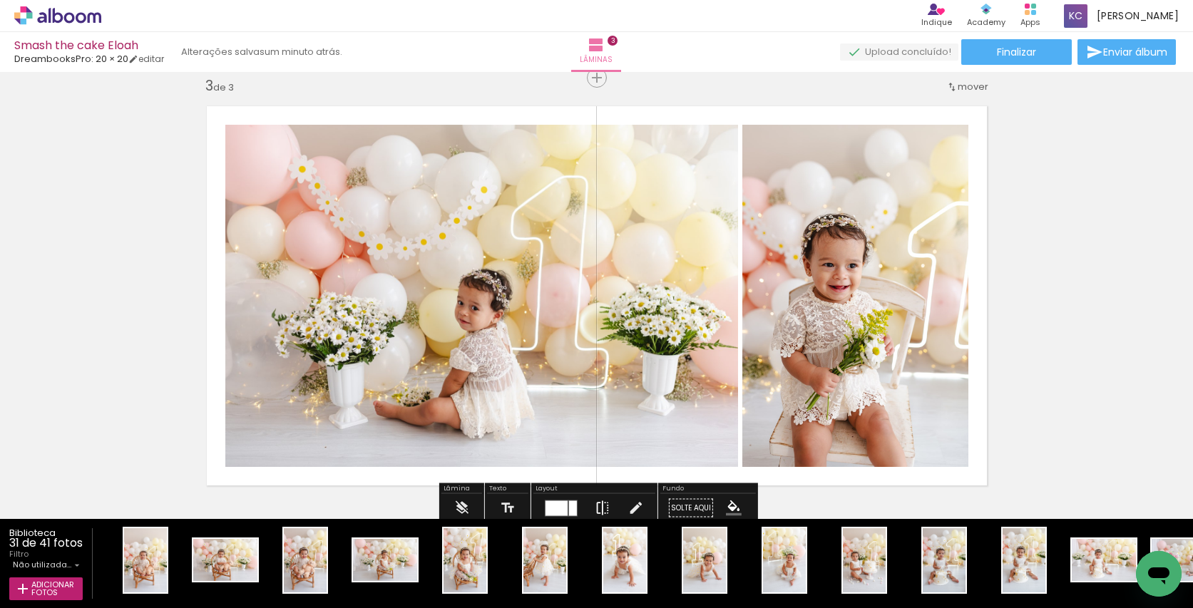
click at [597, 504] on iron-icon at bounding box center [603, 508] width 16 height 29
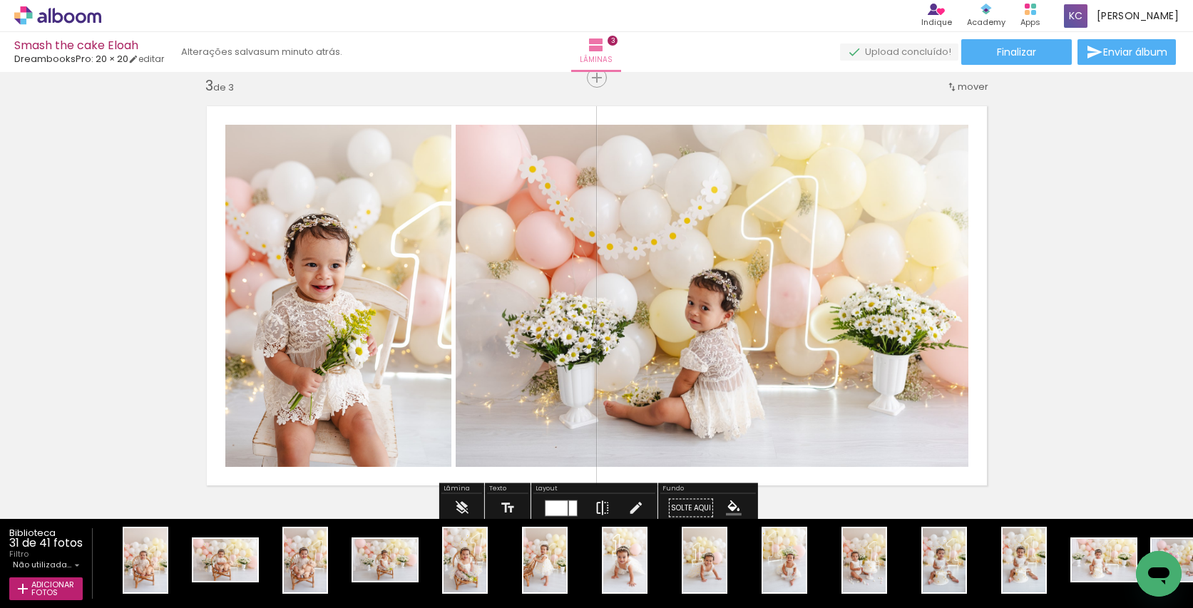
click at [600, 506] on iron-icon at bounding box center [603, 508] width 16 height 29
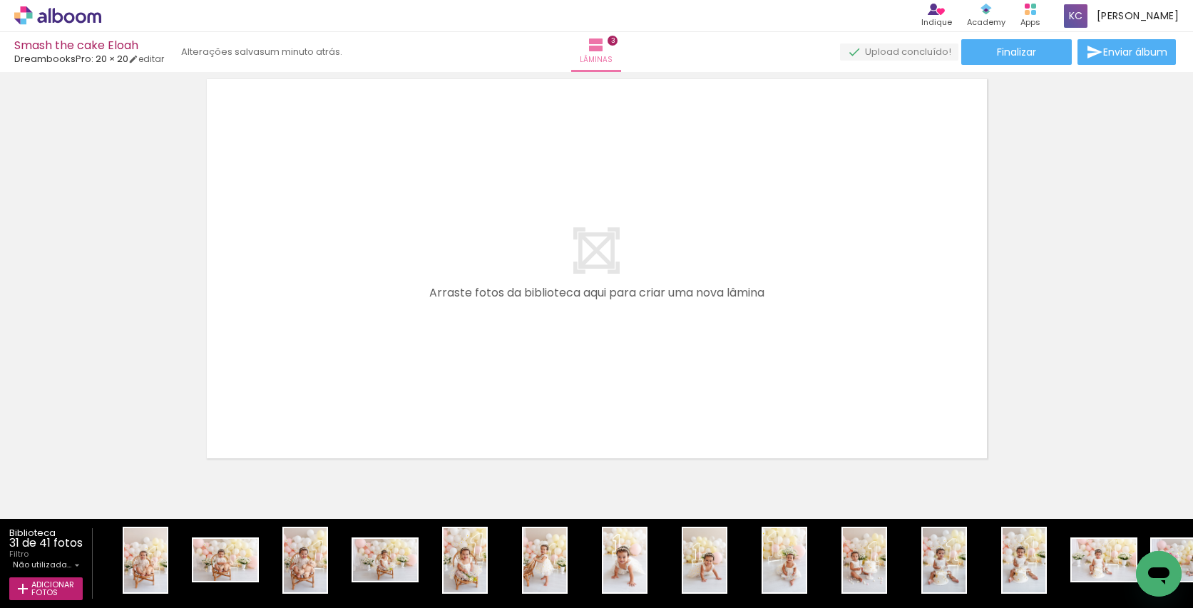
scroll to position [1354, 0]
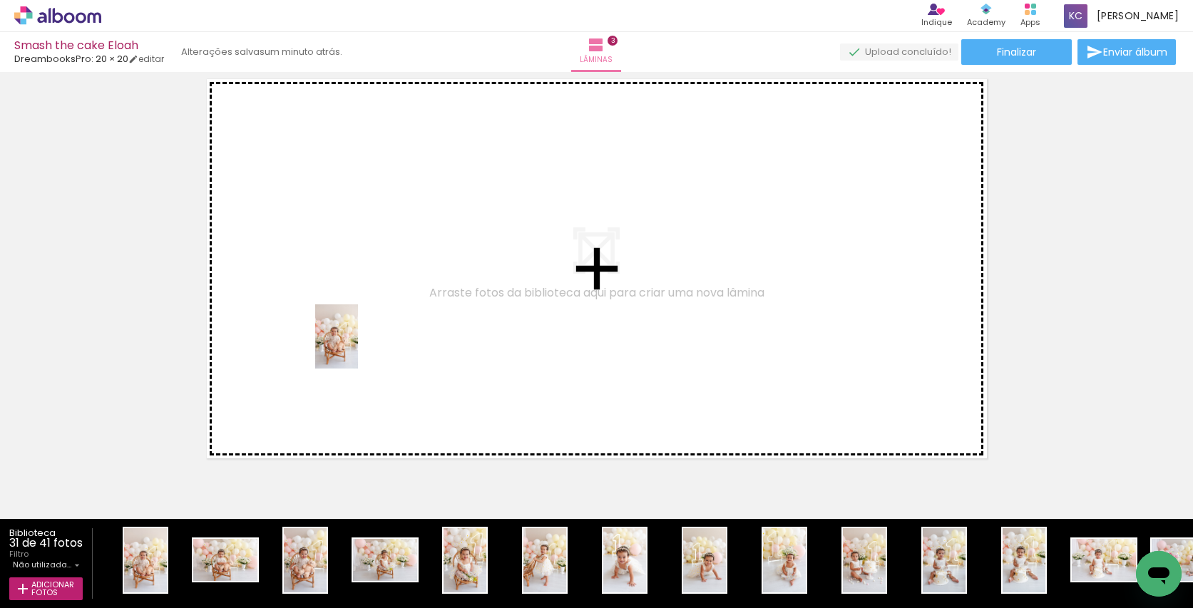
drag, startPoint x: 148, startPoint y: 553, endPoint x: 358, endPoint y: 347, distance: 294.0
click at [358, 347] on quentale-workspace at bounding box center [596, 304] width 1193 height 608
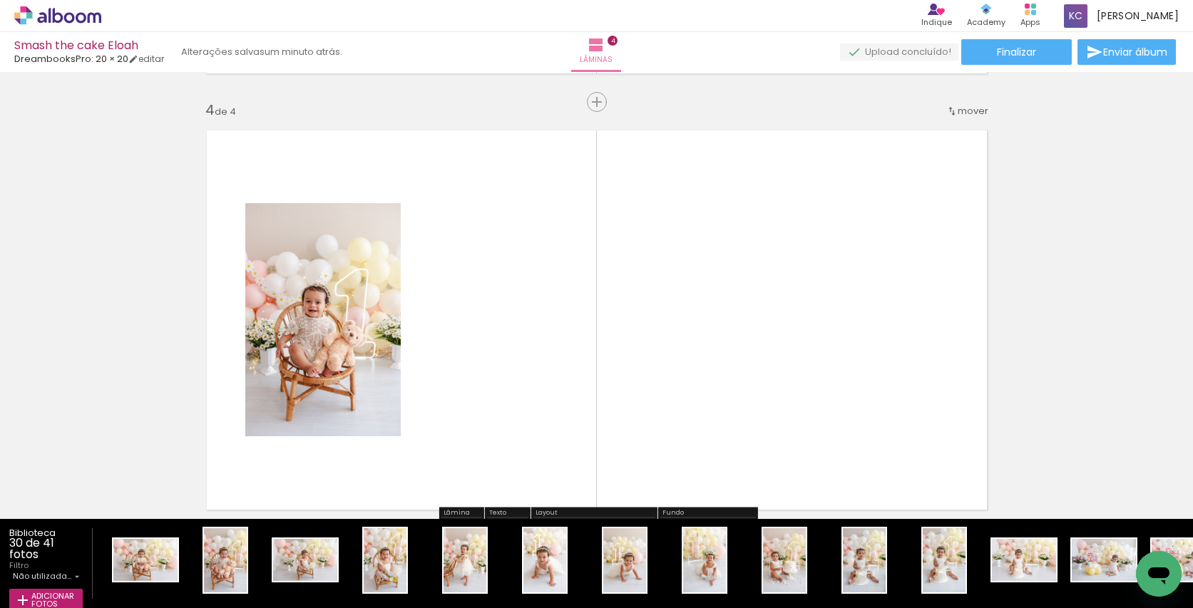
scroll to position [1304, 0]
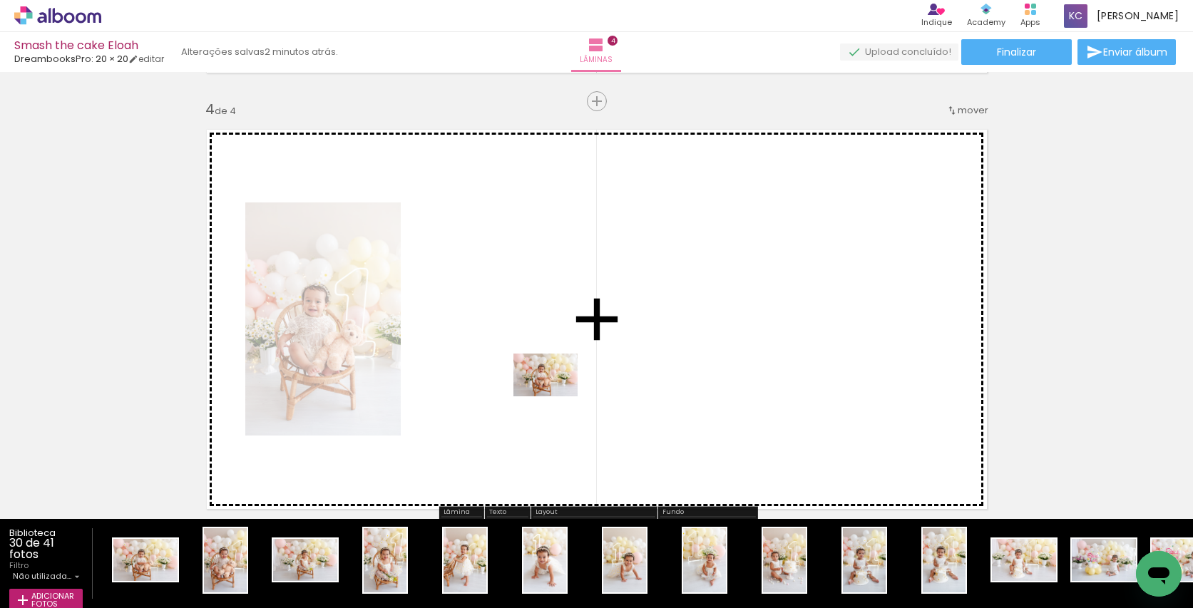
drag, startPoint x: 156, startPoint y: 561, endPoint x: 572, endPoint y: 382, distance: 452.5
click at [572, 382] on quentale-workspace at bounding box center [596, 304] width 1193 height 608
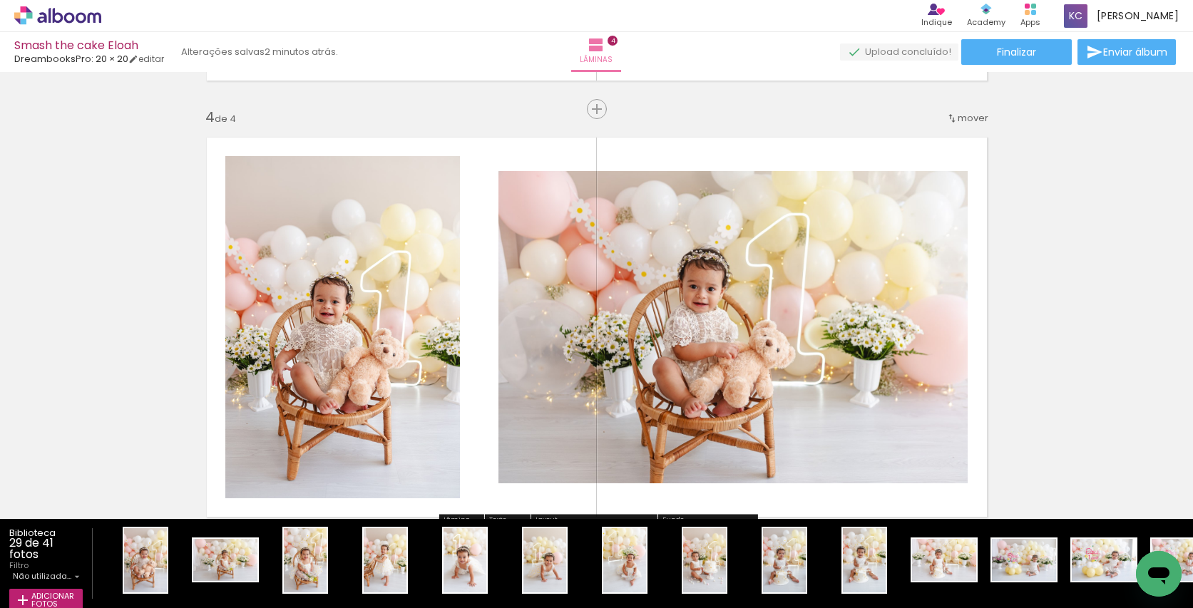
scroll to position [1297, 0]
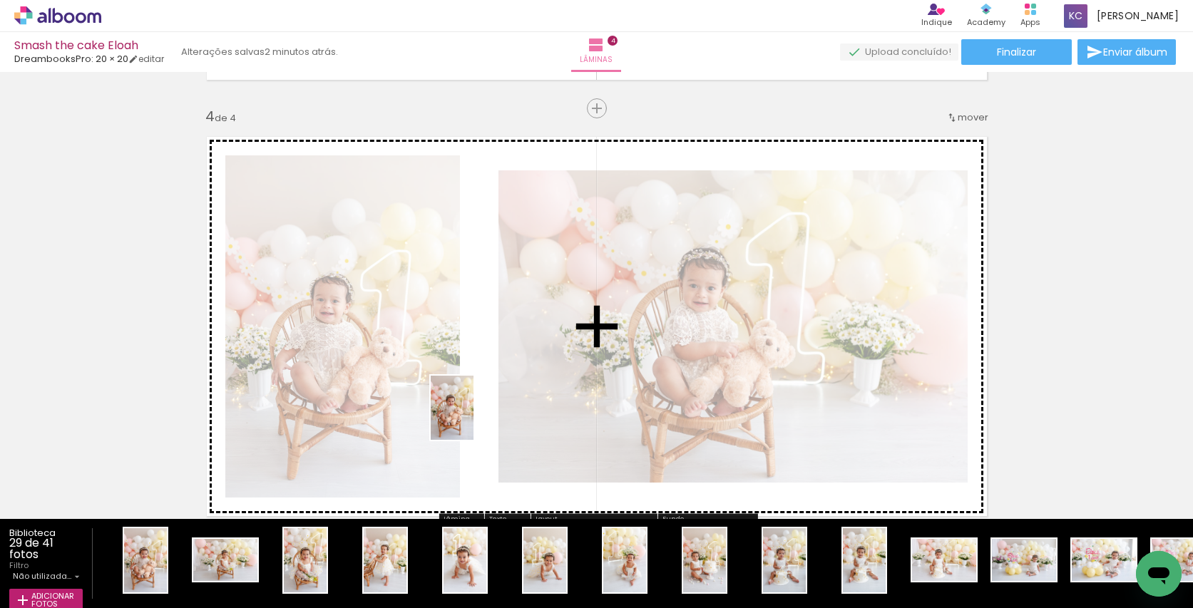
drag, startPoint x: 150, startPoint y: 553, endPoint x: 474, endPoint y: 419, distance: 349.8
click at [474, 419] on quentale-workspace at bounding box center [596, 304] width 1193 height 608
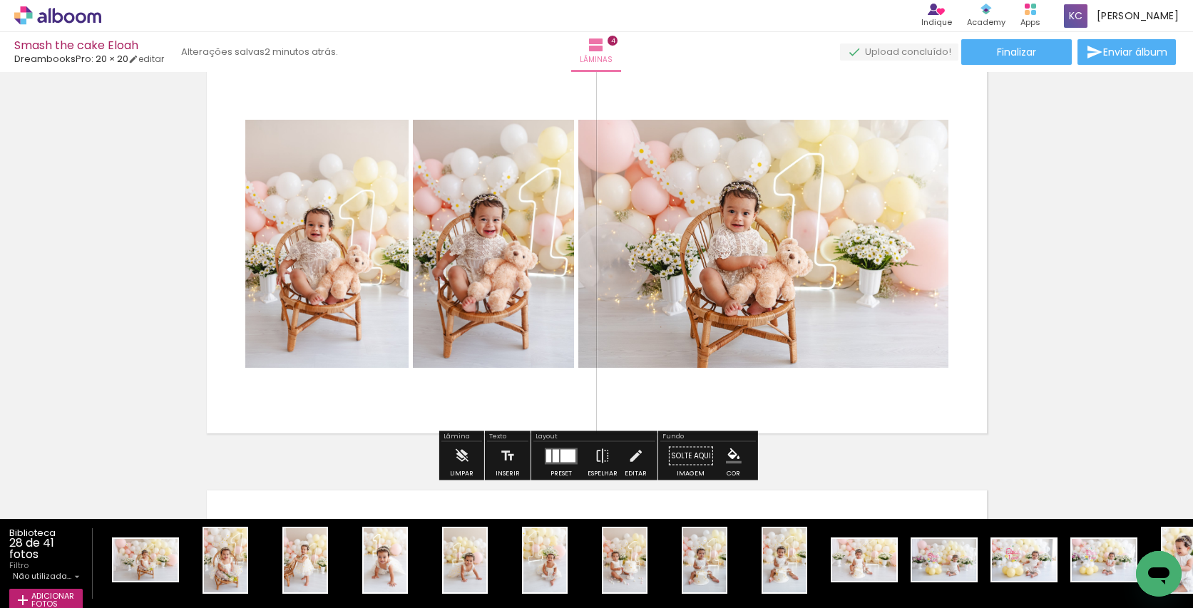
scroll to position [1379, 0]
click at [568, 451] on div at bounding box center [568, 455] width 15 height 13
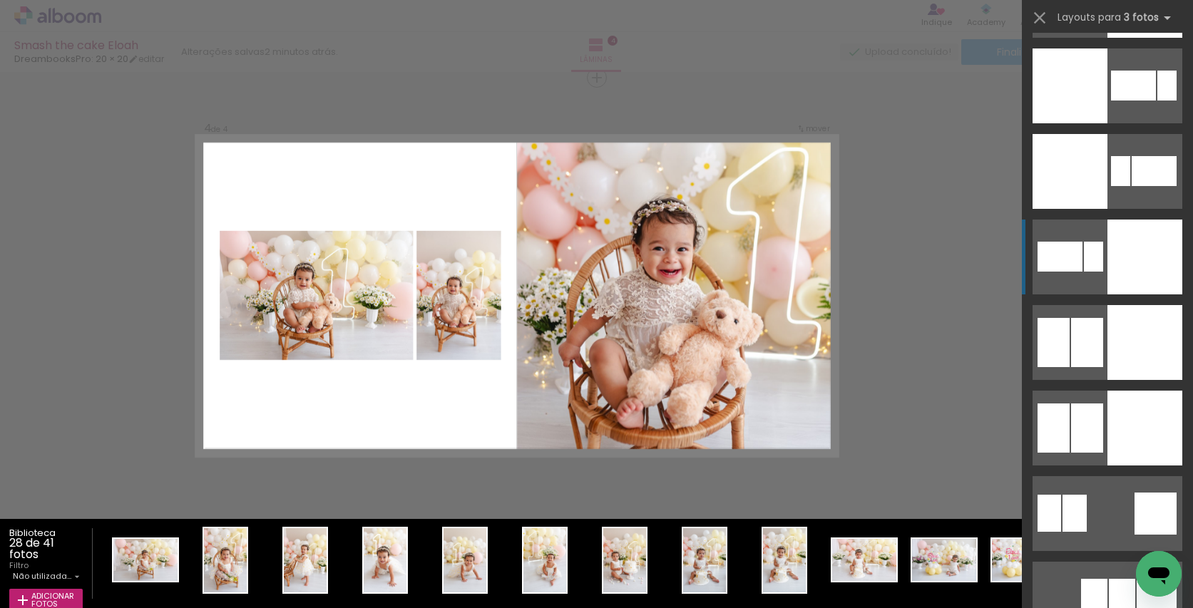
scroll to position [3253, 0]
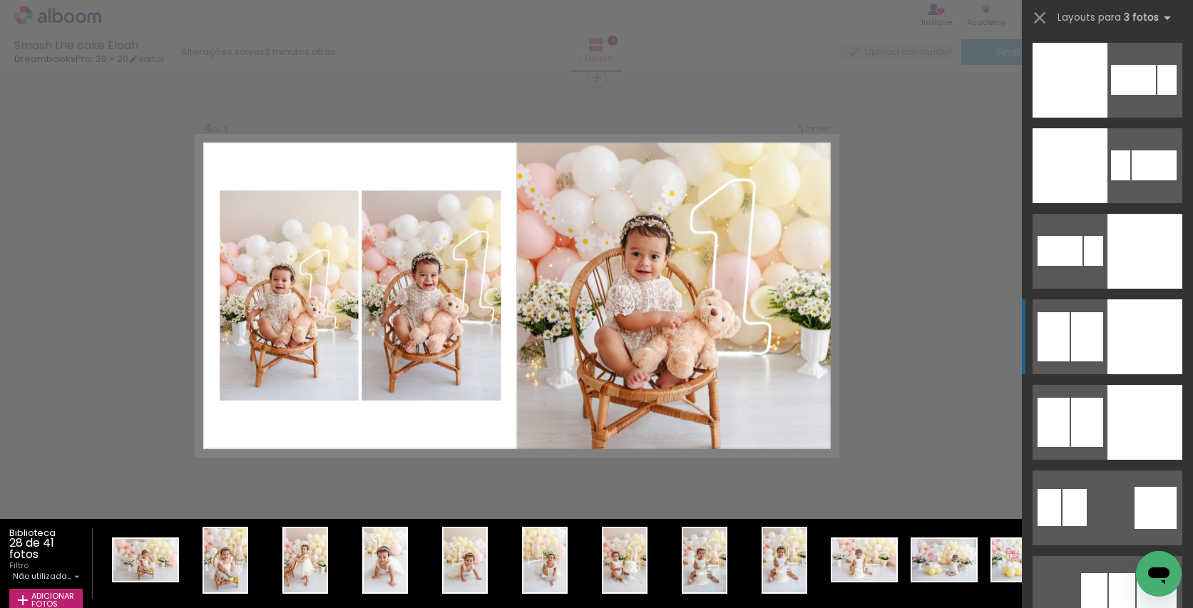
click at [1096, 338] on div at bounding box center [1087, 336] width 32 height 49
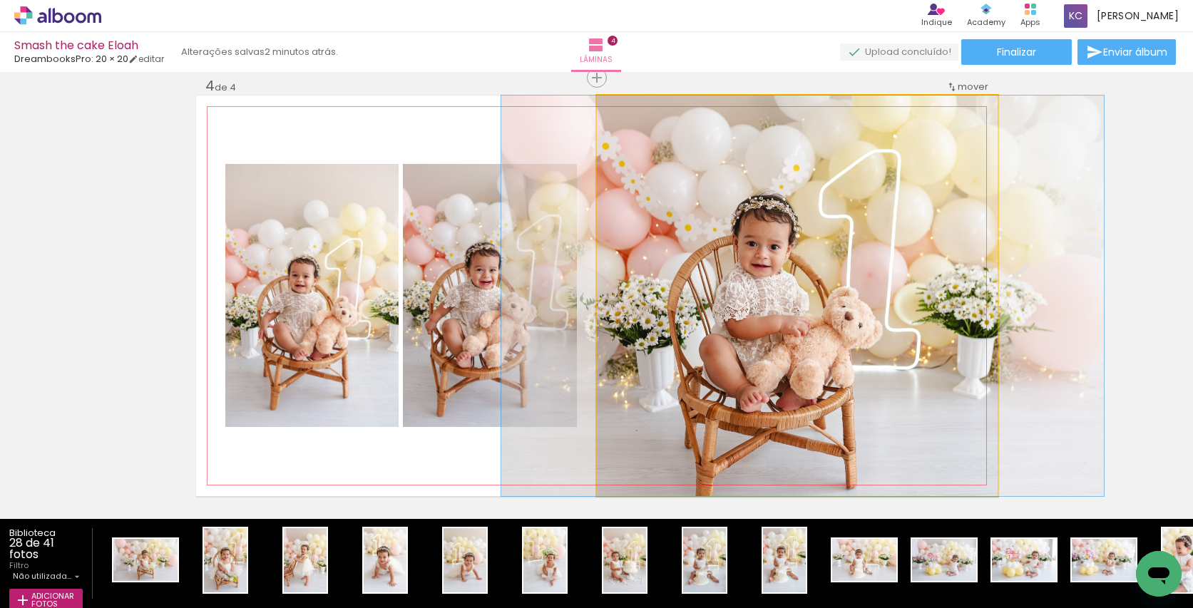
drag, startPoint x: 815, startPoint y: 336, endPoint x: 820, endPoint y: 329, distance: 9.1
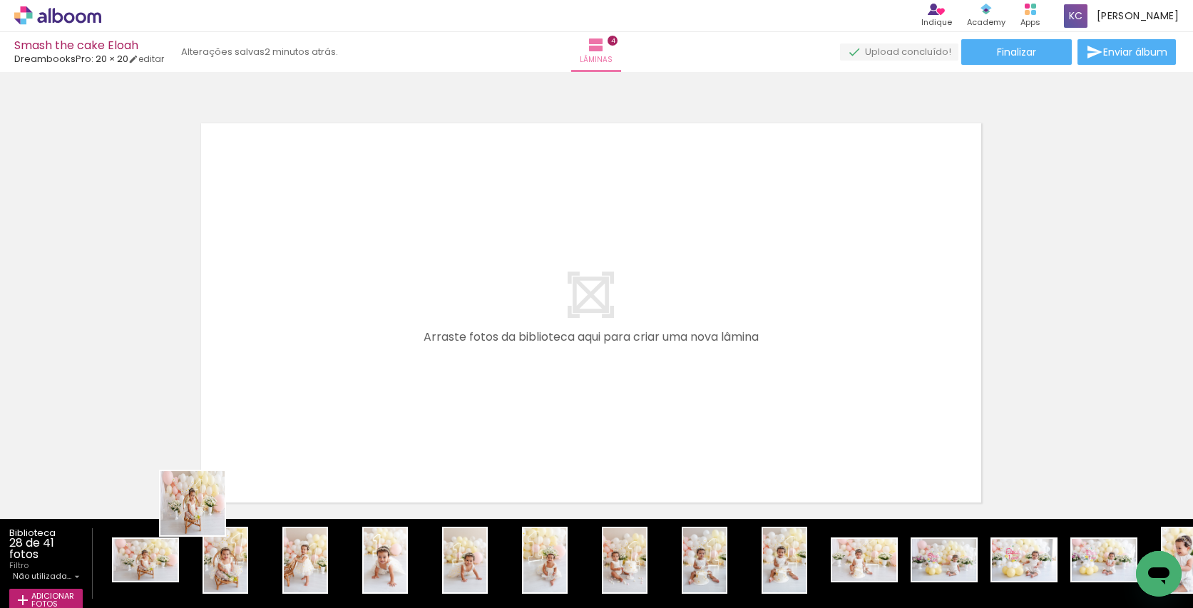
scroll to position [0, 0]
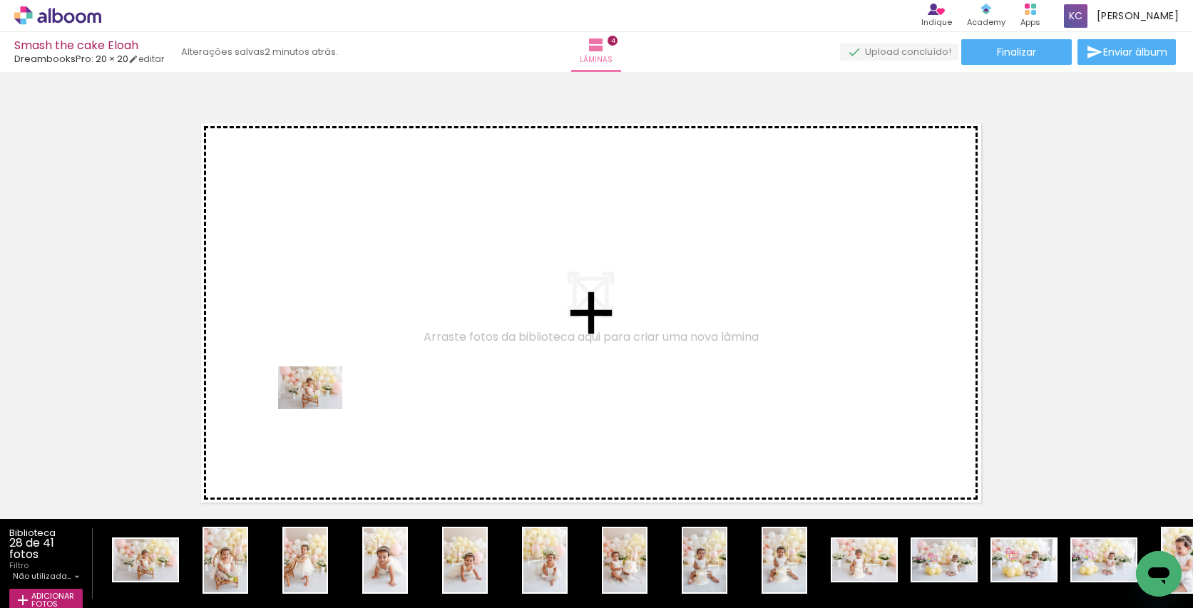
drag, startPoint x: 158, startPoint y: 556, endPoint x: 321, endPoint y: 409, distance: 219.2
click at [321, 409] on quentale-workspace at bounding box center [596, 304] width 1193 height 608
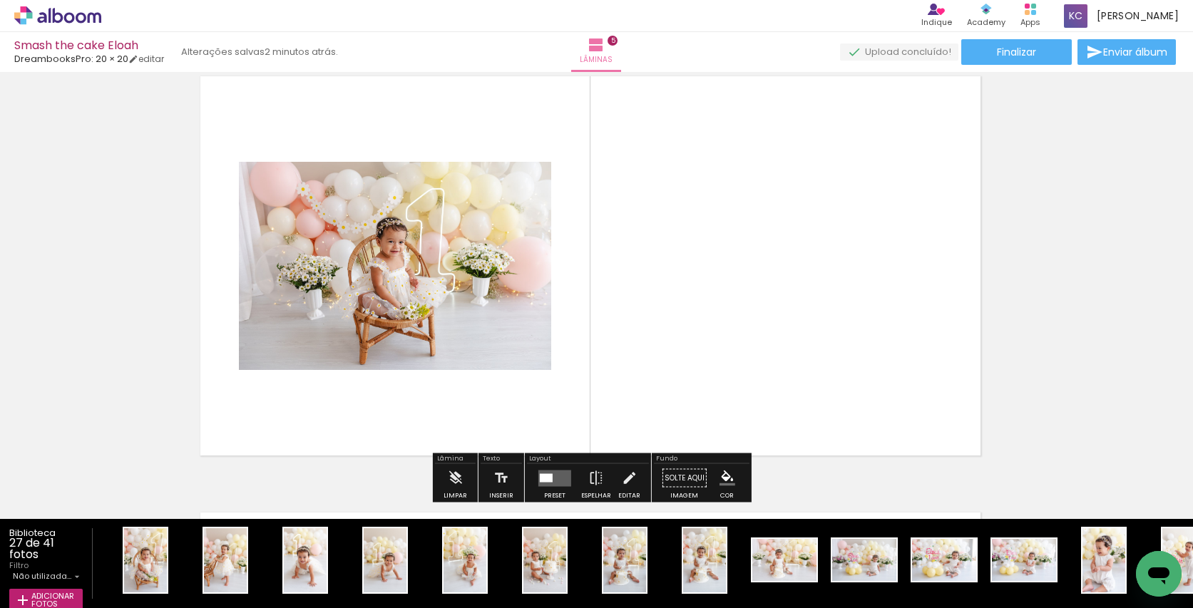
scroll to position [1793, 6]
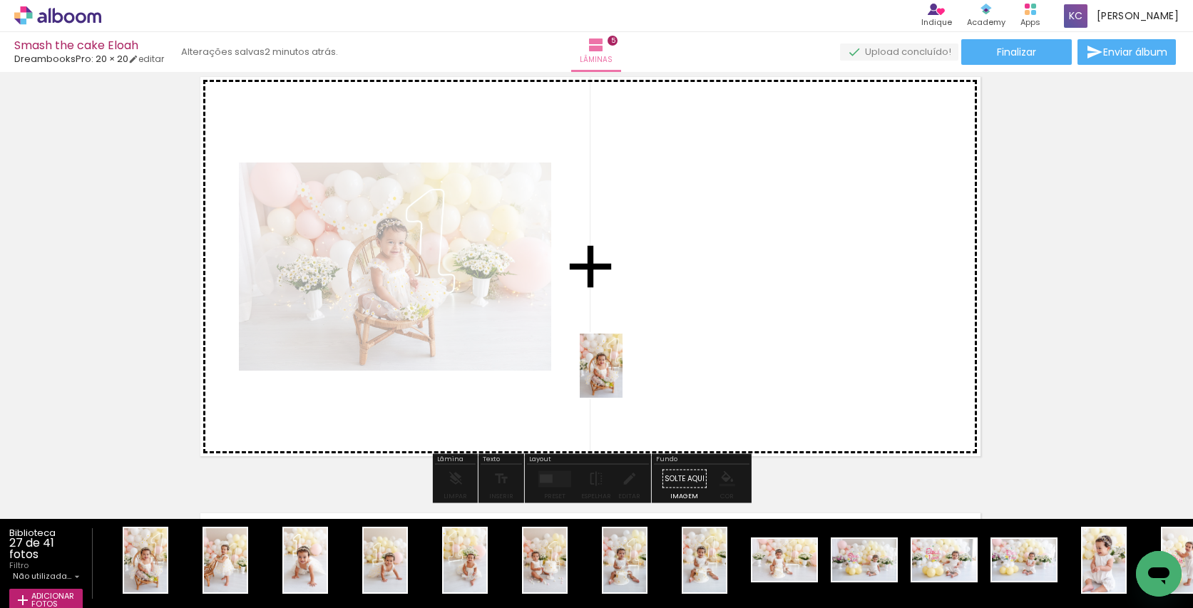
drag, startPoint x: 147, startPoint y: 553, endPoint x: 623, endPoint y: 377, distance: 507.3
click at [623, 377] on quentale-workspace at bounding box center [596, 304] width 1193 height 608
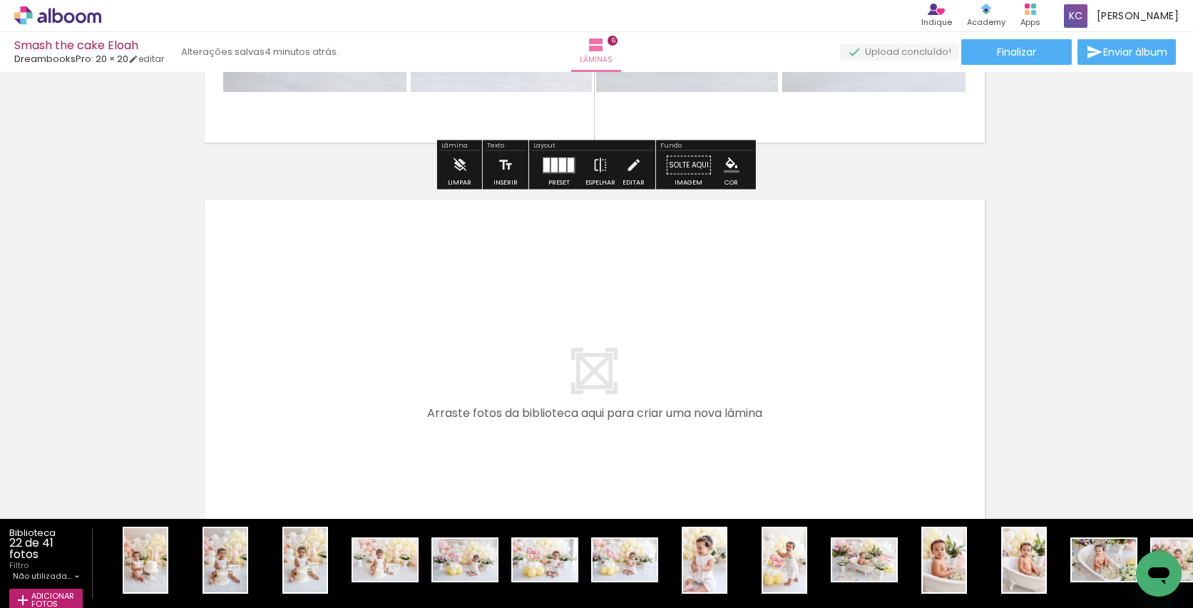
scroll to position [2595, 2]
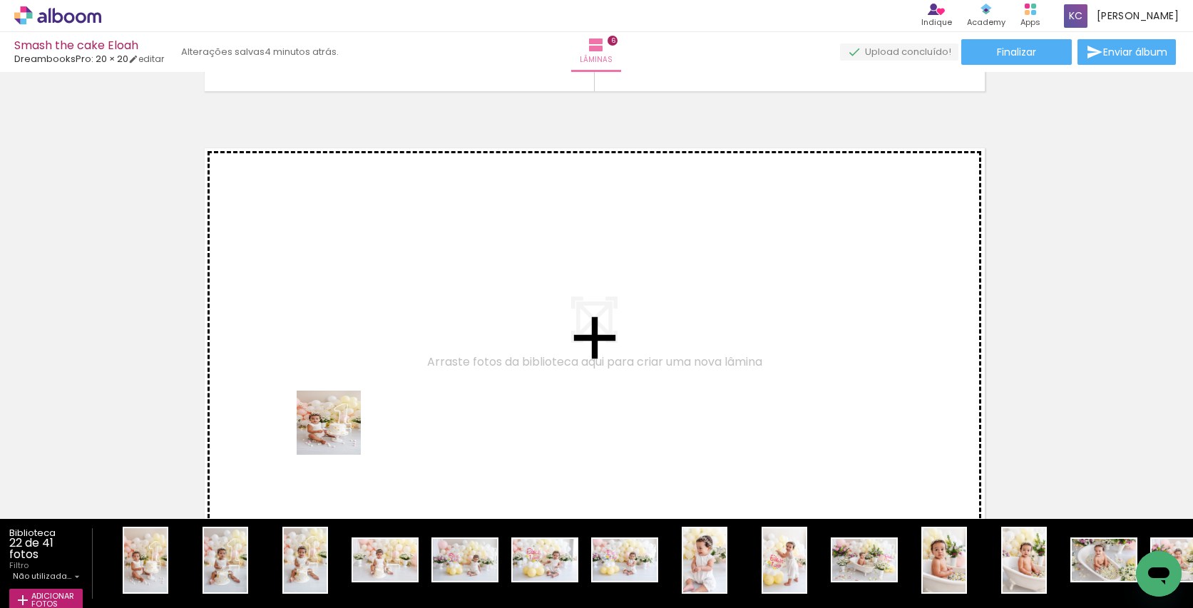
drag, startPoint x: 153, startPoint y: 561, endPoint x: 183, endPoint y: 561, distance: 30.0
click at [355, 420] on quentale-workspace at bounding box center [596, 304] width 1193 height 608
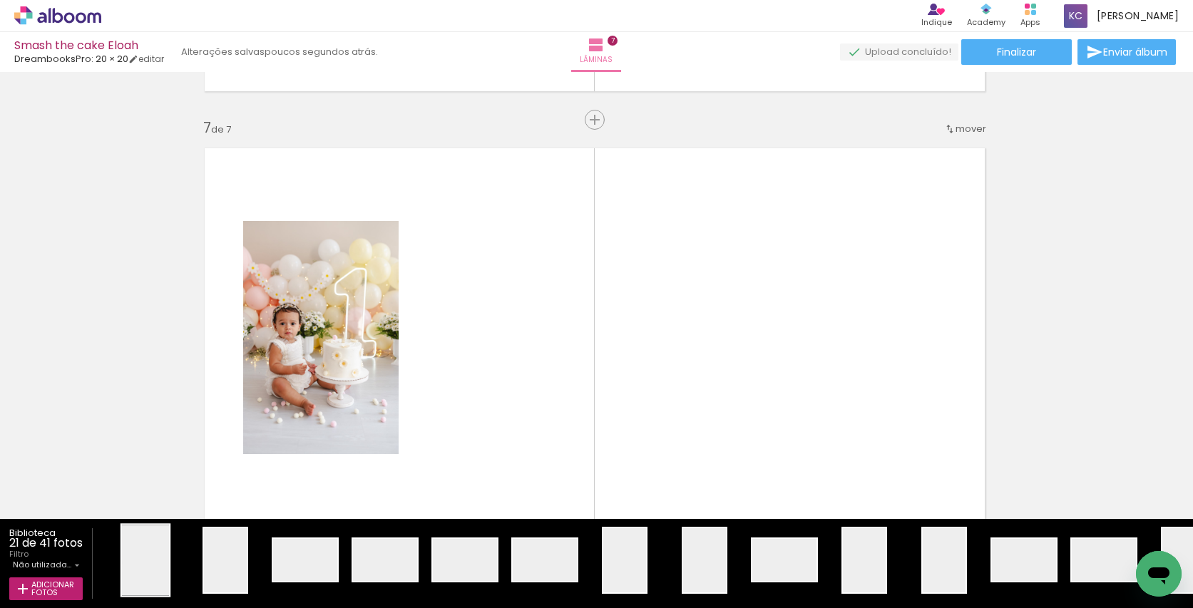
scroll to position [2637, 2]
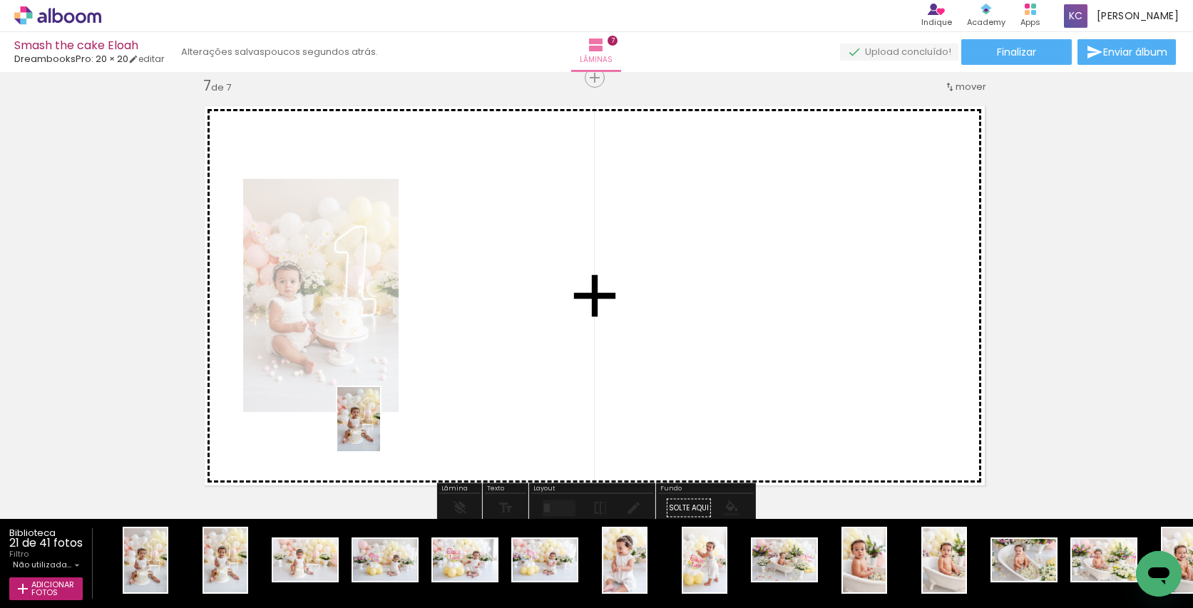
drag, startPoint x: 148, startPoint y: 550, endPoint x: 380, endPoint y: 430, distance: 261.6
click at [380, 430] on quentale-workspace at bounding box center [596, 304] width 1193 height 608
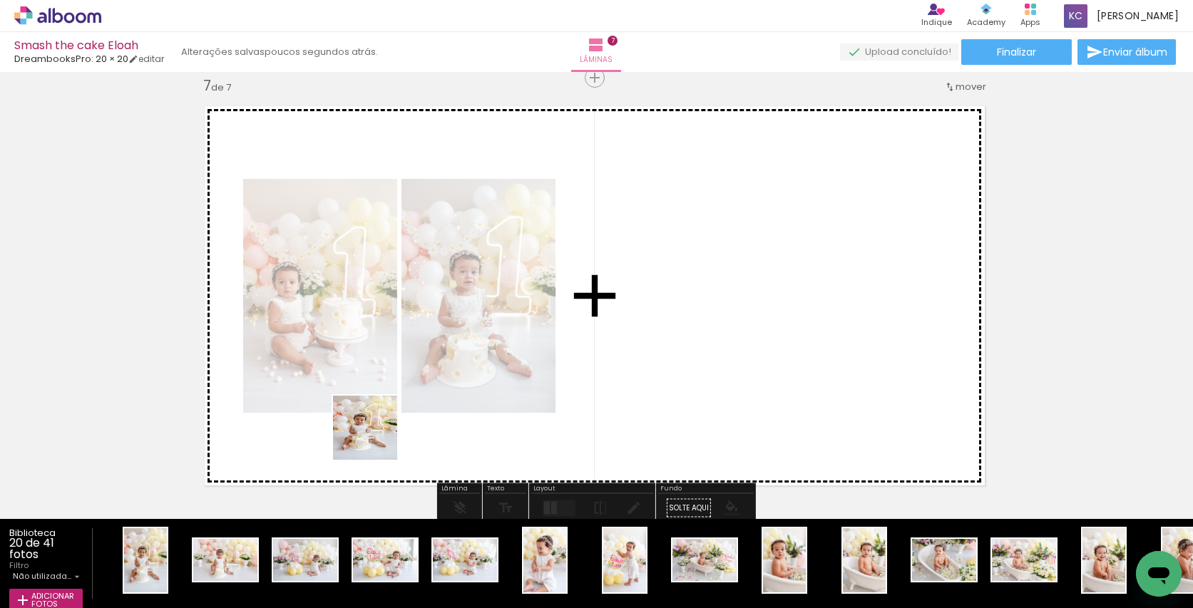
drag, startPoint x: 148, startPoint y: 549, endPoint x: 191, endPoint y: 576, distance: 50.9
click at [403, 427] on quentale-workspace at bounding box center [596, 304] width 1193 height 608
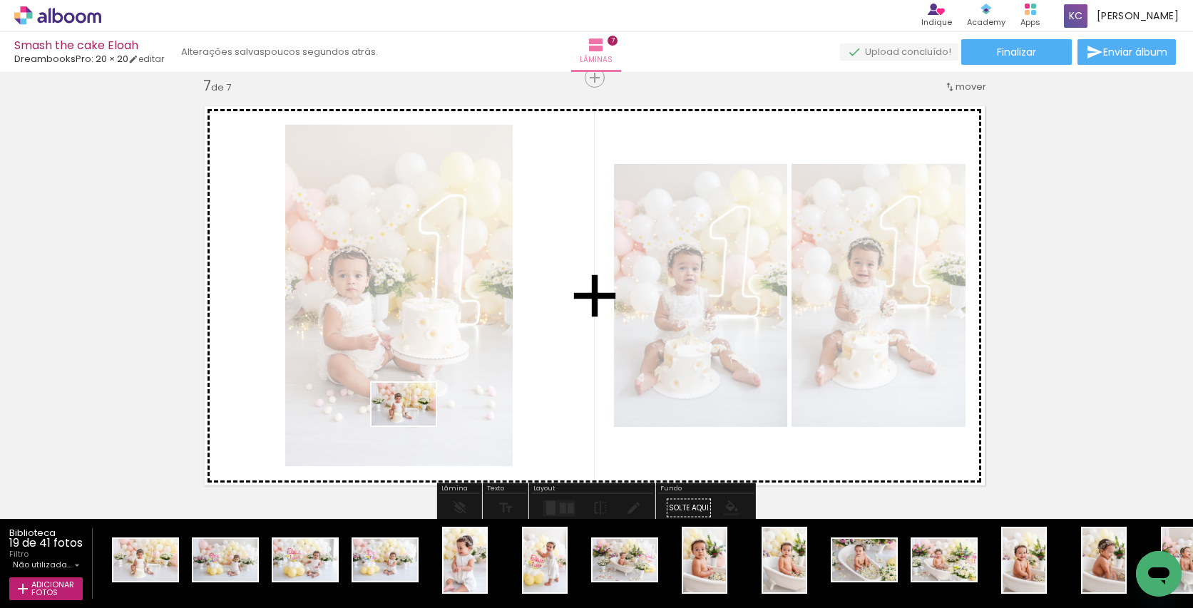
drag, startPoint x: 159, startPoint y: 560, endPoint x: 414, endPoint y: 426, distance: 287.8
click at [414, 426] on quentale-workspace at bounding box center [596, 304] width 1193 height 608
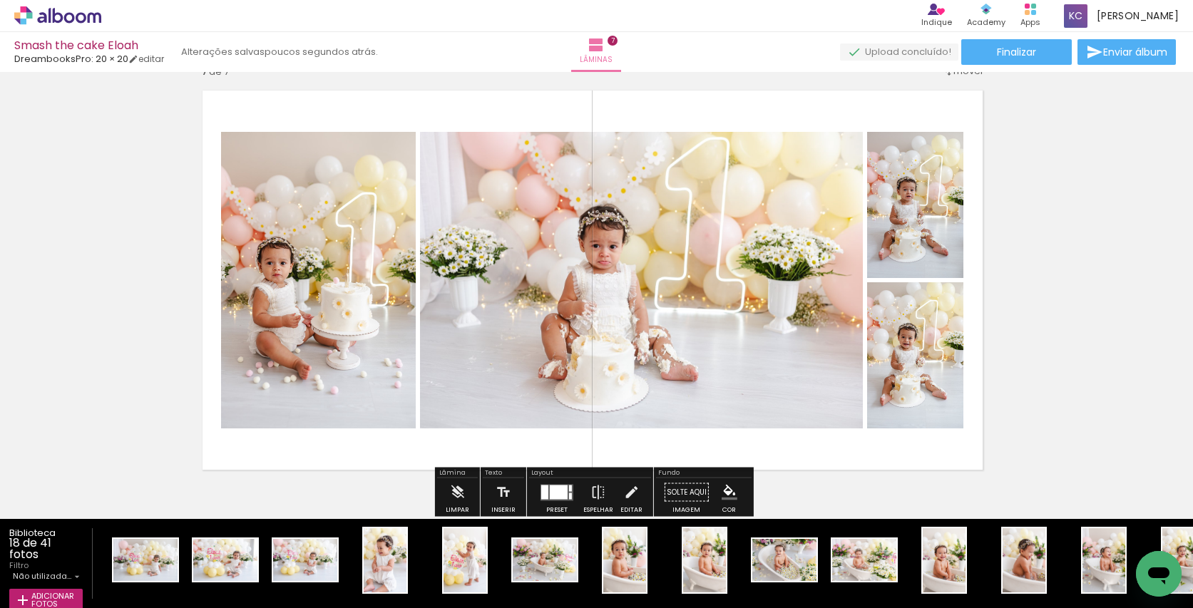
scroll to position [2650, 4]
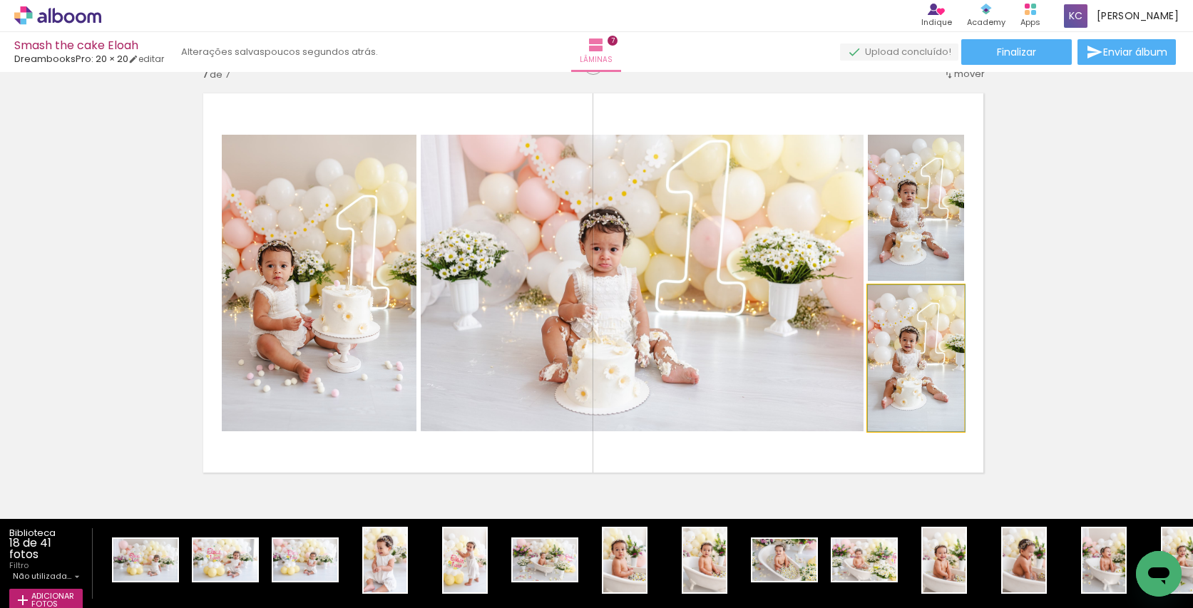
drag, startPoint x: 894, startPoint y: 372, endPoint x: 949, endPoint y: 342, distance: 62.9
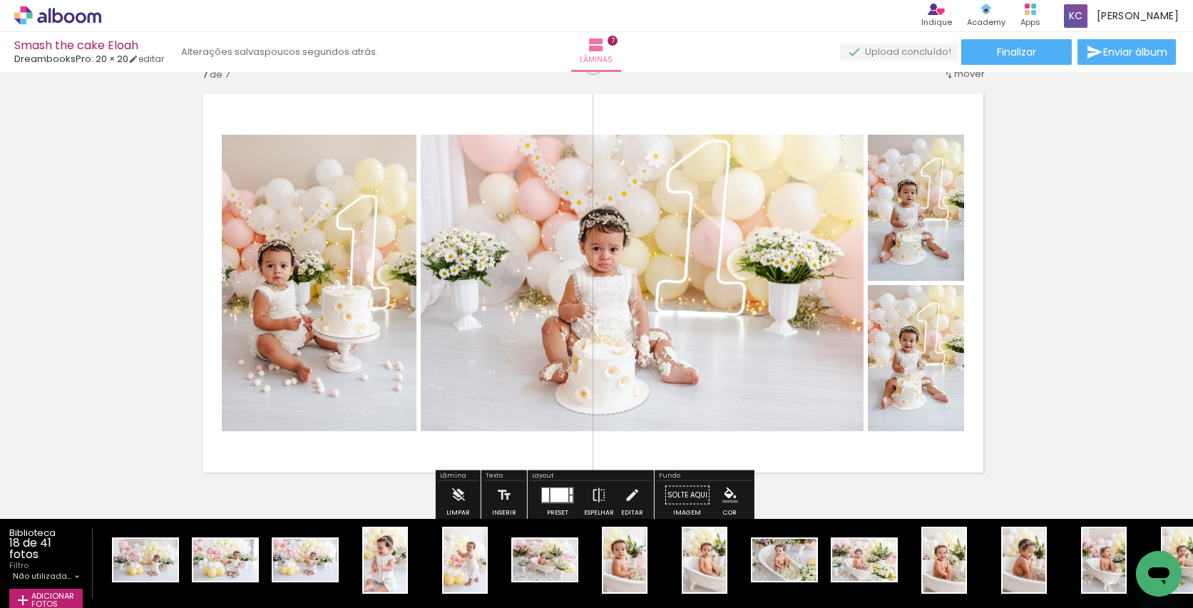
scroll to position [2650, 0]
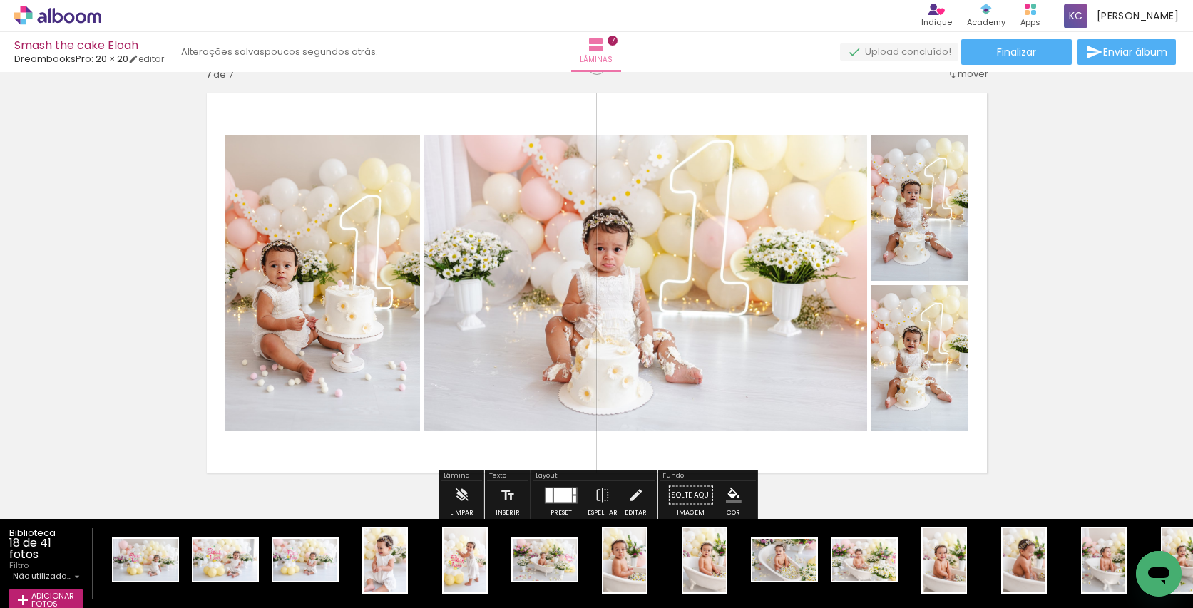
click at [560, 494] on div at bounding box center [563, 495] width 18 height 14
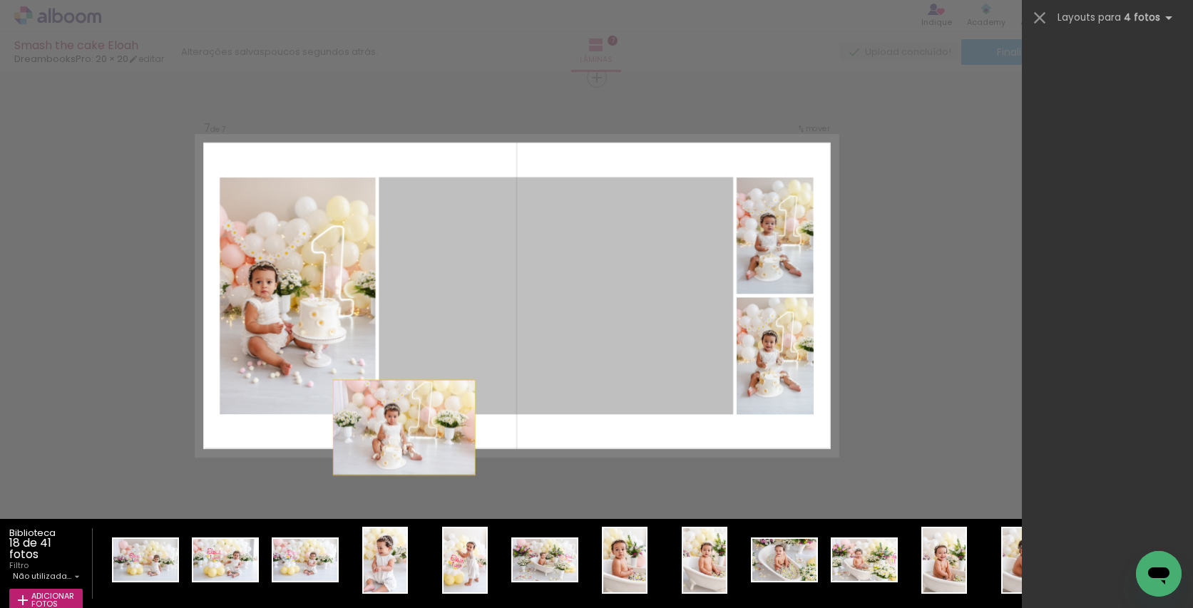
scroll to position [0, 0]
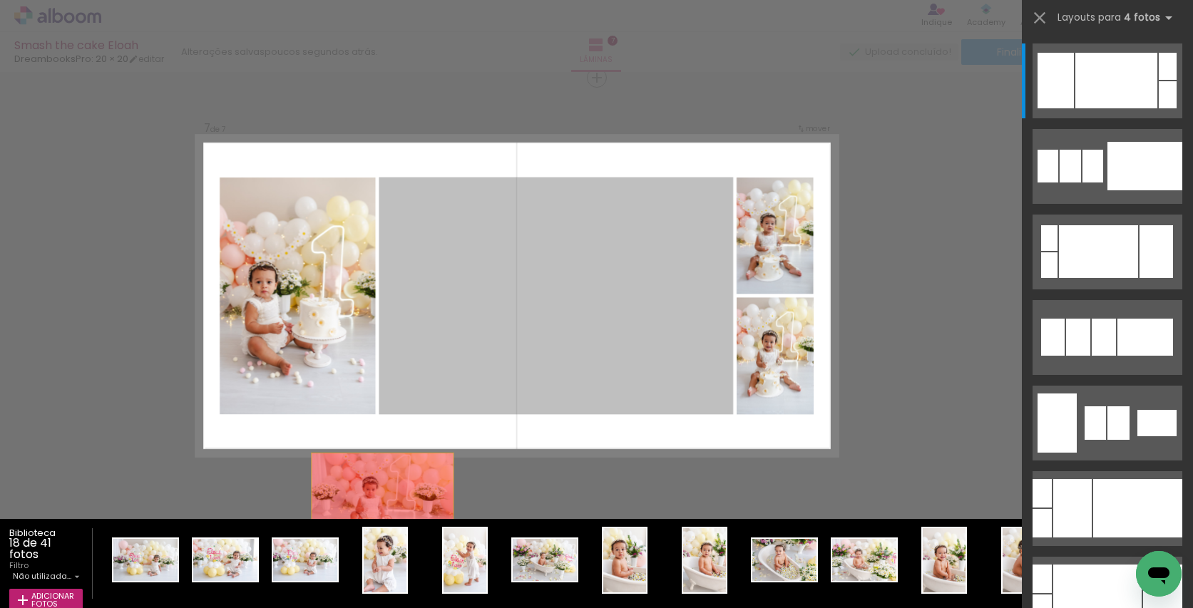
drag, startPoint x: 429, startPoint y: 357, endPoint x: 339, endPoint y: 552, distance: 214.5
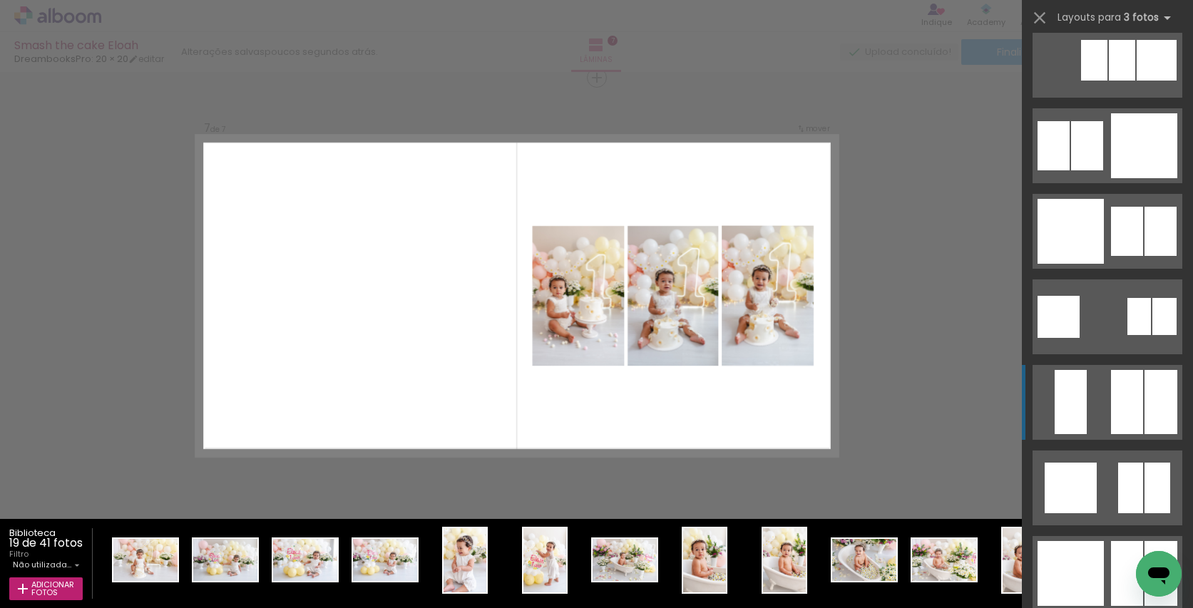
scroll to position [1562, 0]
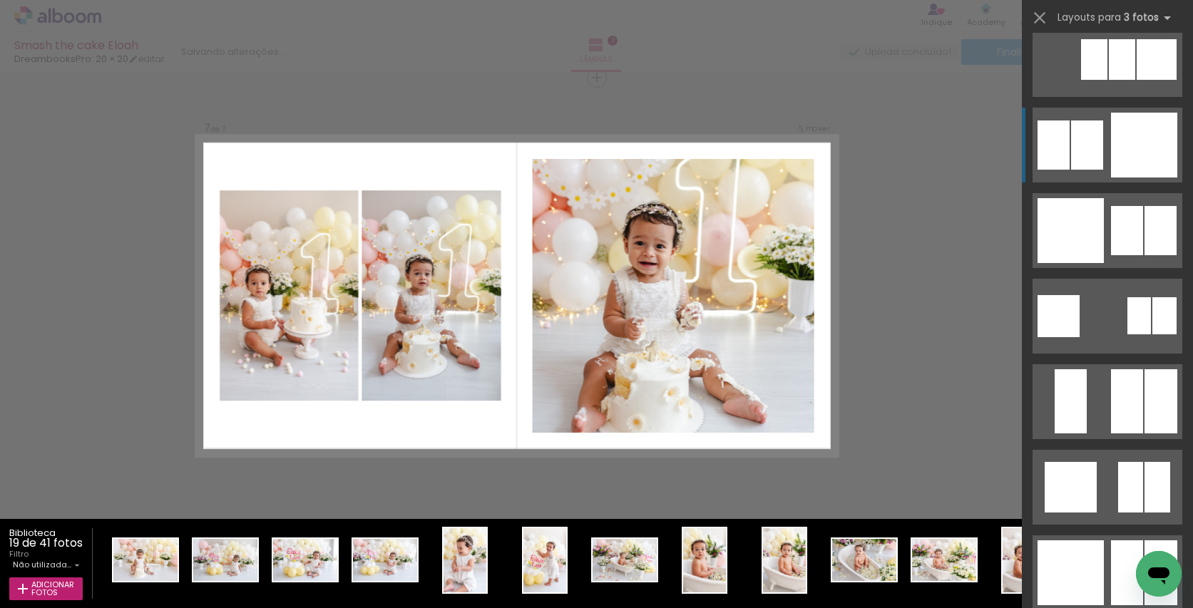
click at [1099, 143] on div at bounding box center [1087, 145] width 32 height 49
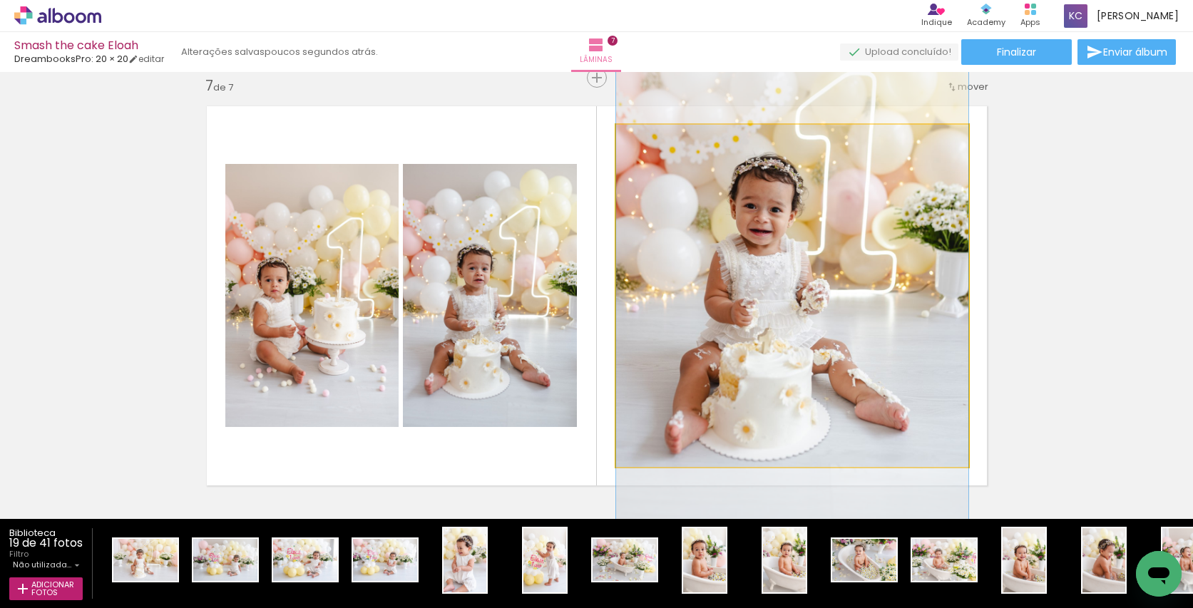
drag, startPoint x: 792, startPoint y: 380, endPoint x: 796, endPoint y: 356, distance: 24.5
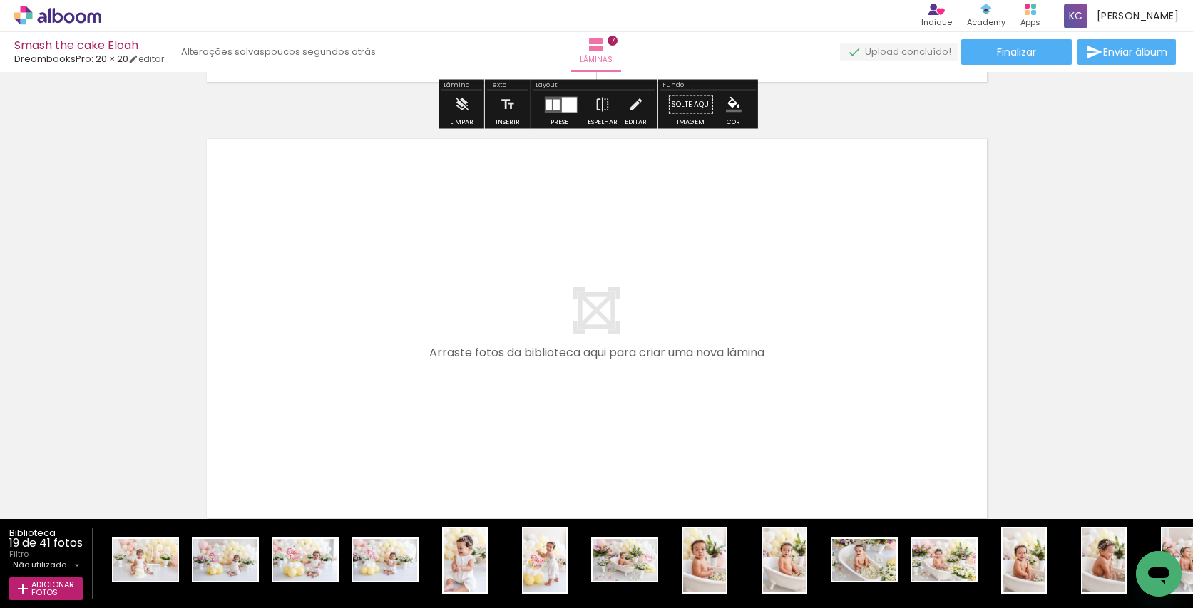
scroll to position [3048, 0]
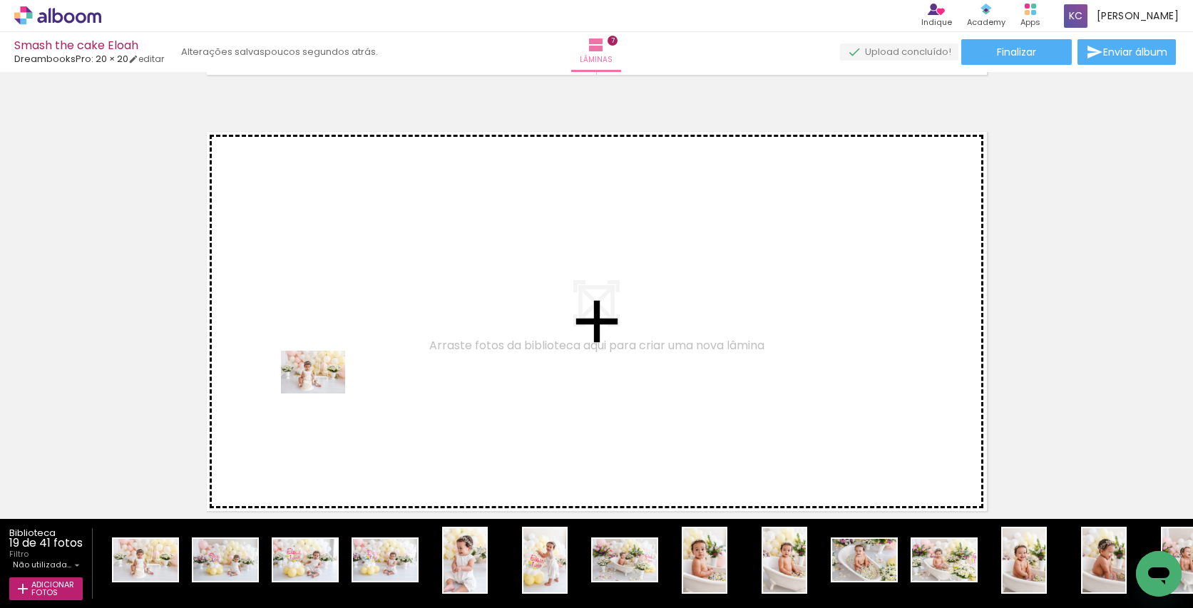
drag, startPoint x: 158, startPoint y: 551, endPoint x: 323, endPoint y: 394, distance: 228.5
click at [323, 394] on quentale-workspace at bounding box center [596, 304] width 1193 height 608
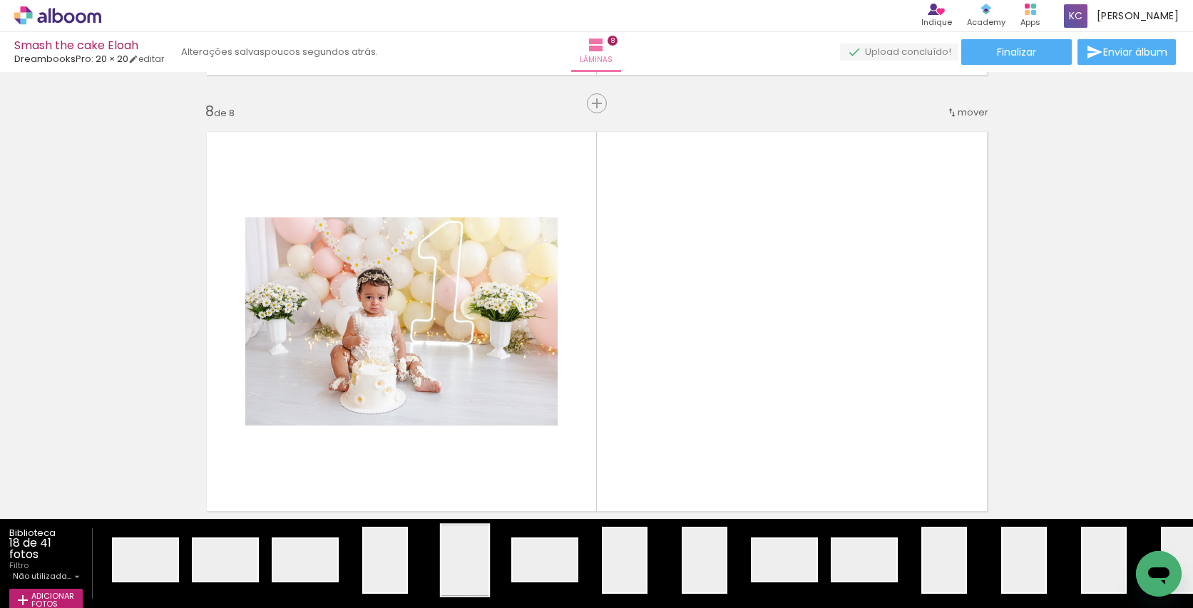
scroll to position [3073, 0]
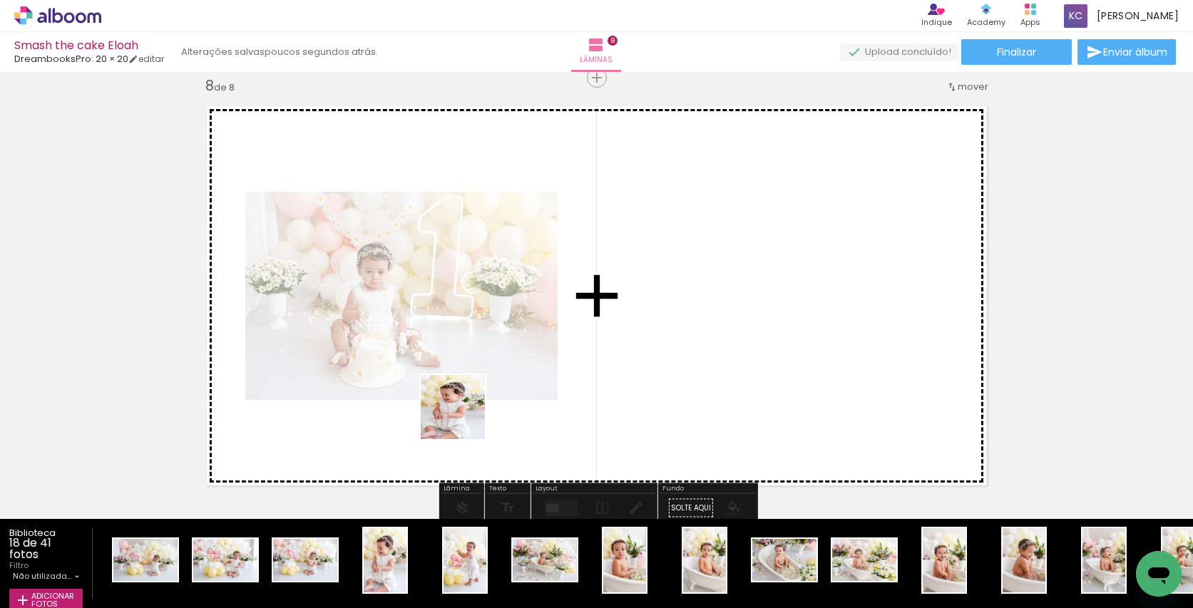
drag, startPoint x: 381, startPoint y: 551, endPoint x: 463, endPoint y: 418, distance: 156.6
click at [463, 418] on quentale-workspace at bounding box center [596, 304] width 1193 height 608
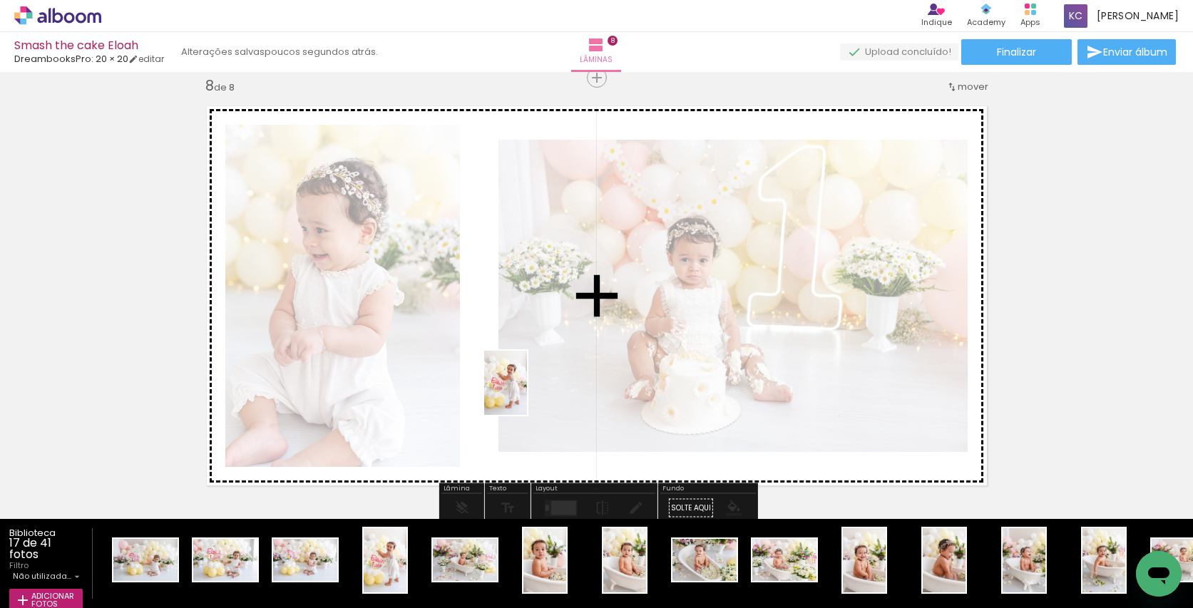
drag, startPoint x: 392, startPoint y: 555, endPoint x: 527, endPoint y: 394, distance: 210.1
click at [527, 394] on quentale-workspace at bounding box center [596, 304] width 1193 height 608
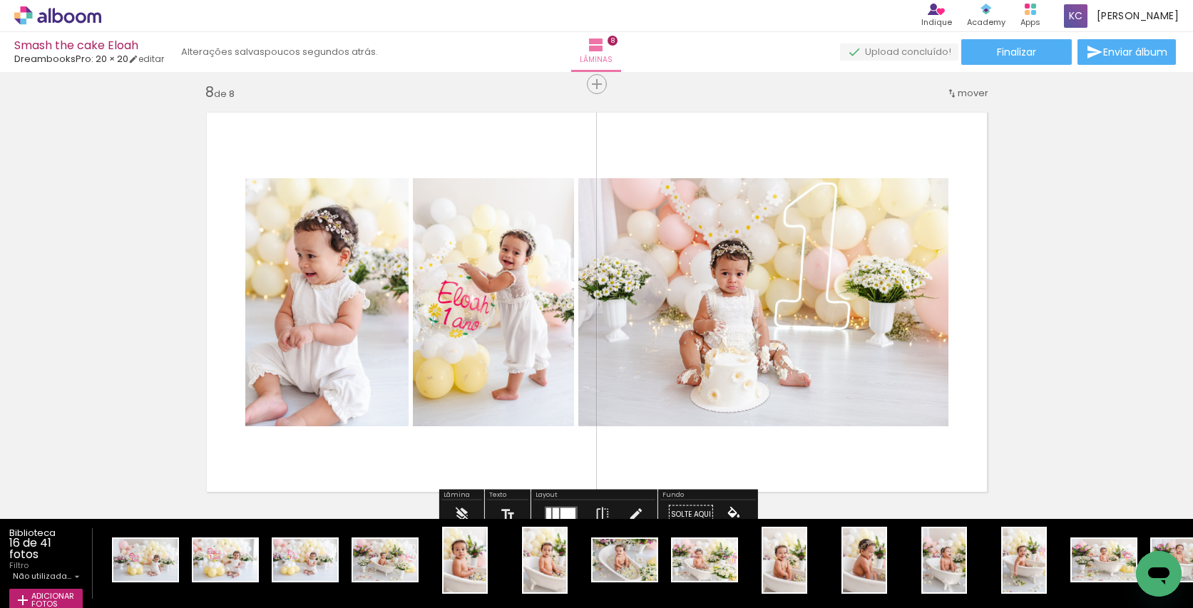
scroll to position [3077, 1]
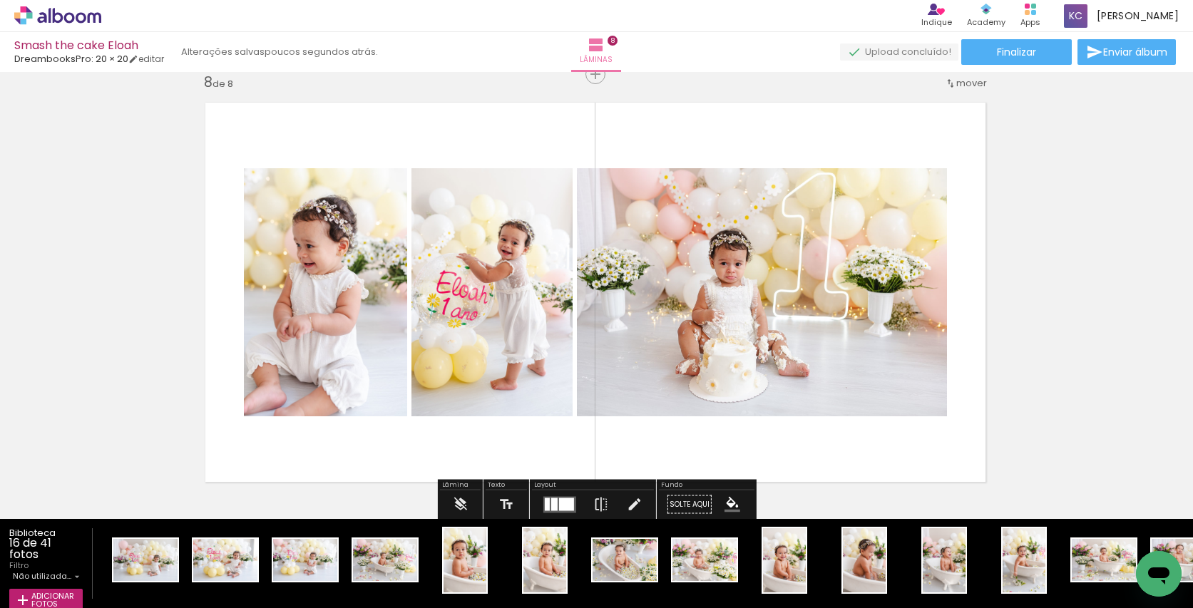
click at [554, 501] on div at bounding box center [554, 504] width 6 height 13
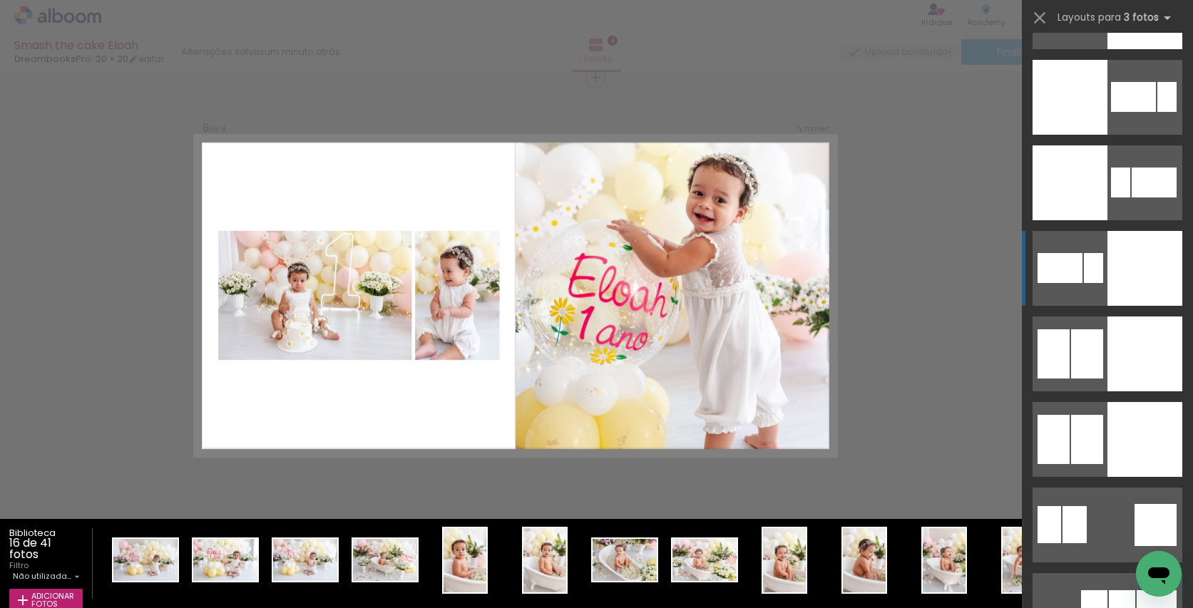
scroll to position [3237, 0]
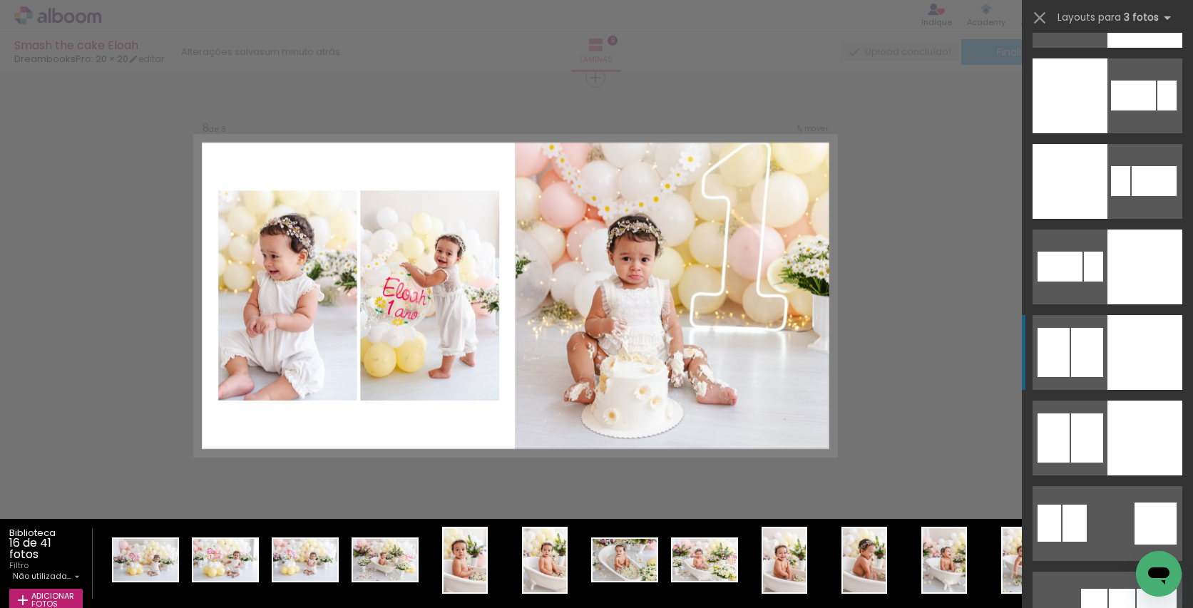
click at [1081, 362] on div at bounding box center [1087, 352] width 32 height 49
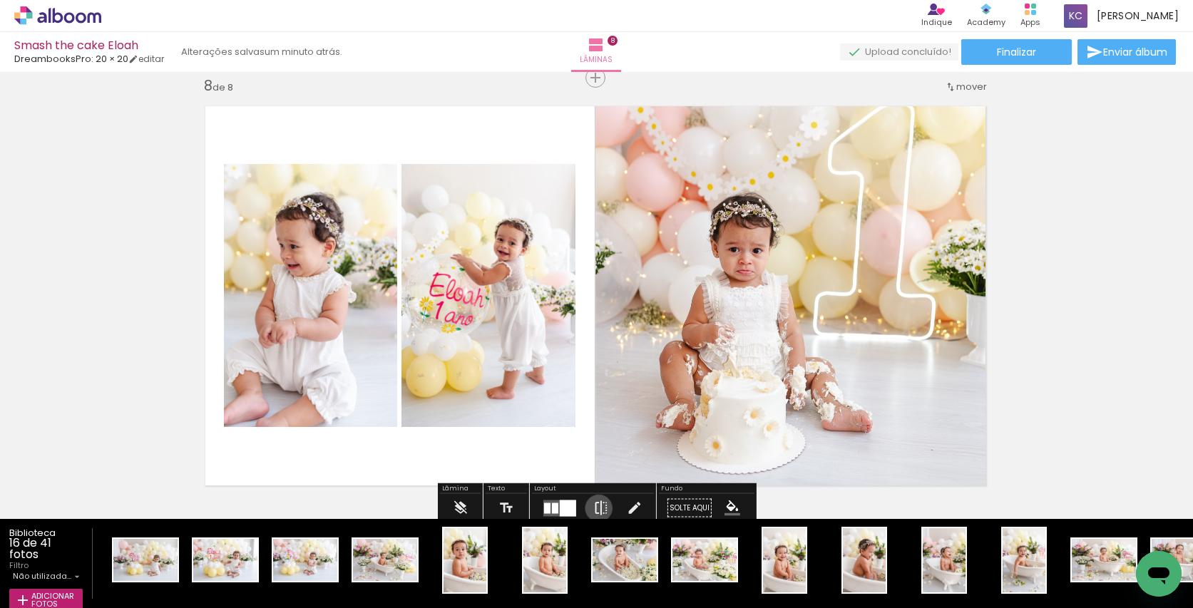
click at [596, 509] on iron-icon at bounding box center [601, 508] width 16 height 29
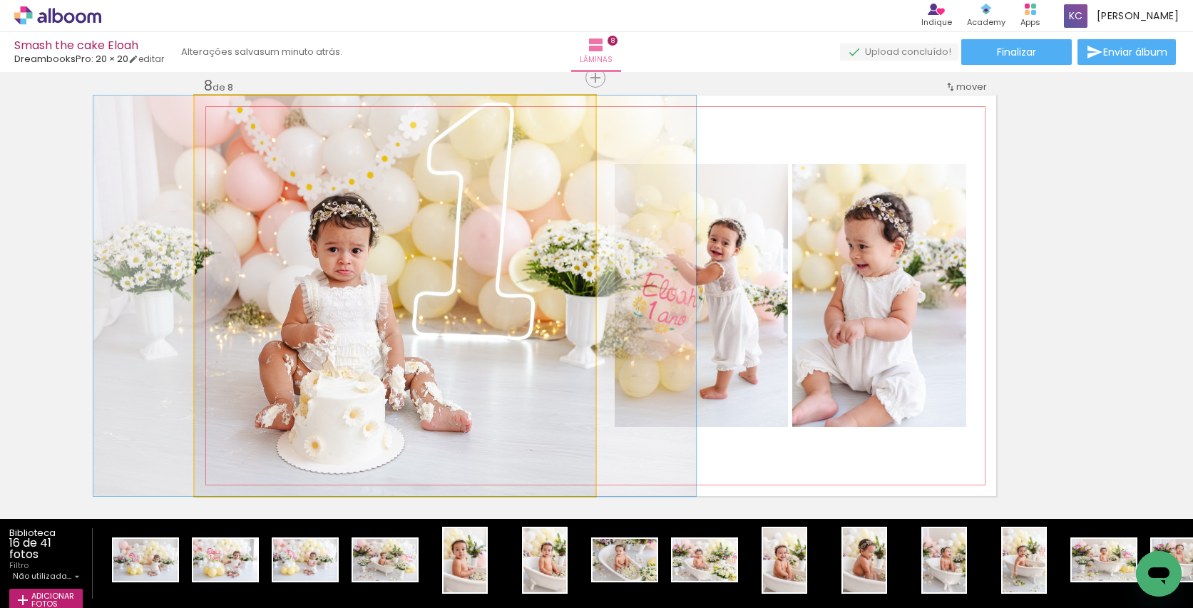
click at [477, 358] on quentale-photo at bounding box center [395, 296] width 401 height 401
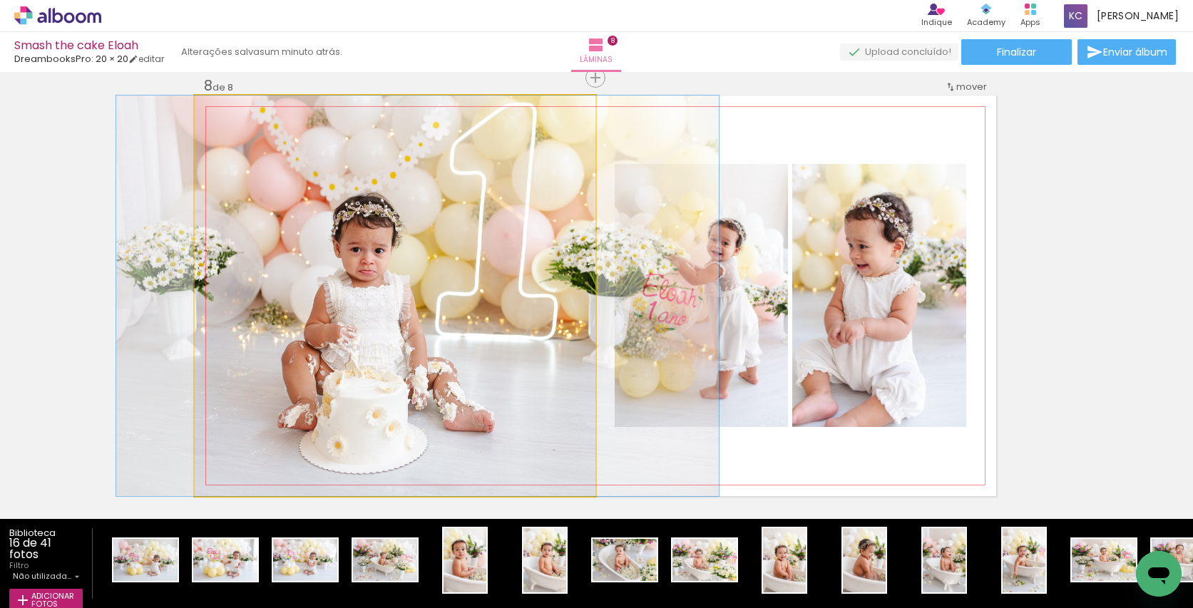
drag, startPoint x: 466, startPoint y: 359, endPoint x: 489, endPoint y: 360, distance: 22.8
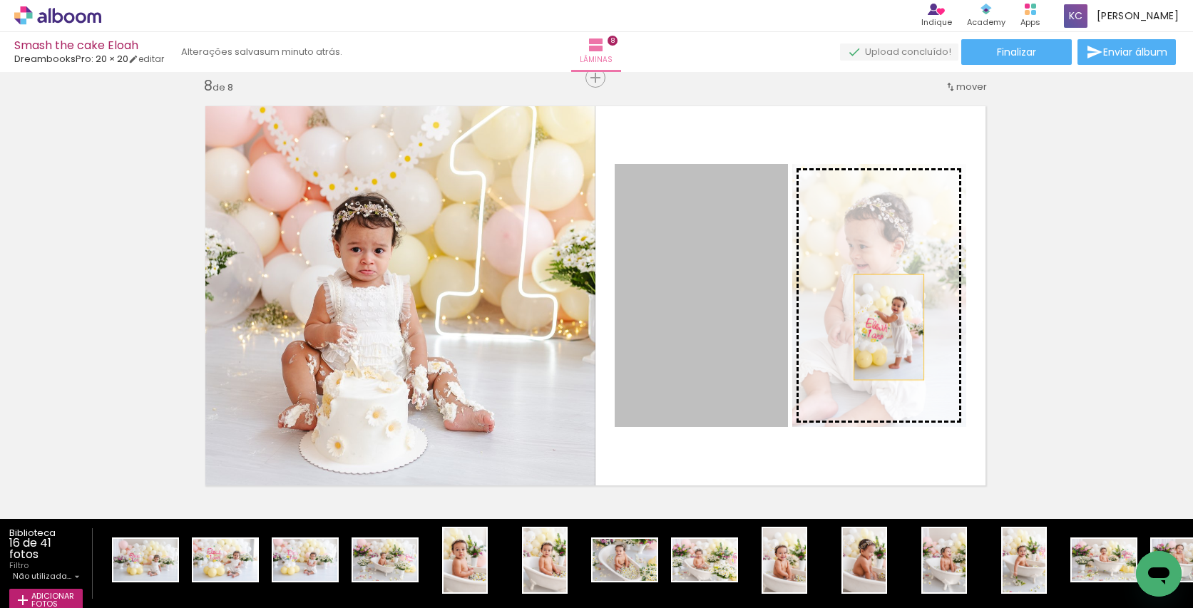
drag, startPoint x: 747, startPoint y: 332, endPoint x: 889, endPoint y: 327, distance: 142.0
click at [0, 0] on slot at bounding box center [0, 0] width 0 height 0
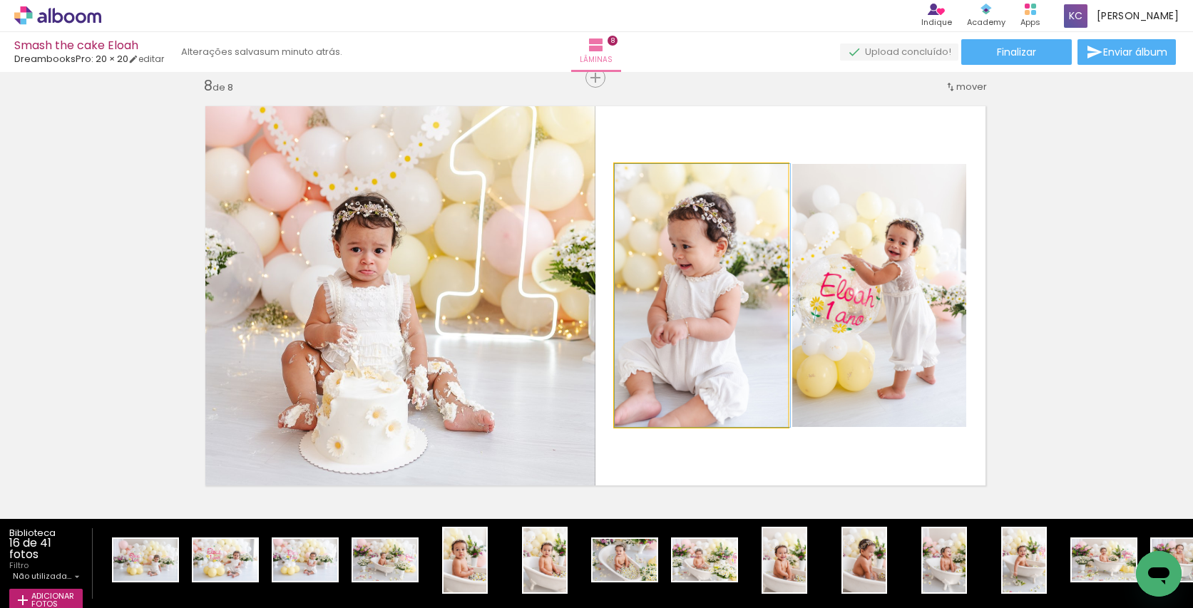
drag, startPoint x: 703, startPoint y: 318, endPoint x: 715, endPoint y: 310, distance: 14.8
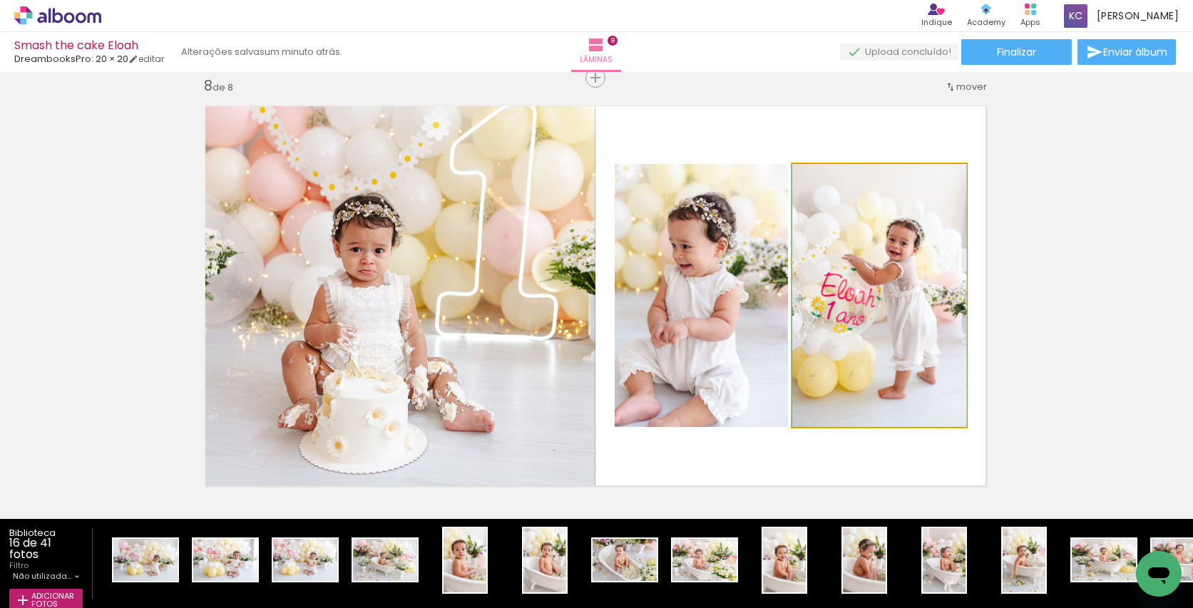
drag, startPoint x: 857, startPoint y: 321, endPoint x: 880, endPoint y: 307, distance: 27.5
